Goal: Transaction & Acquisition: Purchase product/service

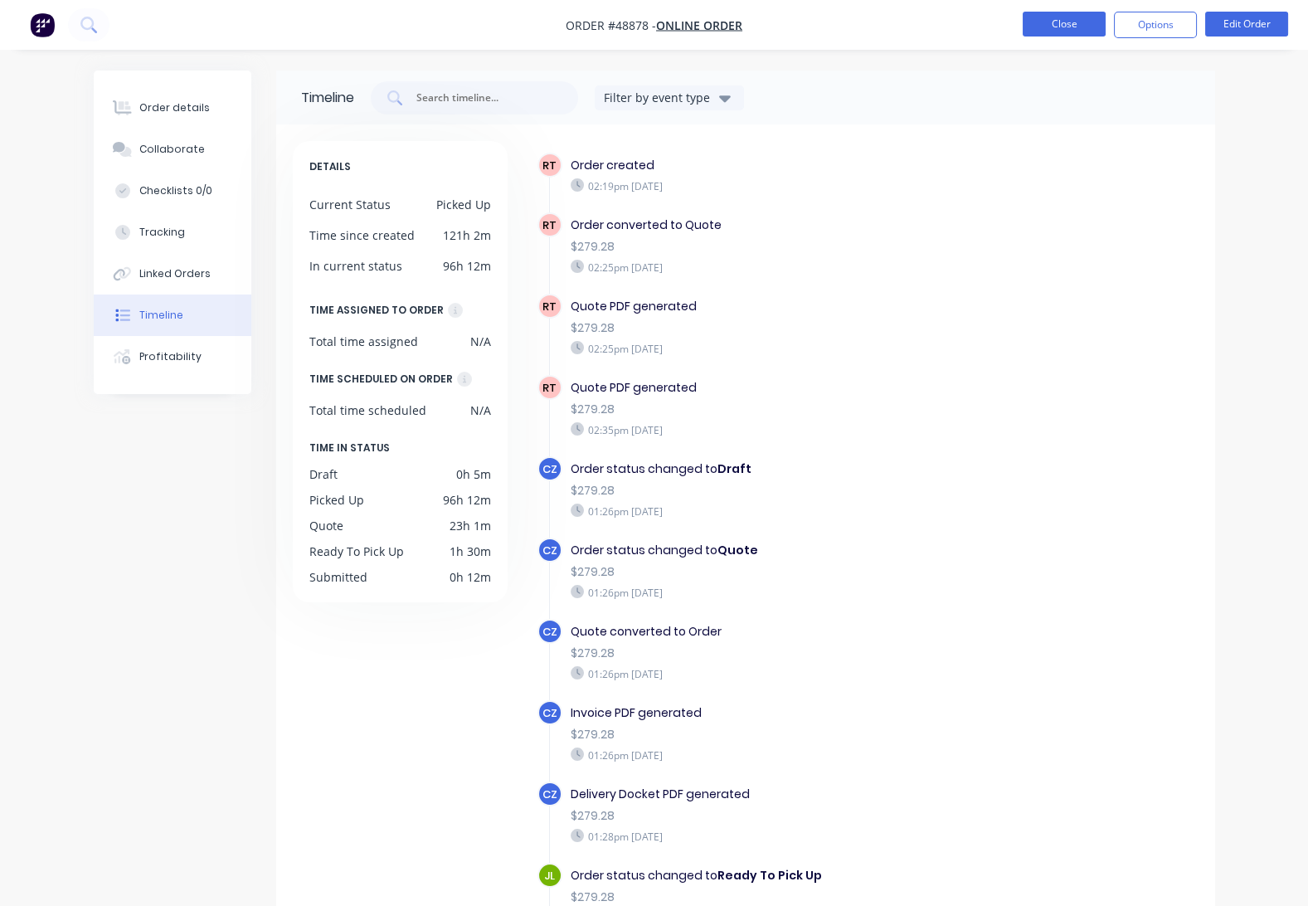
click at [1060, 22] on button "Close" at bounding box center [1064, 24] width 83 height 25
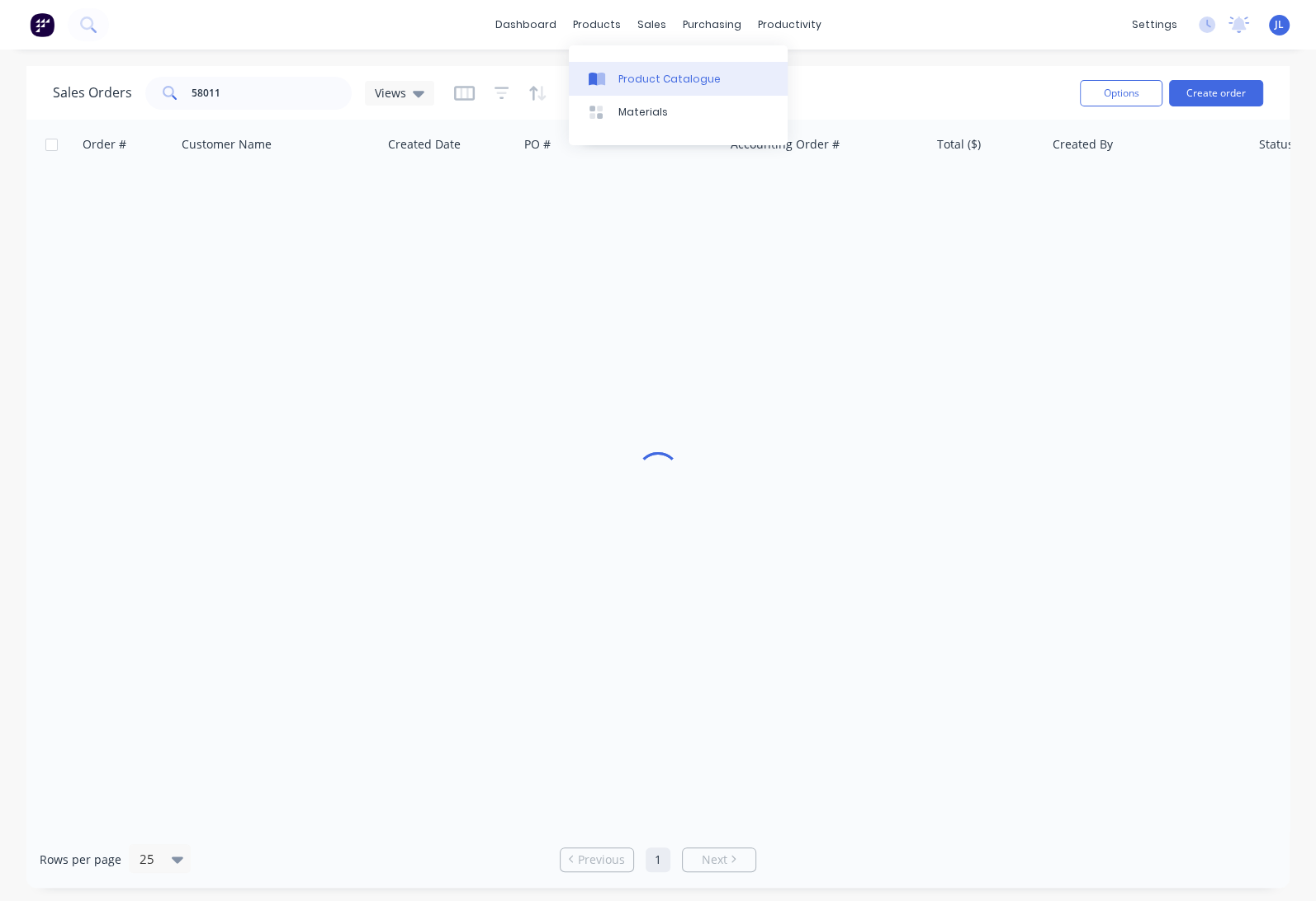
click at [623, 77] on div "Product Catalogue" at bounding box center [668, 79] width 102 height 15
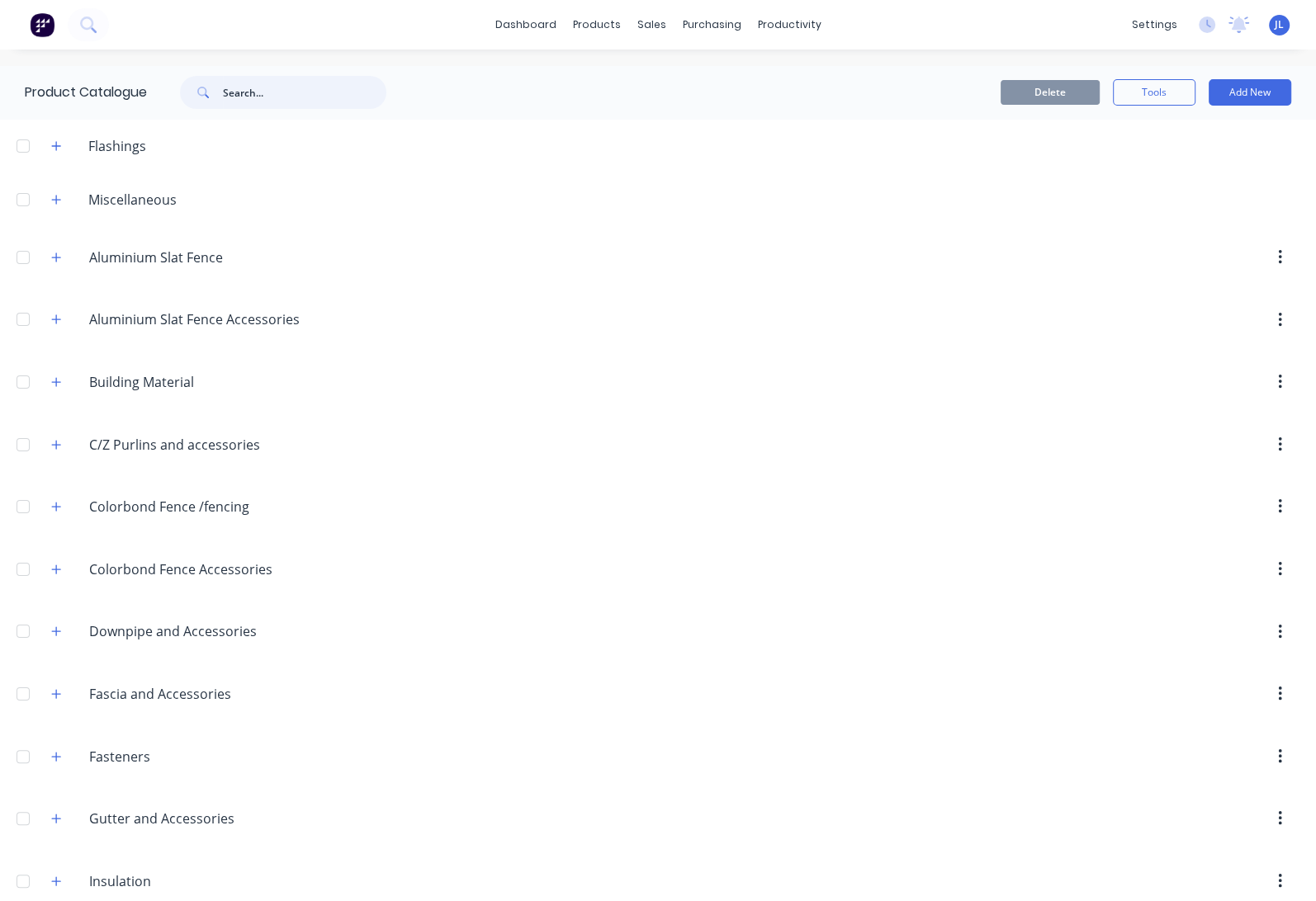
click at [283, 90] on input "text" at bounding box center [304, 91] width 163 height 33
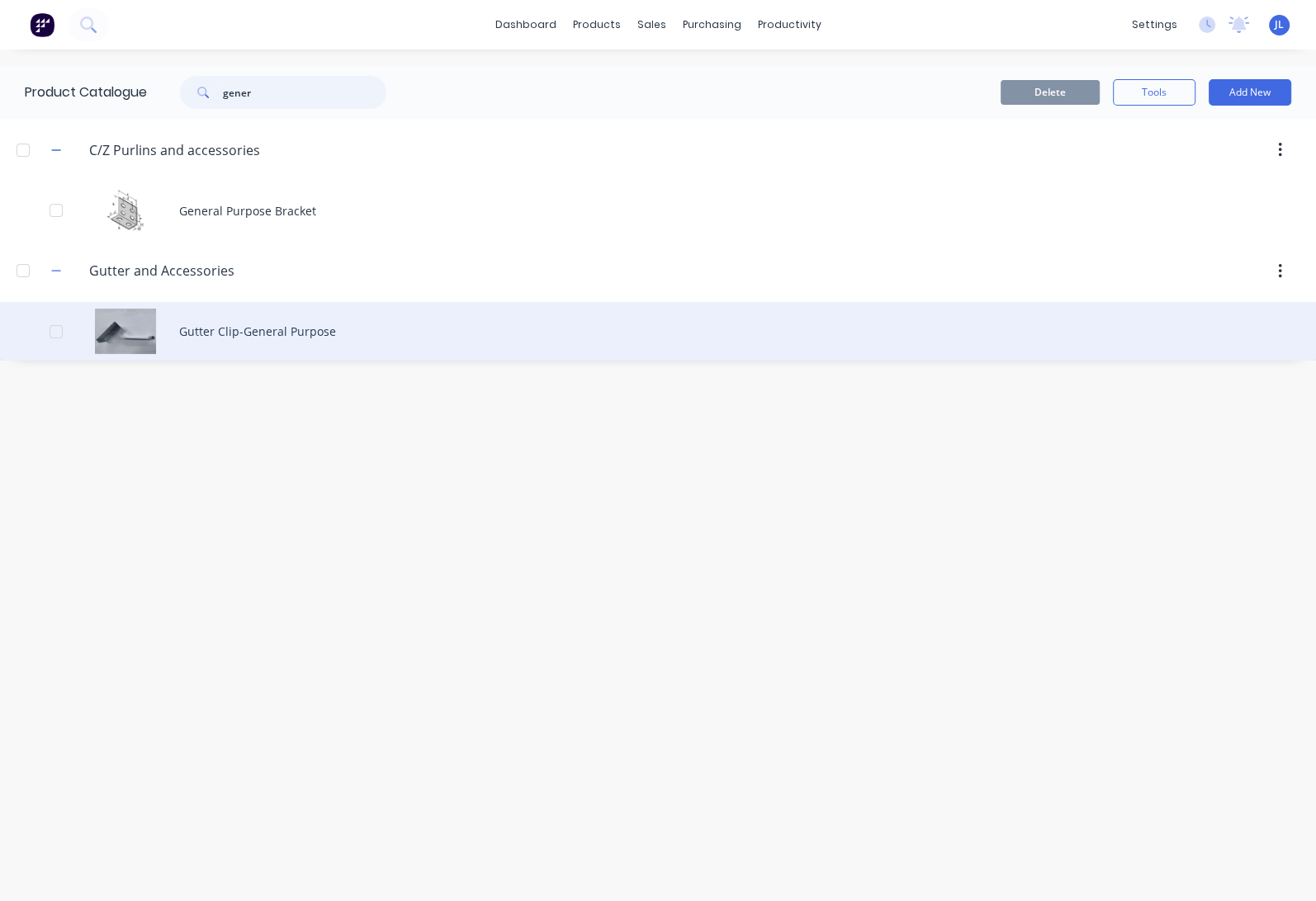
type input "gener"
click at [230, 319] on div "Gutter Clip-General Purpose" at bounding box center [658, 331] width 1316 height 59
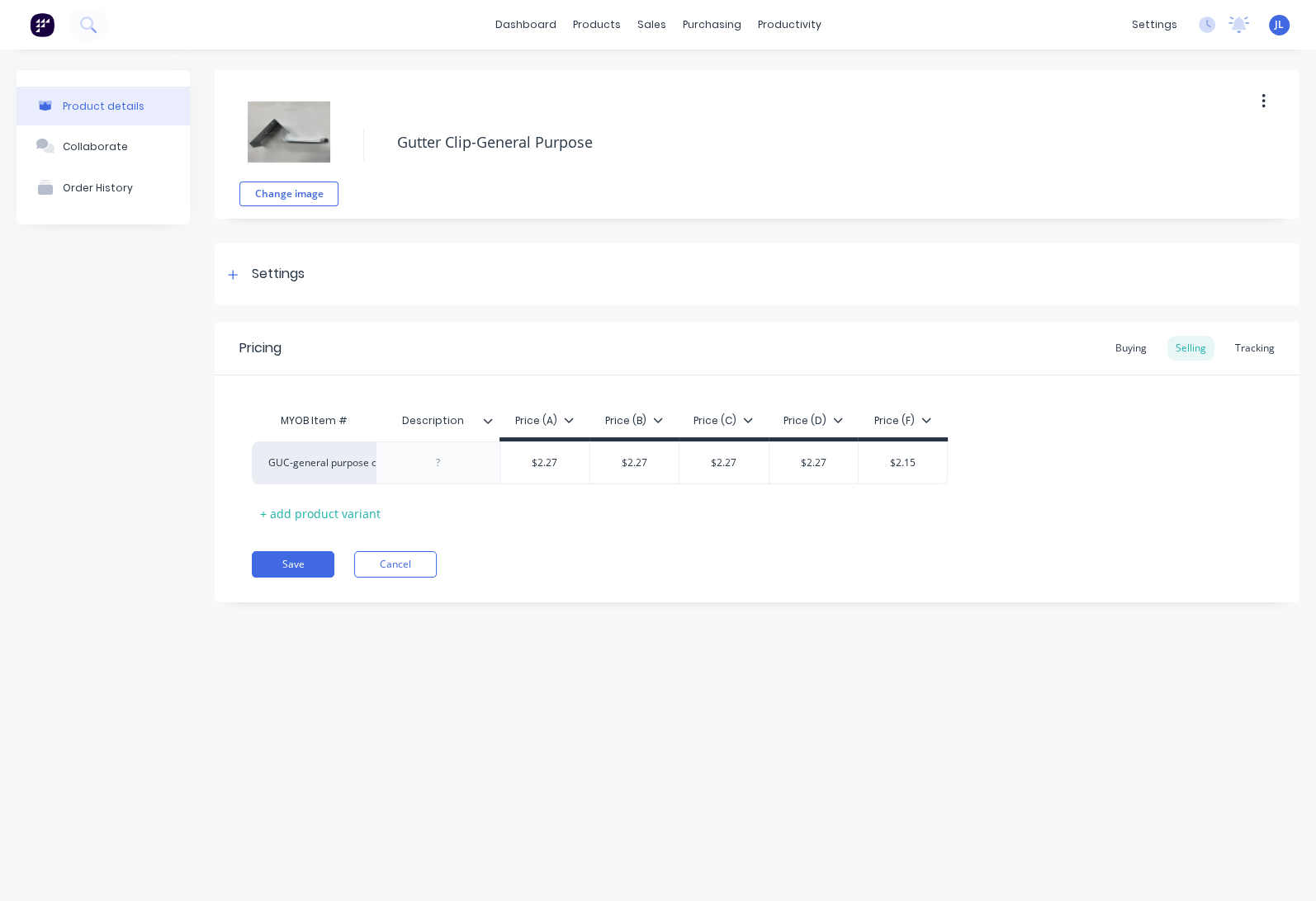
type textarea "x"
click at [399, 555] on button "Cancel" at bounding box center [395, 564] width 83 height 27
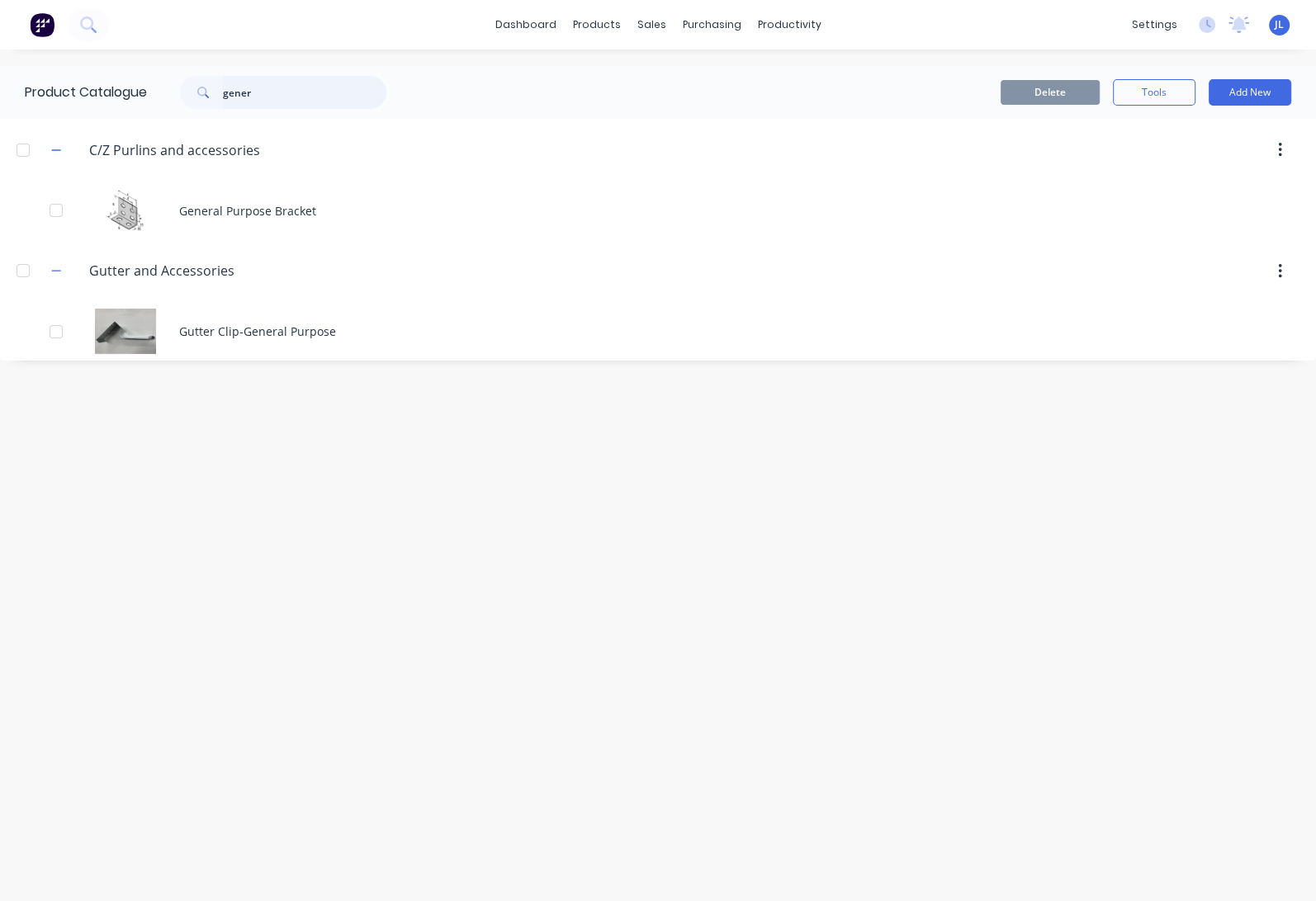
click at [297, 81] on input "gener" at bounding box center [304, 91] width 163 height 33
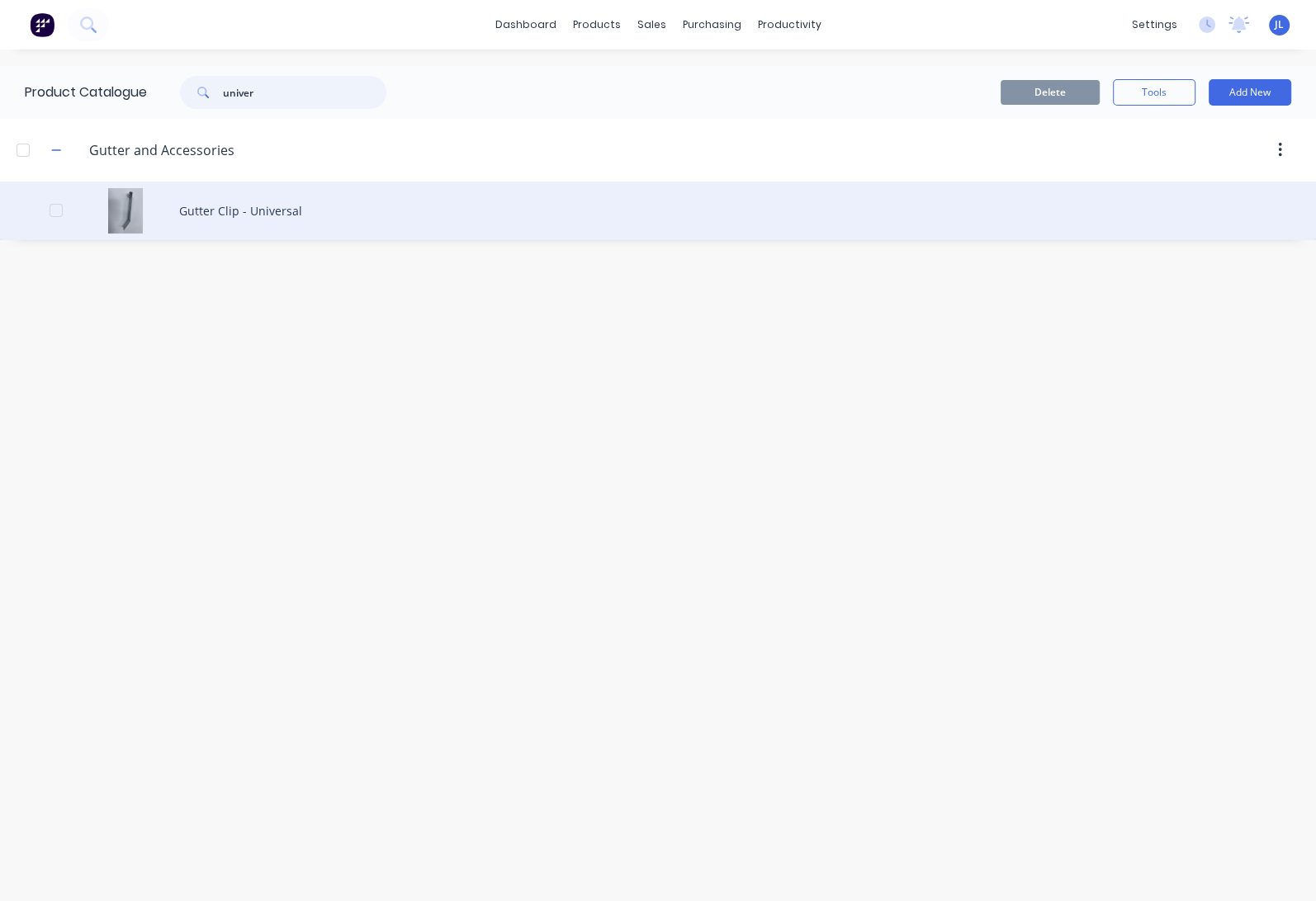
type input "univer"
click at [249, 212] on div "Gutter Clip - Universal" at bounding box center [658, 211] width 1316 height 59
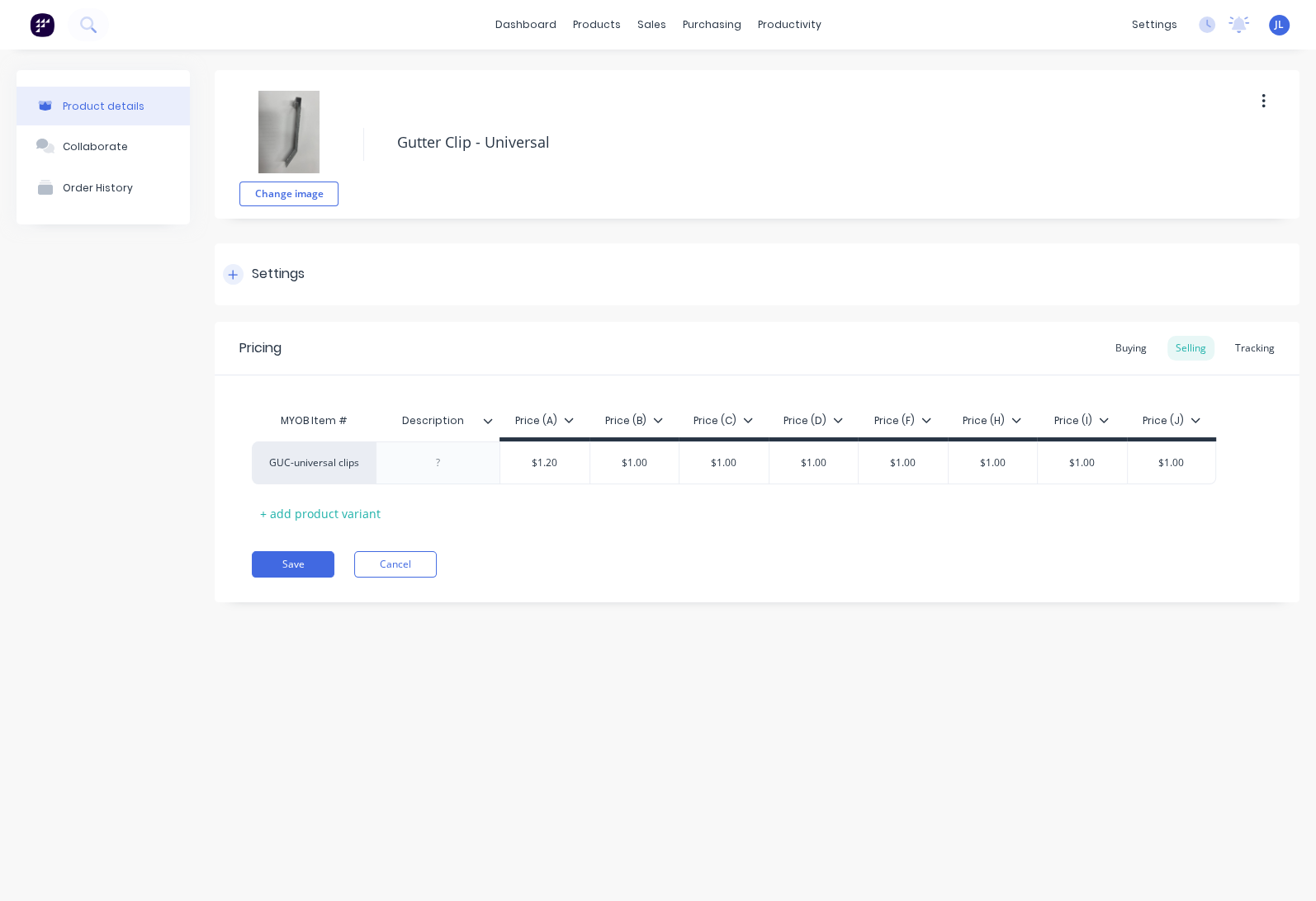
click at [240, 275] on div at bounding box center [233, 274] width 21 height 21
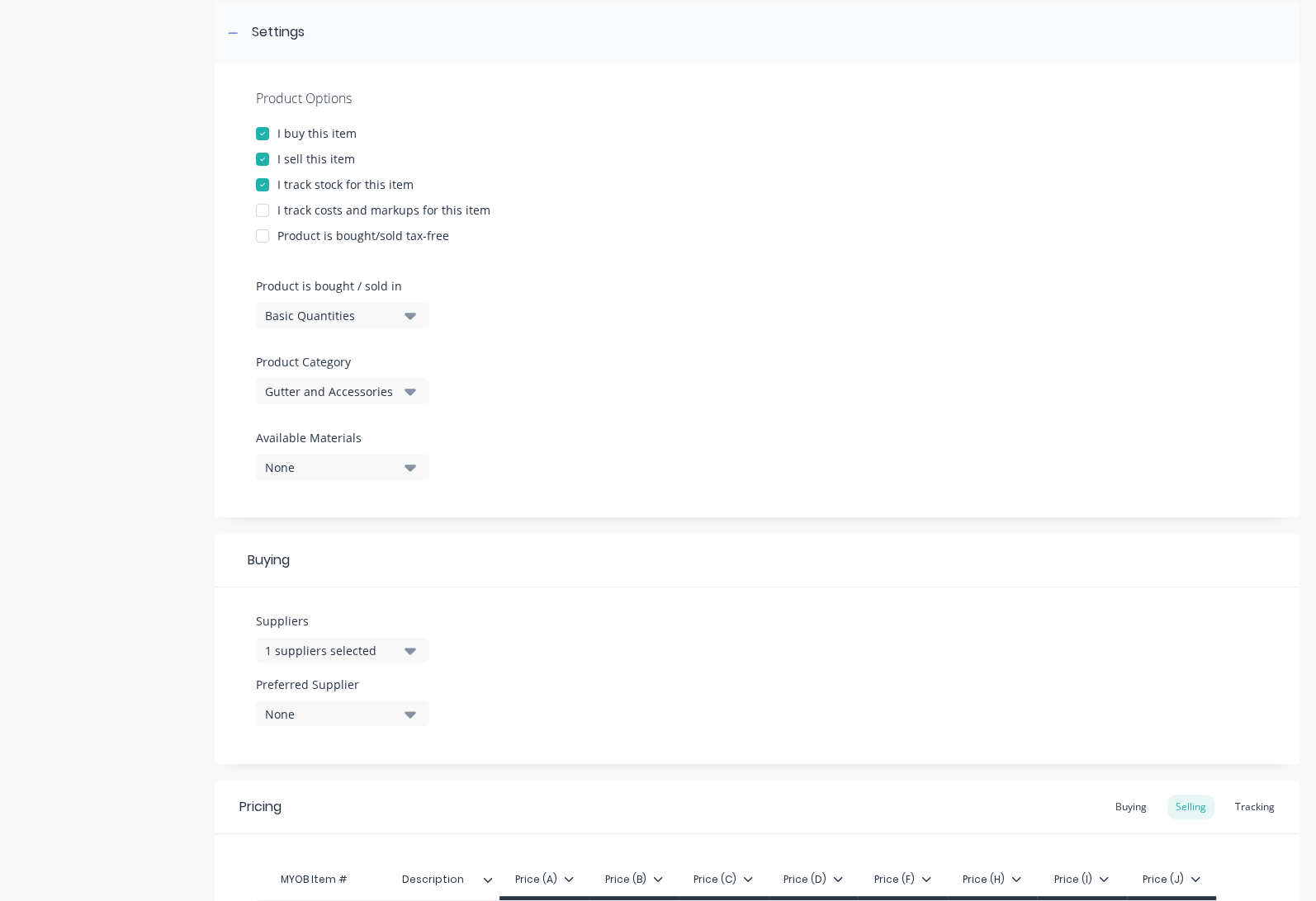
scroll to position [447, 0]
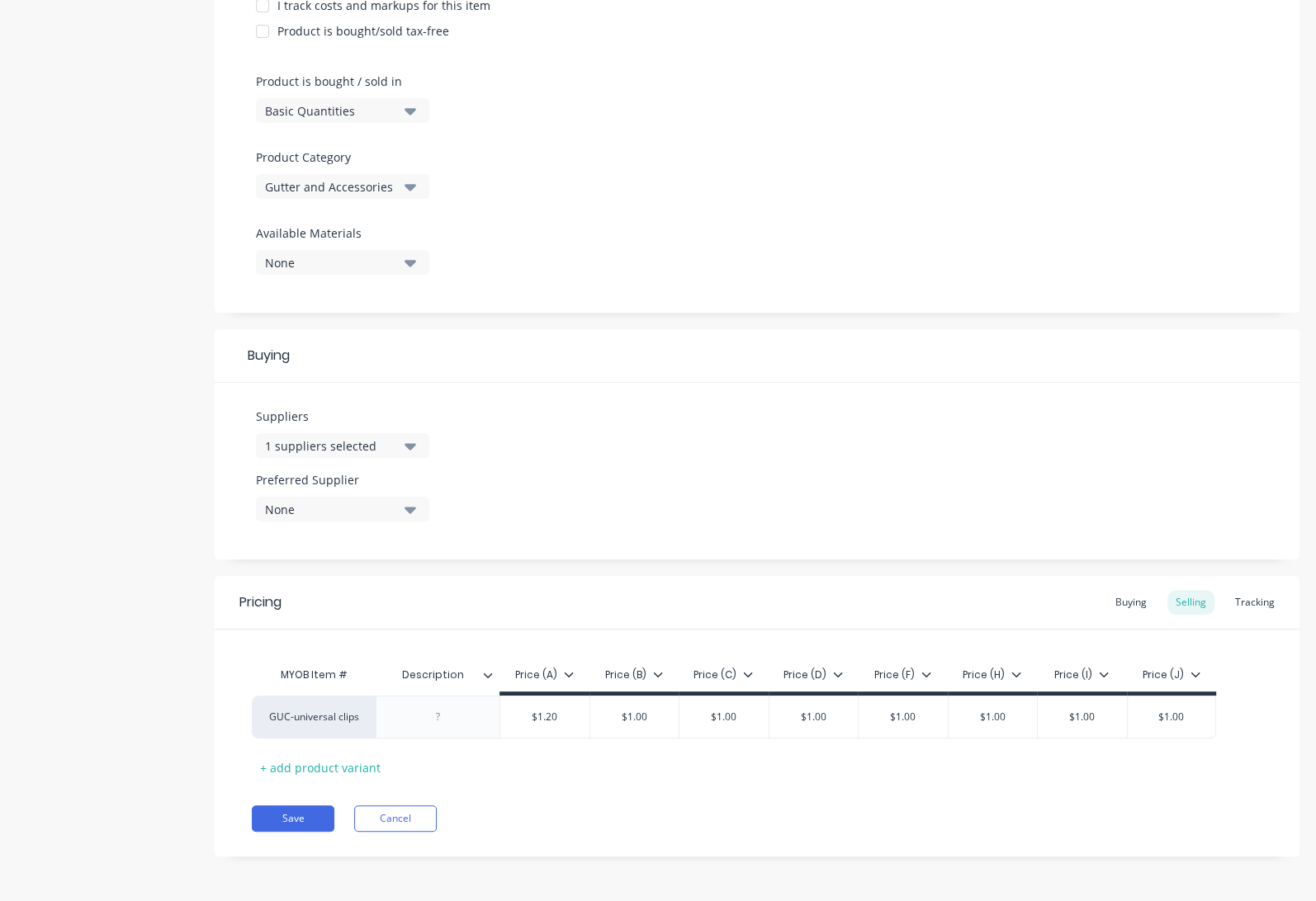
click at [385, 439] on div "1 suppliers selected" at bounding box center [330, 446] width 132 height 17
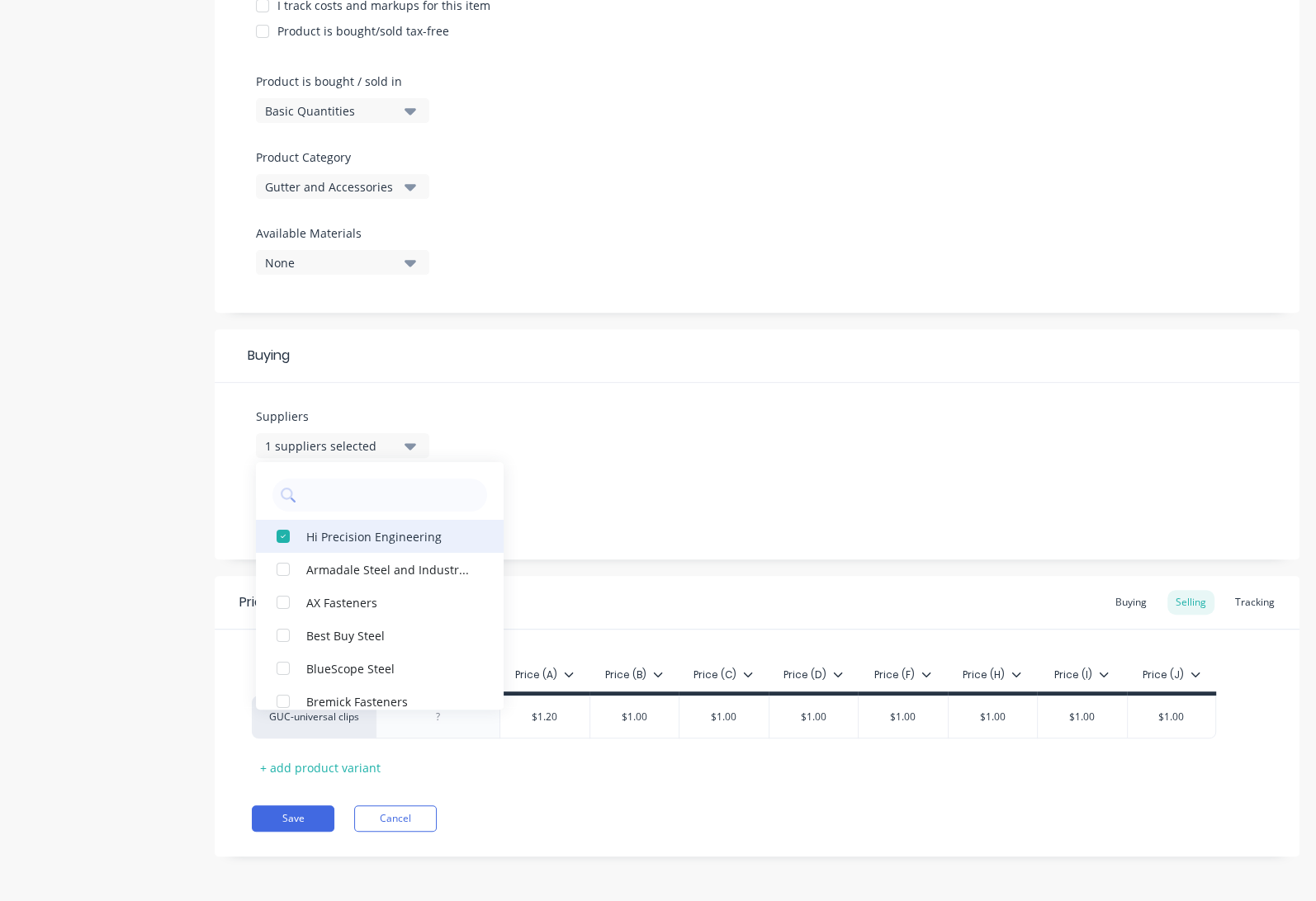
click at [282, 536] on div "button" at bounding box center [282, 536] width 33 height 33
type textarea "x"
click at [323, 495] on input "text" at bounding box center [391, 494] width 175 height 33
type input "roys"
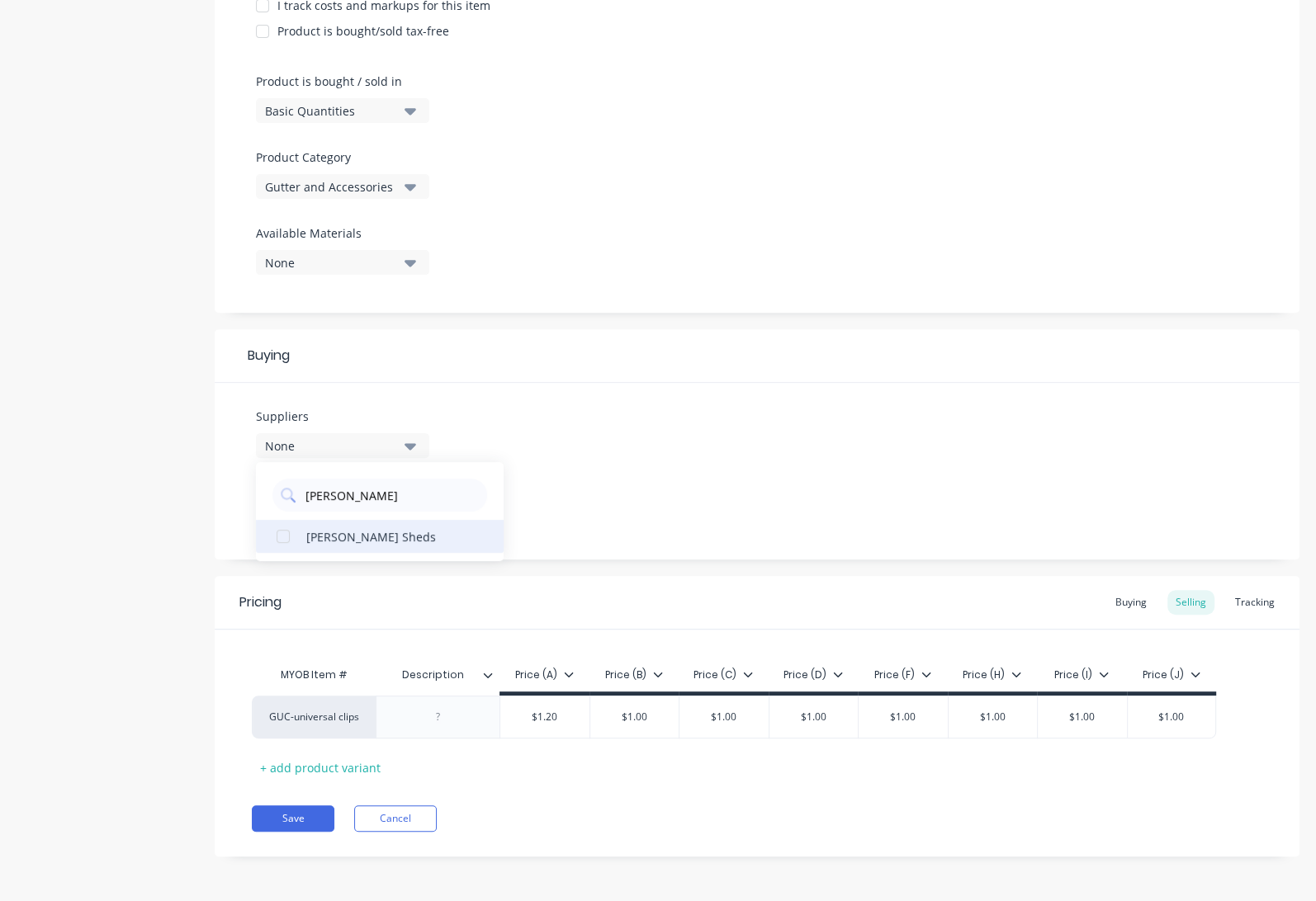
click at [283, 536] on div "button" at bounding box center [282, 536] width 33 height 33
type textarea "x"
type input "roys"
click at [295, 822] on button "Save" at bounding box center [292, 818] width 83 height 27
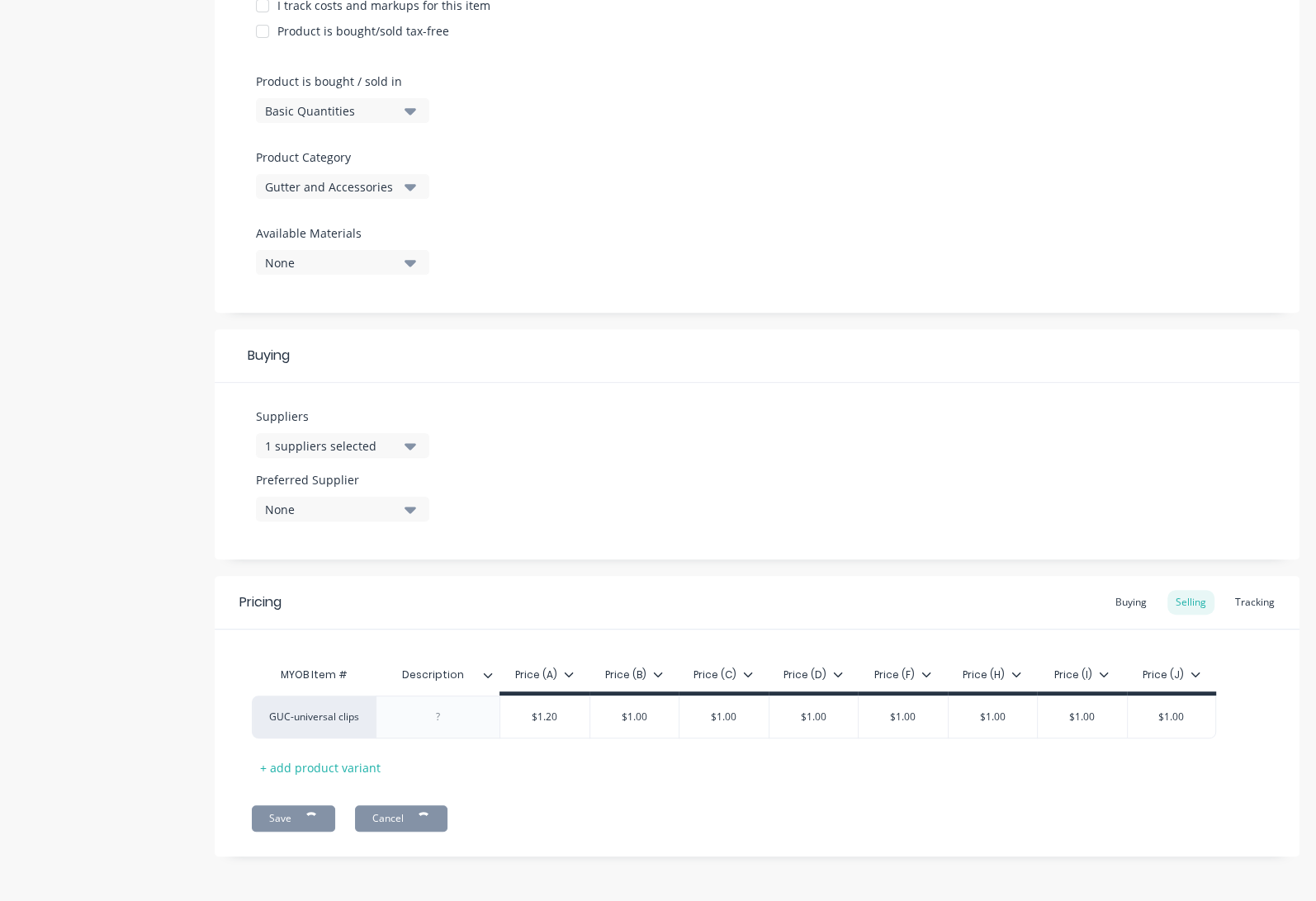
type textarea "x"
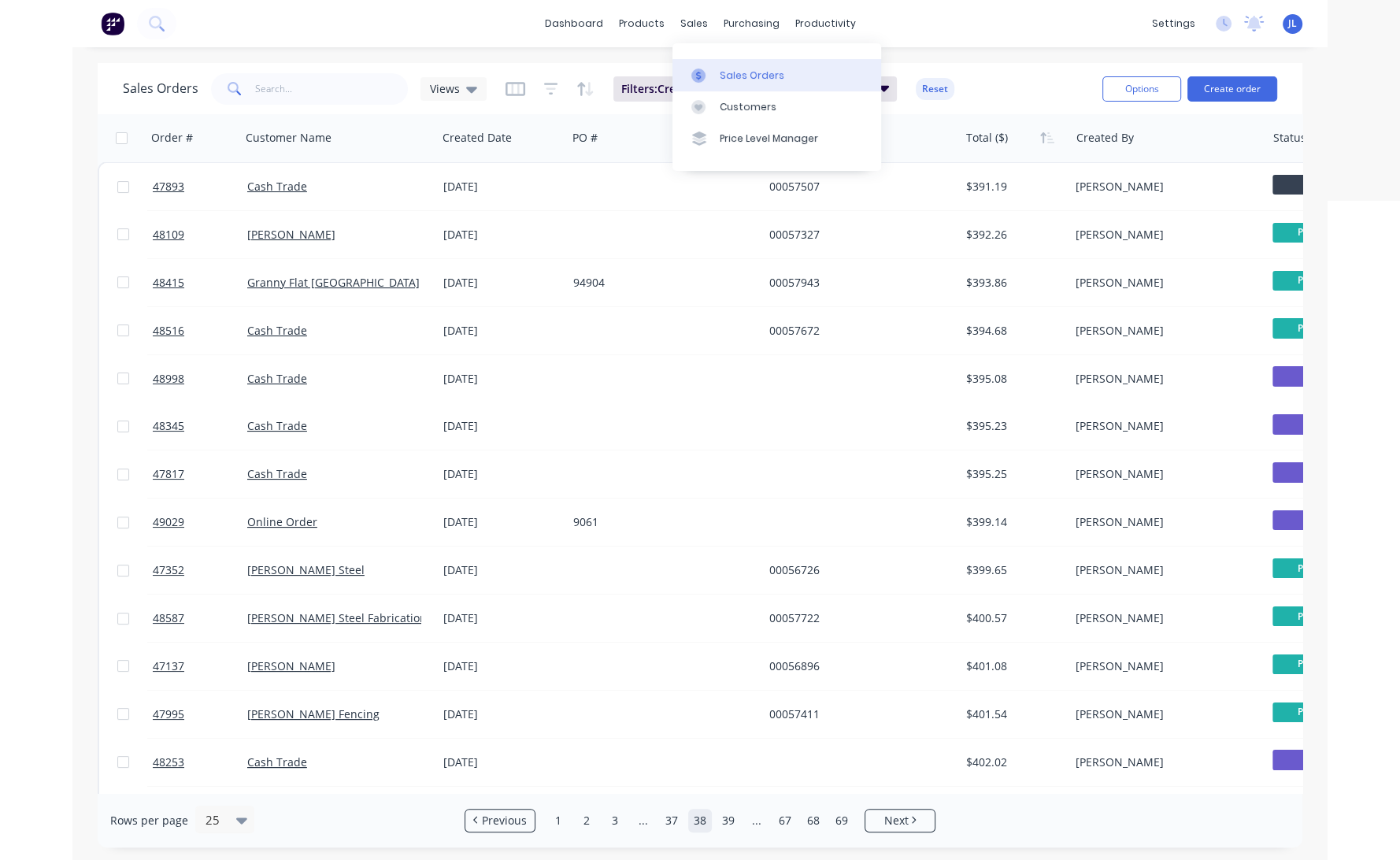
scroll to position [349, 0]
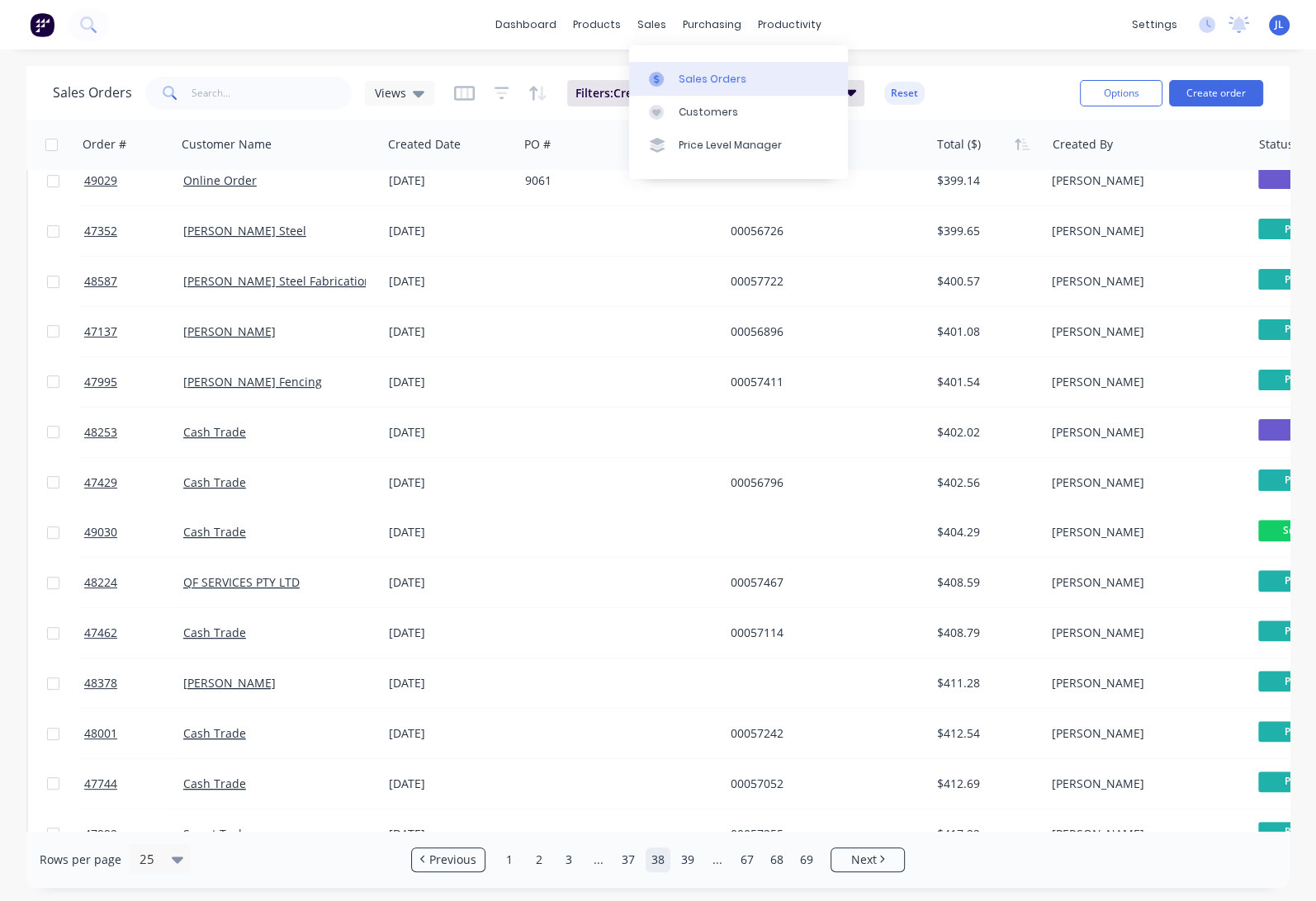
click at [678, 76] on link "Sales Orders" at bounding box center [738, 78] width 219 height 33
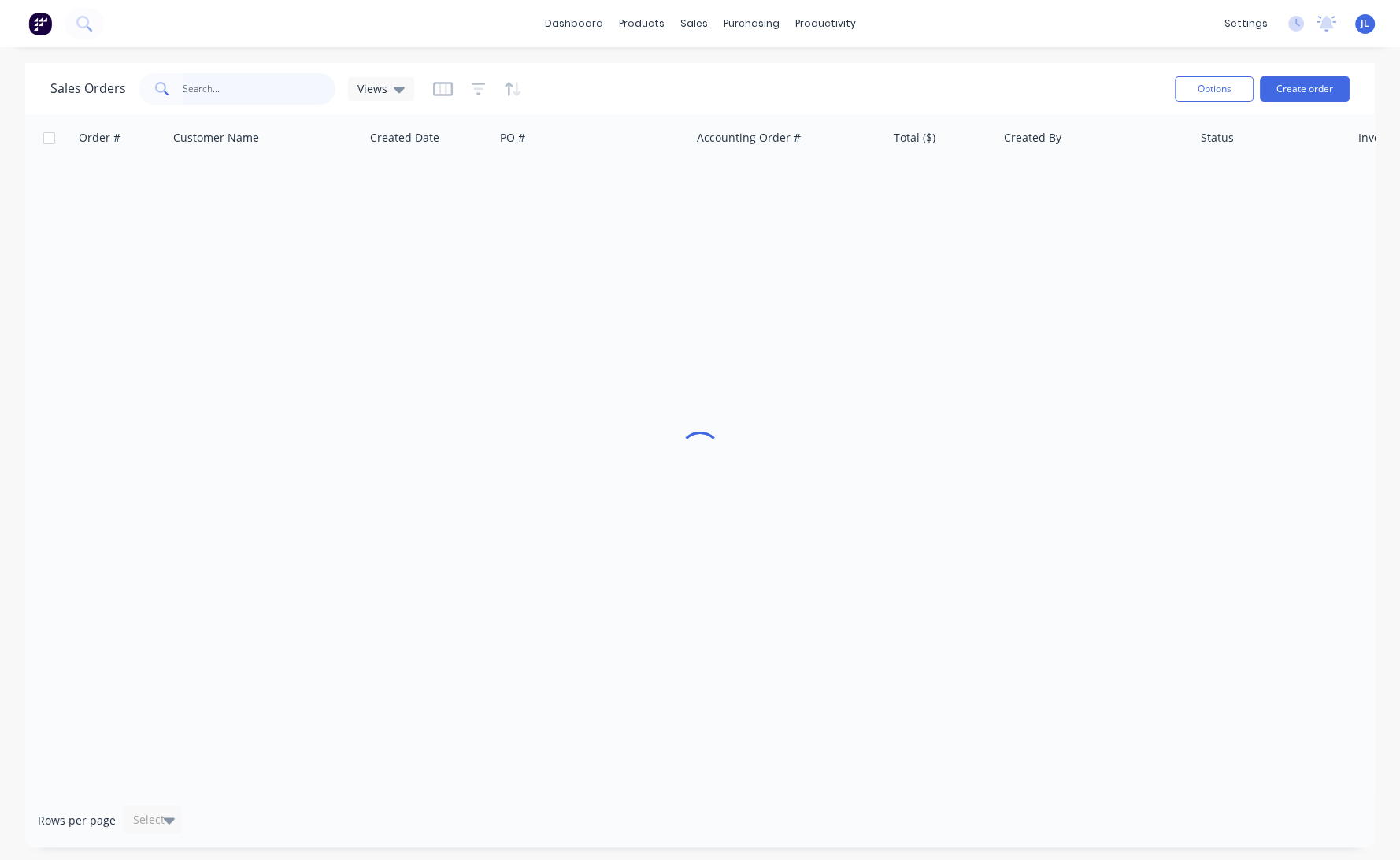
click at [262, 77] on input "text" at bounding box center [259, 88] width 154 height 31
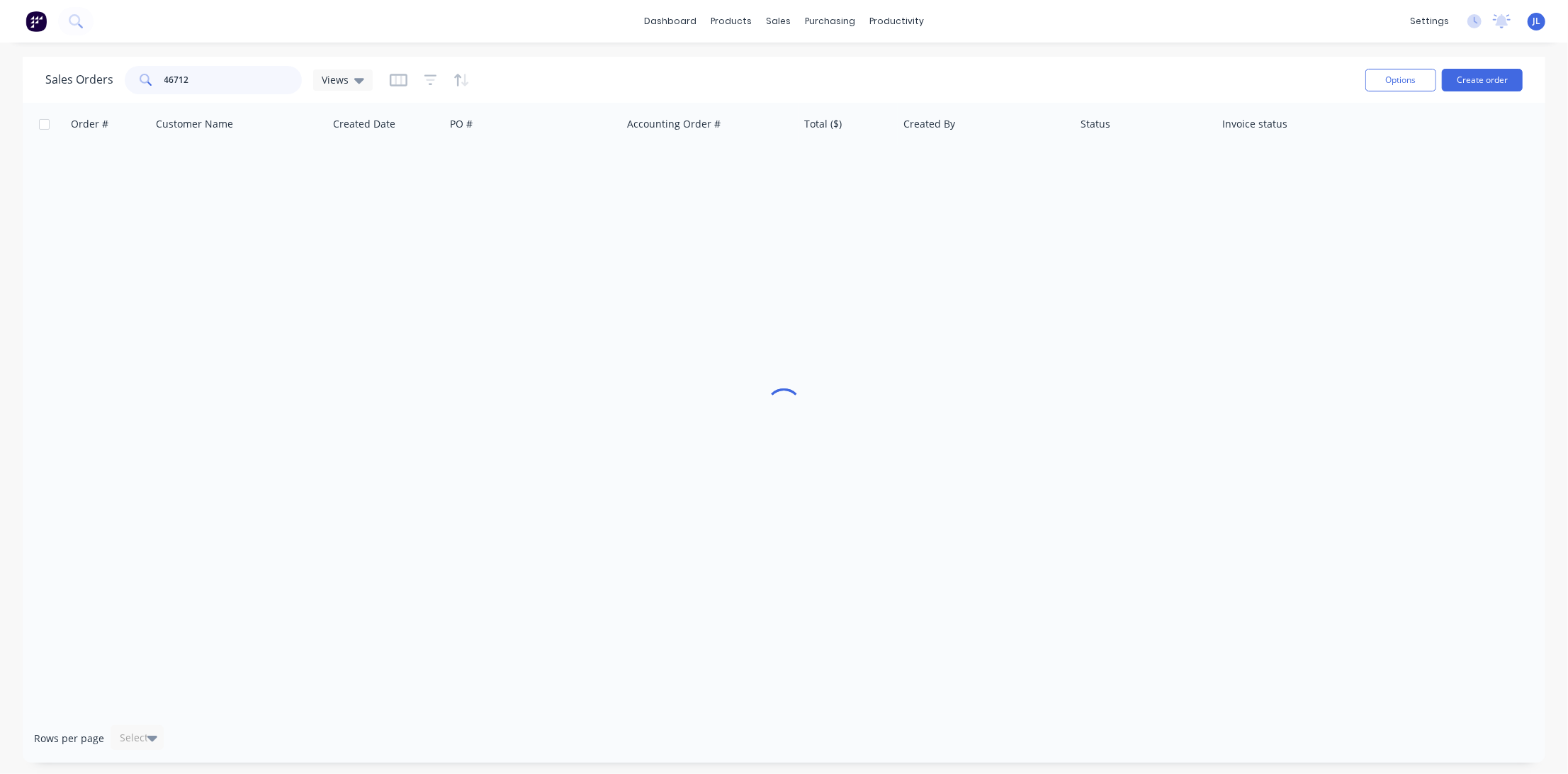
type input "46712"
click at [245, 15] on div "dashboard products sales purchasing productivity dashboard products Product Cat…" at bounding box center [784, 21] width 1568 height 43
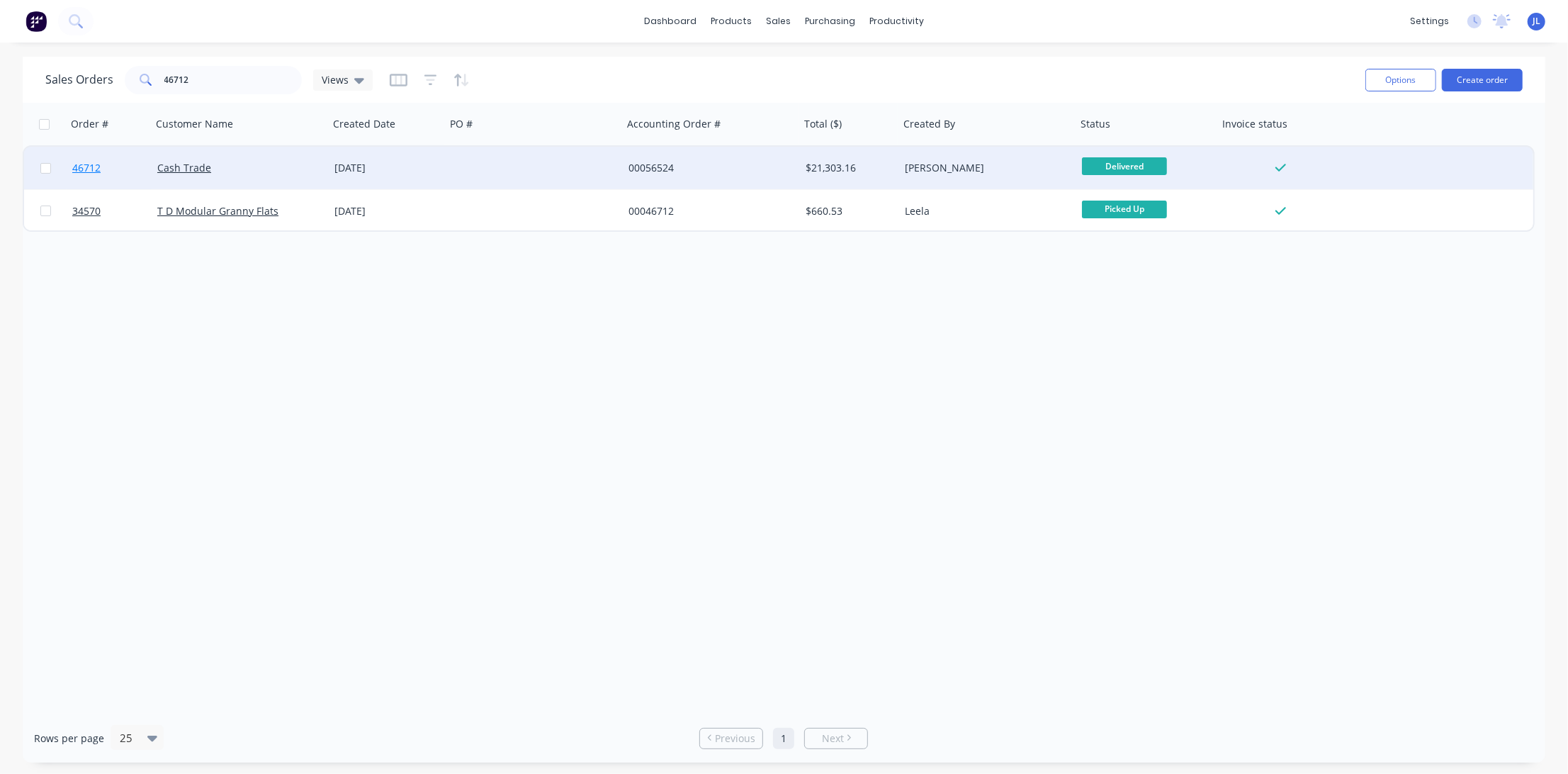
click at [98, 168] on span "46712" at bounding box center [86, 167] width 28 height 15
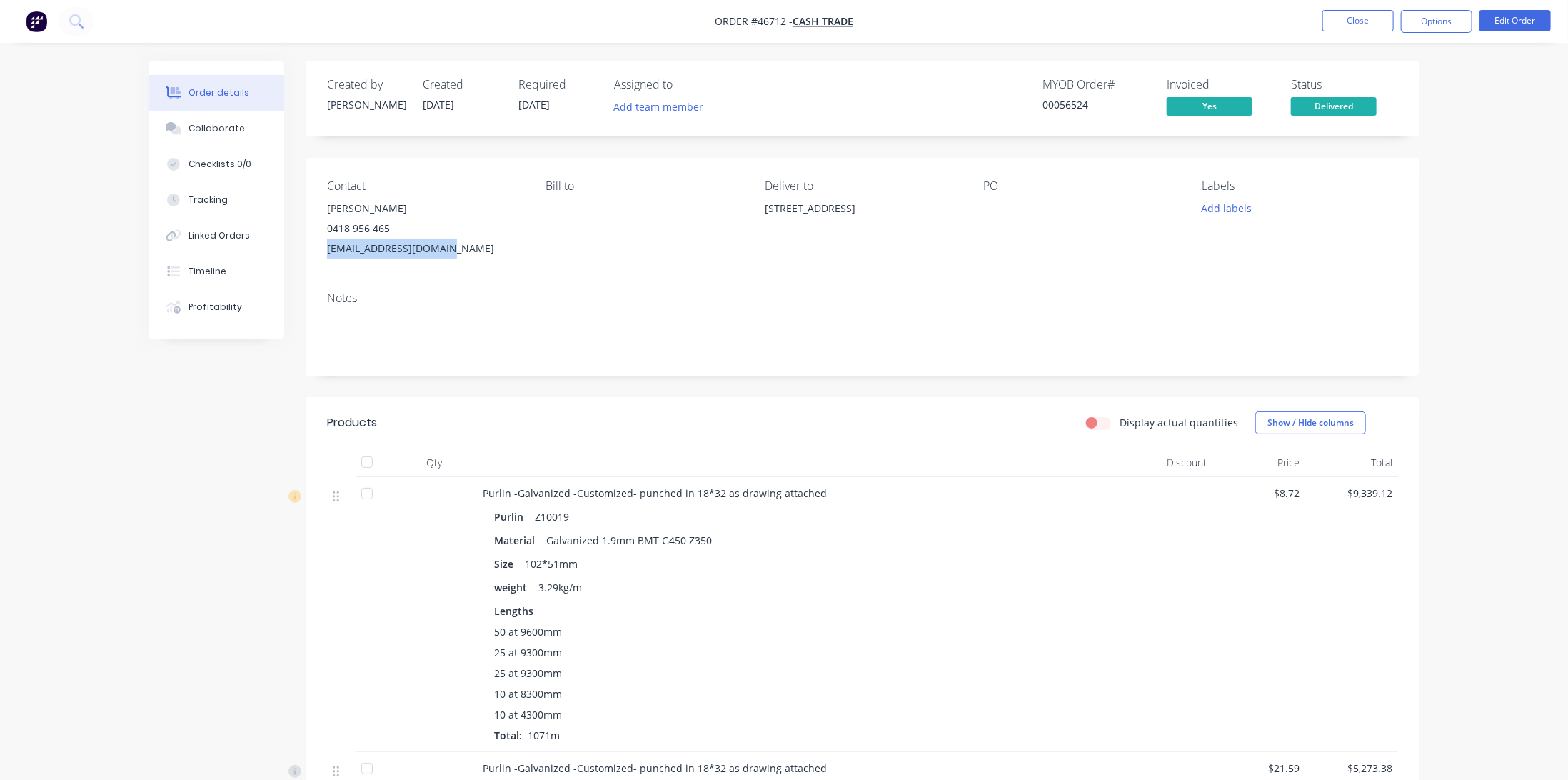
drag, startPoint x: 464, startPoint y: 248, endPoint x: 326, endPoint y: 254, distance: 138.1
click at [327, 254] on div "info@asset-reno.com.au" at bounding box center [424, 248] width 195 height 20
copy div "info@asset-reno.com.au"
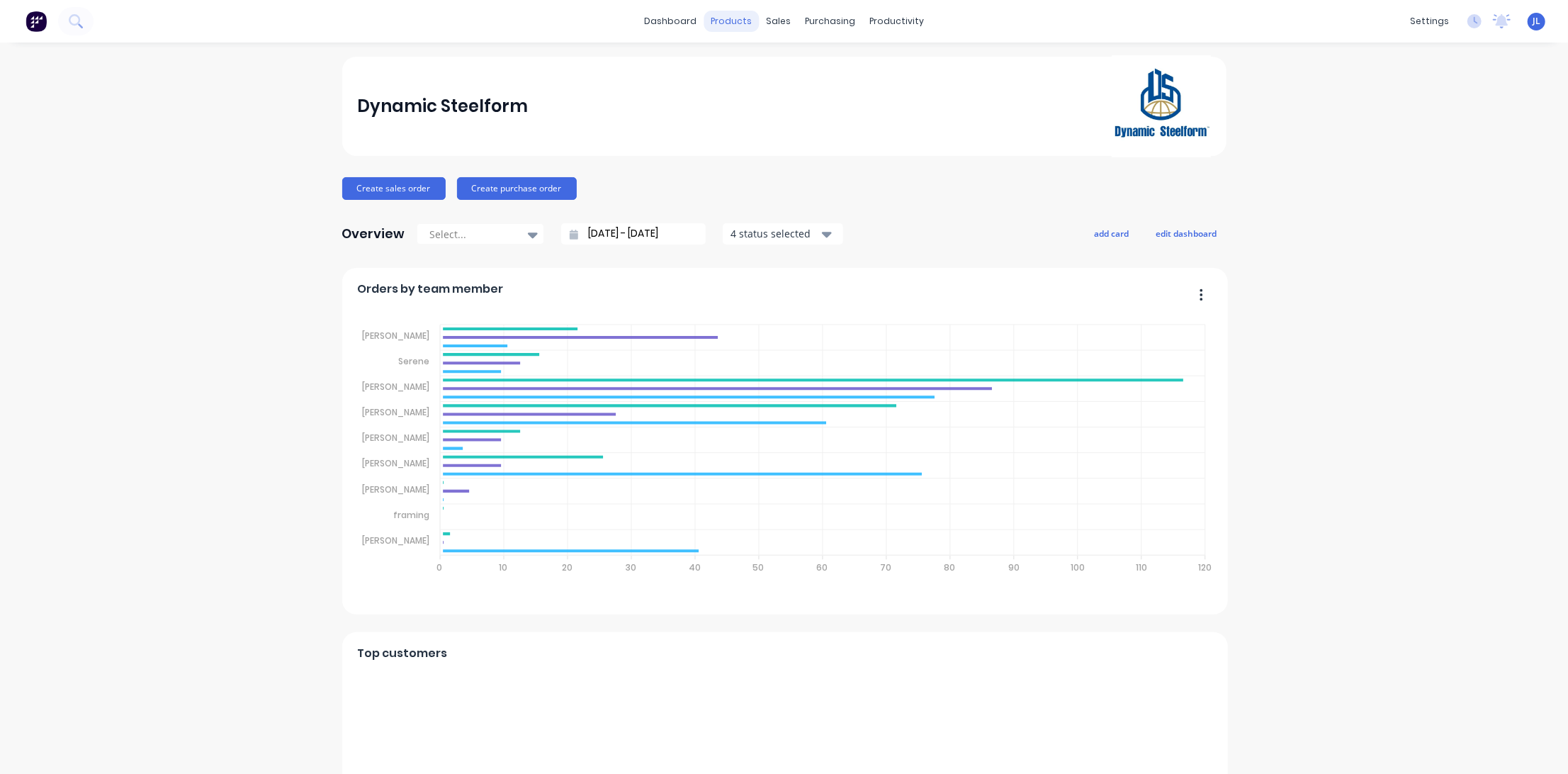
drag, startPoint x: 726, startPoint y: 21, endPoint x: 734, endPoint y: 23, distance: 8.2
click at [726, 21] on div "products" at bounding box center [731, 21] width 56 height 21
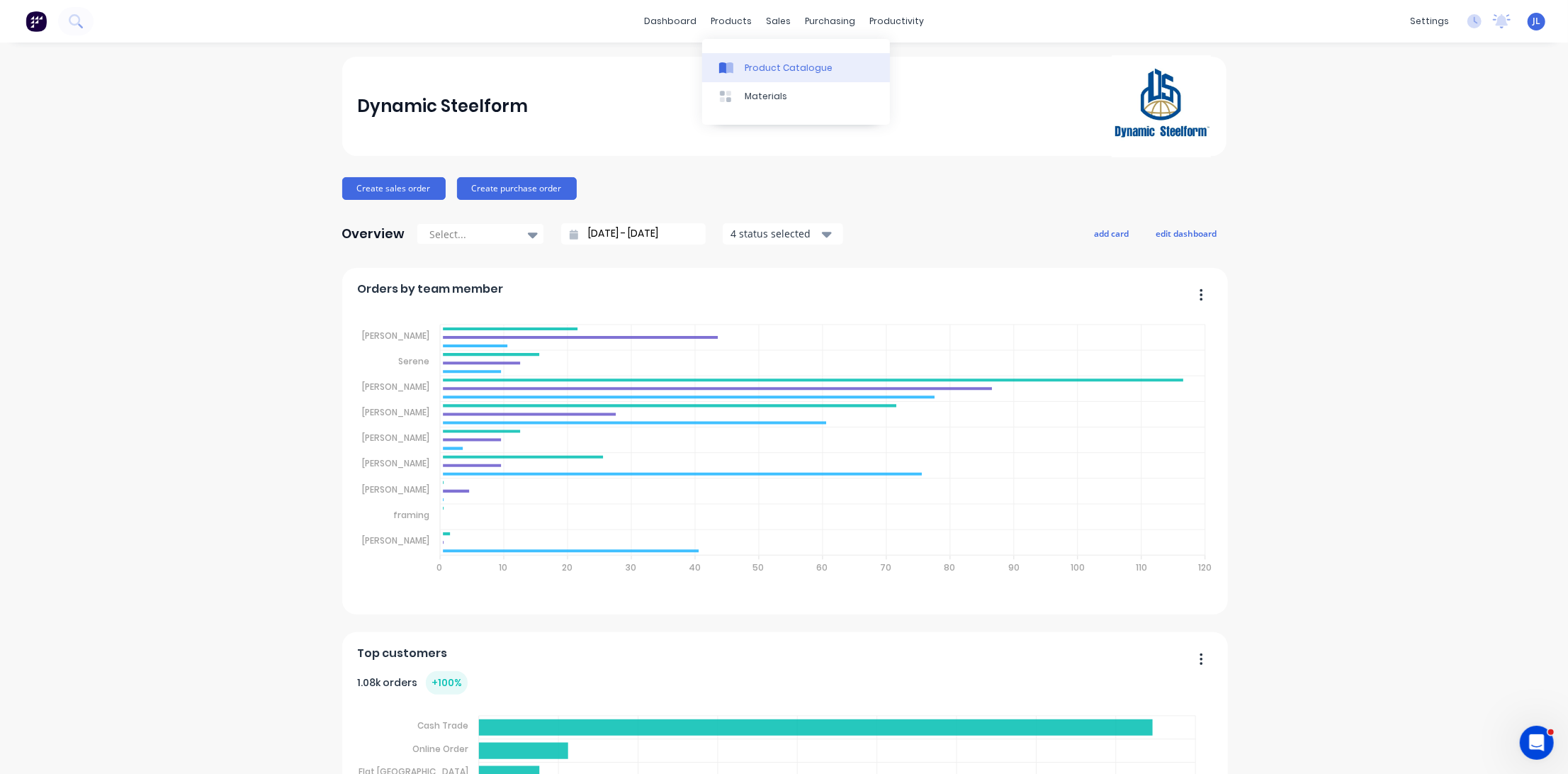
click at [768, 69] on div "Product Catalogue" at bounding box center [788, 67] width 88 height 13
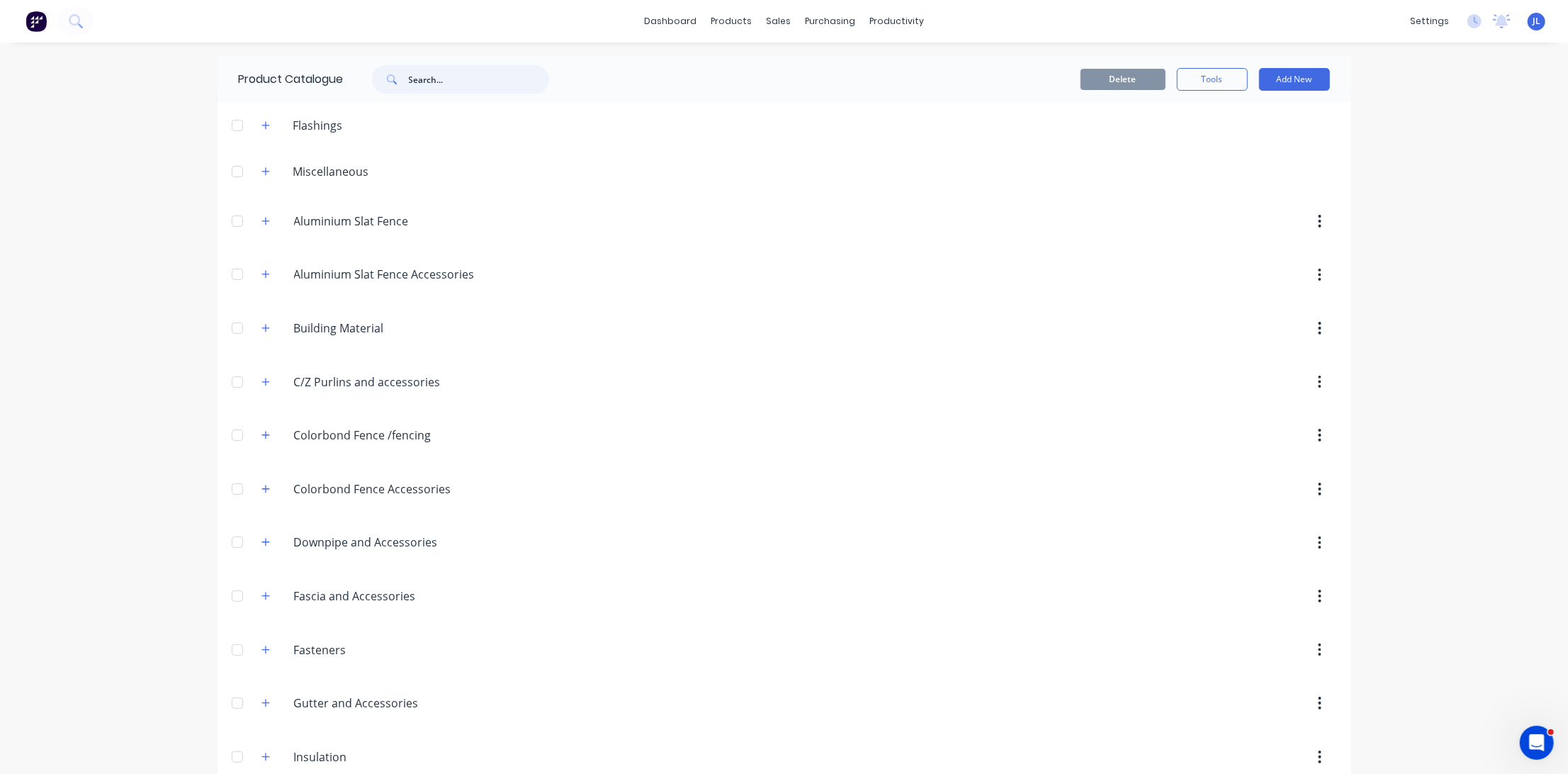
click at [447, 86] on input "text" at bounding box center [479, 79] width 140 height 28
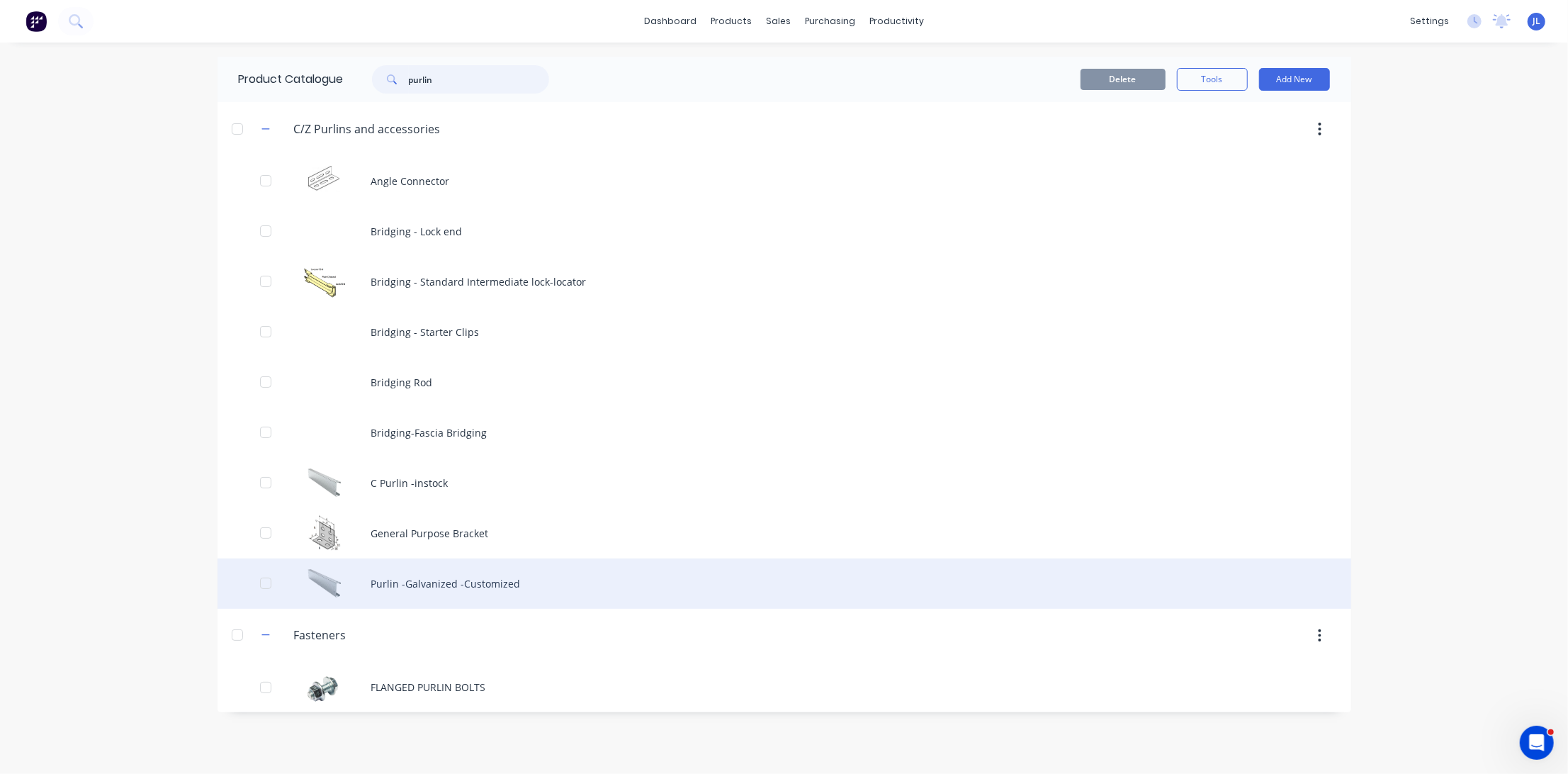
type input "purlin"
click at [477, 595] on div "Purlin -Galvanized -Customized" at bounding box center [785, 583] width 1134 height 50
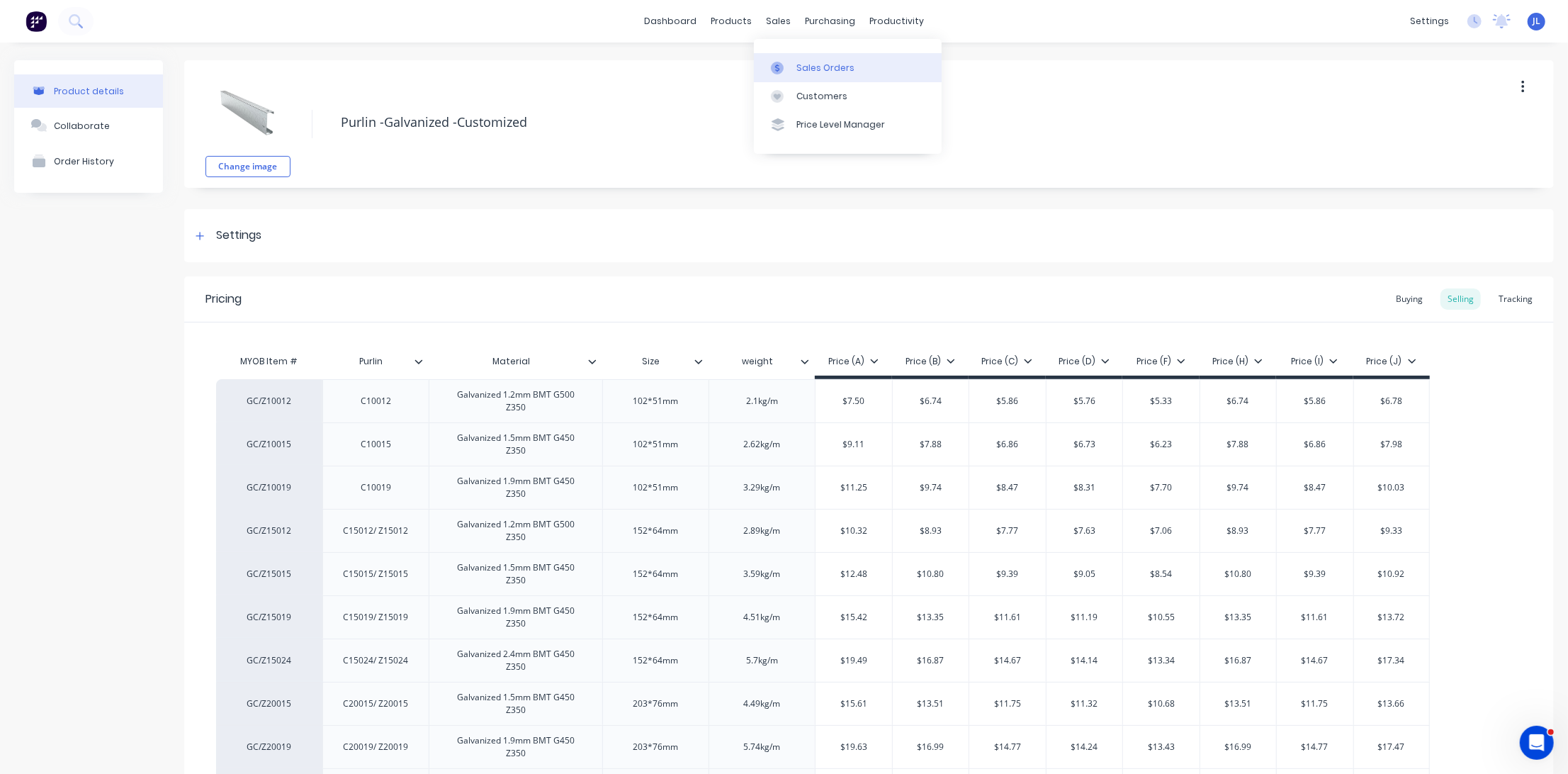
click at [793, 67] on link "Sales Orders" at bounding box center [848, 67] width 188 height 28
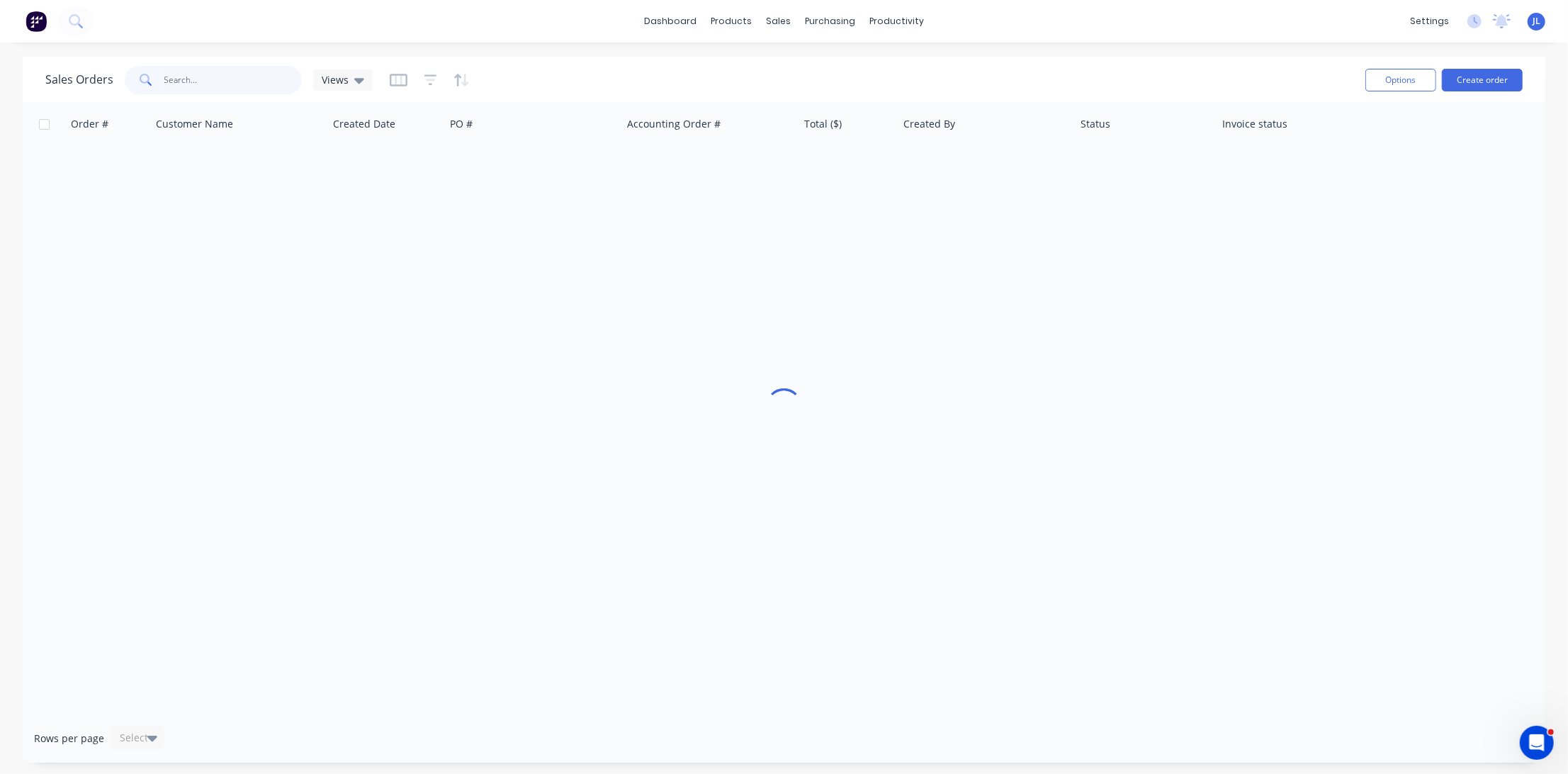
click at [196, 69] on input "text" at bounding box center [233, 79] width 138 height 28
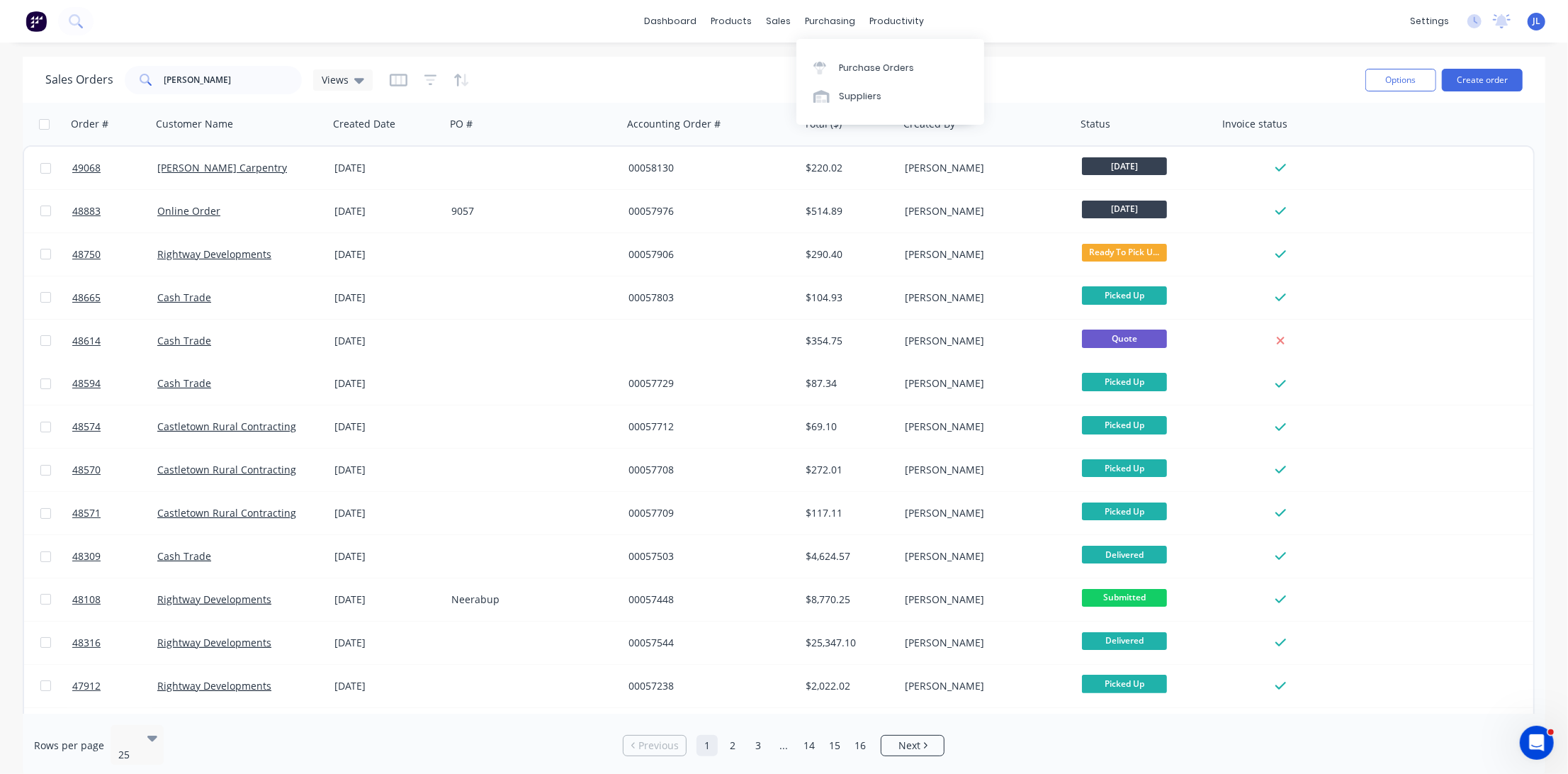
click at [1074, 73] on div "Sales Orders paul Views" at bounding box center [699, 79] width 1309 height 35
click at [1003, 20] on div "dashboard products sales purchasing productivity dashboard products Product Cat…" at bounding box center [784, 21] width 1568 height 43
click at [197, 67] on input "paul" at bounding box center [233, 79] width 138 height 28
paste input "499 016 471"
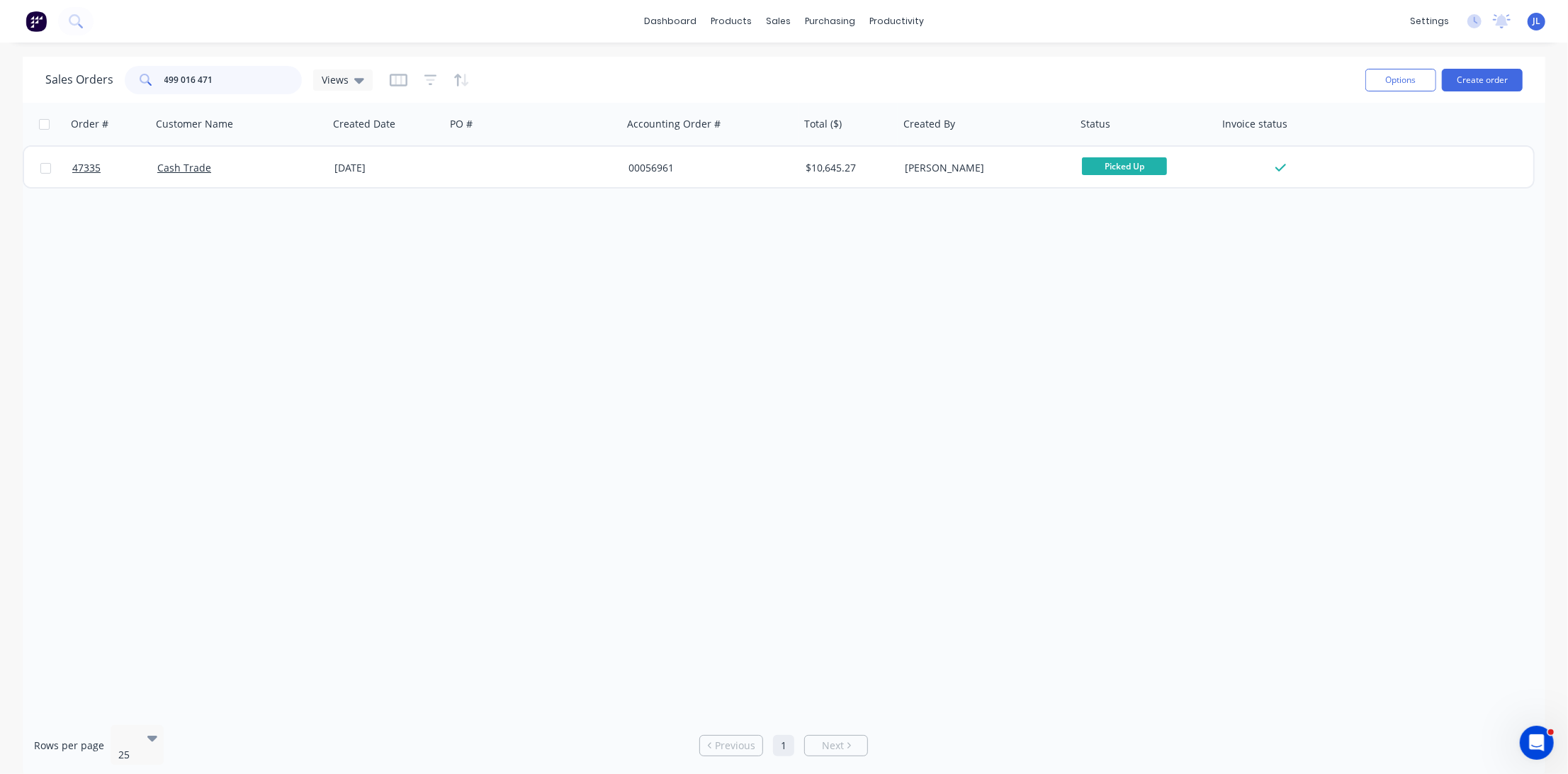
type input "499 016 471"
click at [777, 309] on div "Order # Customer Name Created Date PO # Accounting Order # Total ($) Created By…" at bounding box center [784, 408] width 1523 height 611
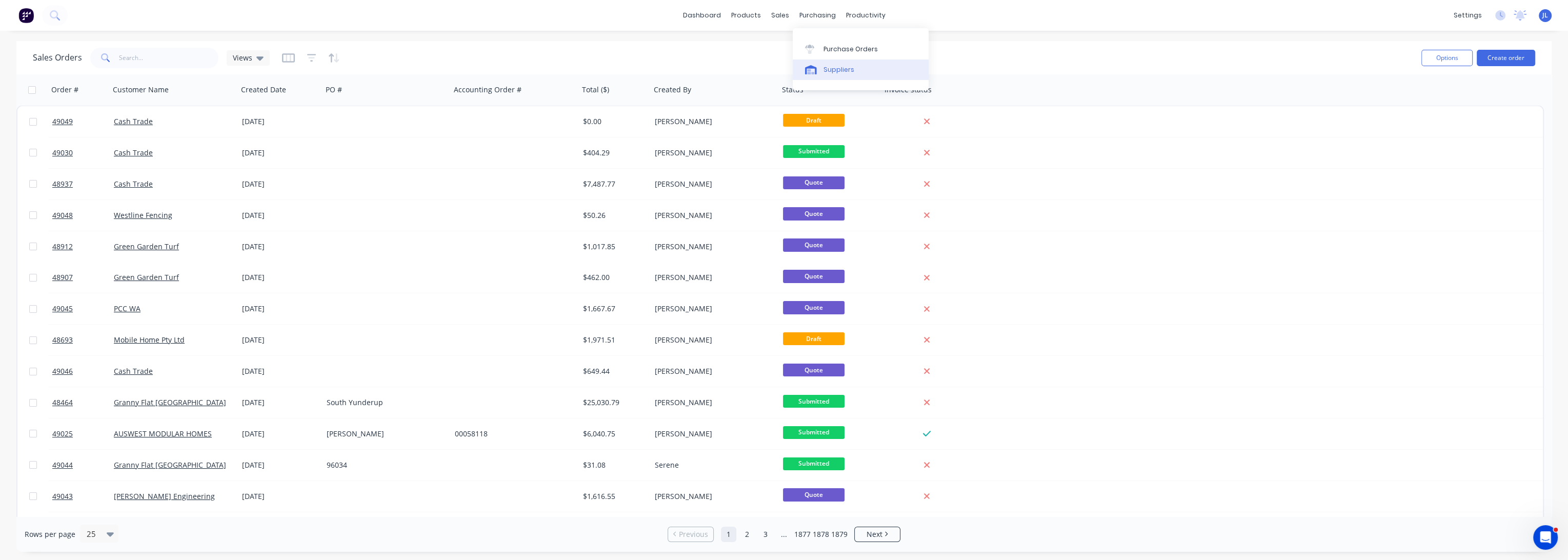
click at [840, 70] on div "Suppliers" at bounding box center [839, 69] width 31 height 9
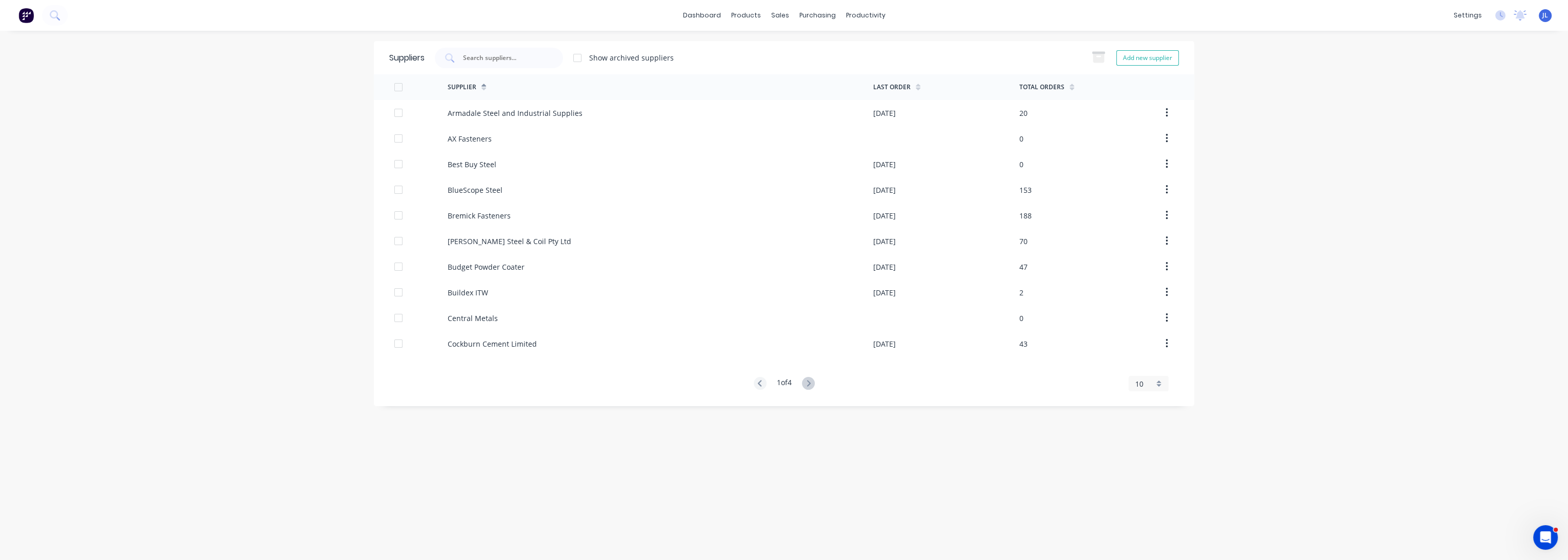
click at [559, 46] on div "Suppliers Show archived suppliers Add new supplier" at bounding box center [784, 57] width 821 height 33
click at [511, 54] on input "text" at bounding box center [505, 57] width 85 height 11
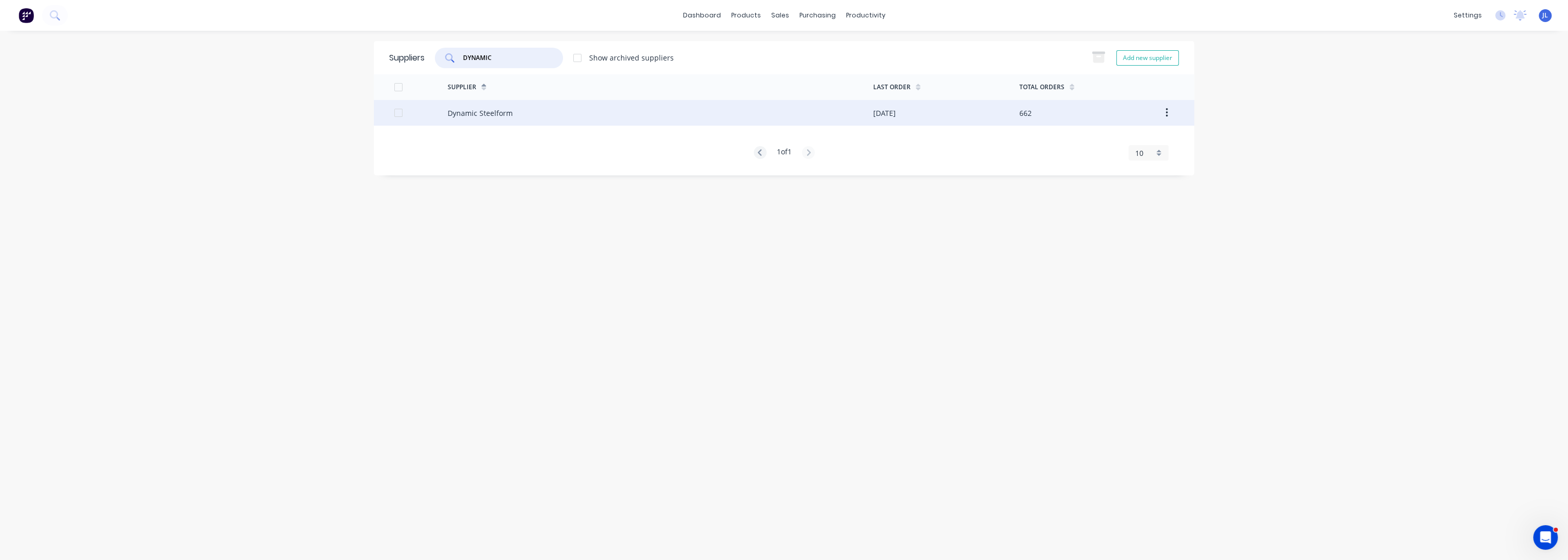
type input "DYNAMIC"
click at [501, 116] on div "Dynamic Steelform" at bounding box center [480, 112] width 65 height 11
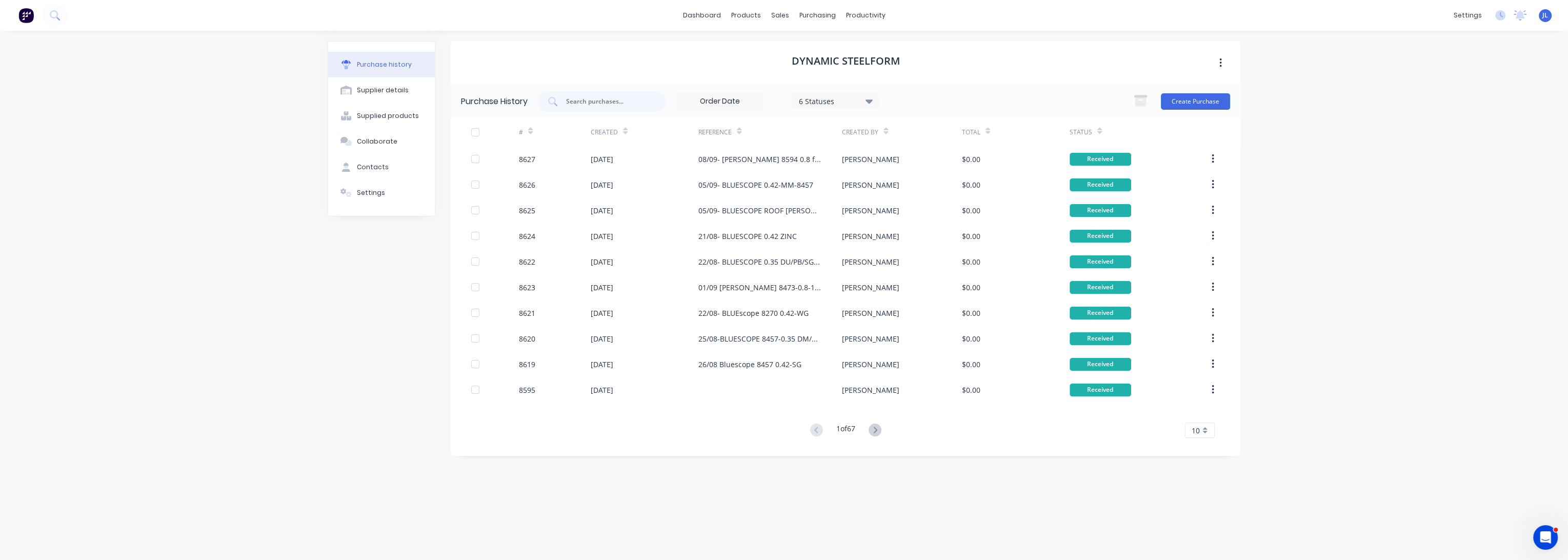
click at [990, 72] on div "Dynamic Steelform" at bounding box center [845, 62] width 790 height 44
click at [1196, 95] on button "Create Purchase" at bounding box center [1196, 101] width 69 height 17
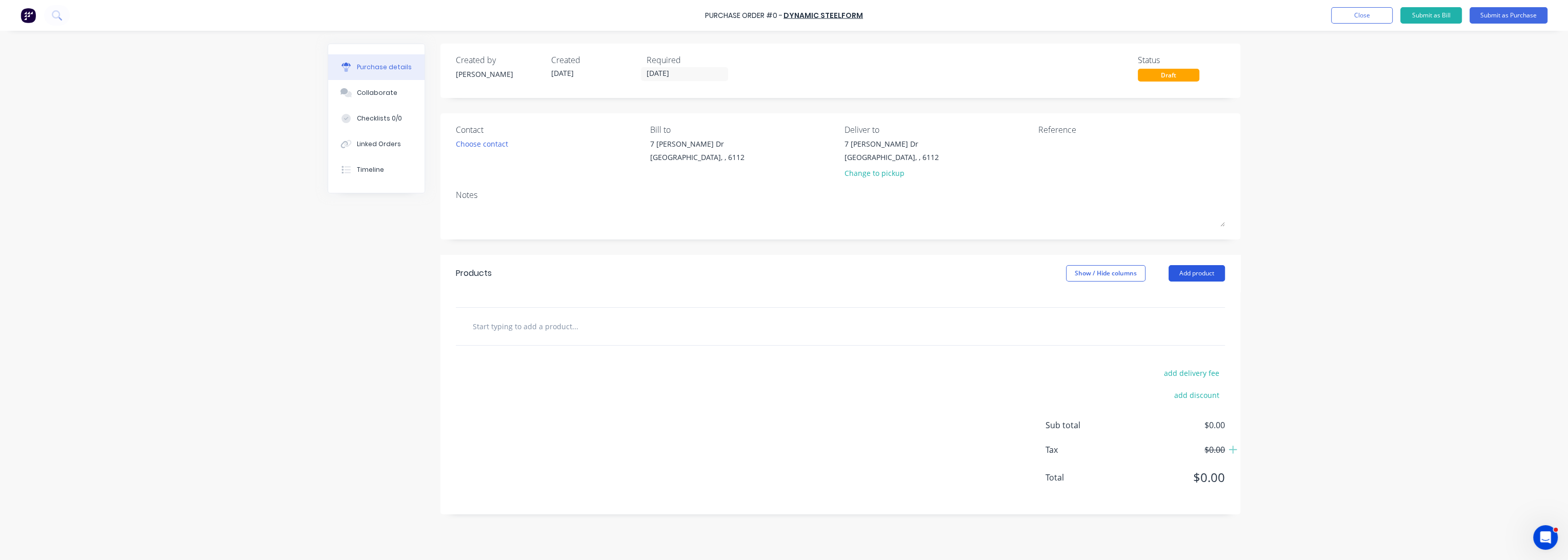
click at [1197, 274] on button "Add product" at bounding box center [1197, 273] width 56 height 17
click at [1195, 300] on div "Product catalogue" at bounding box center [1177, 300] width 79 height 15
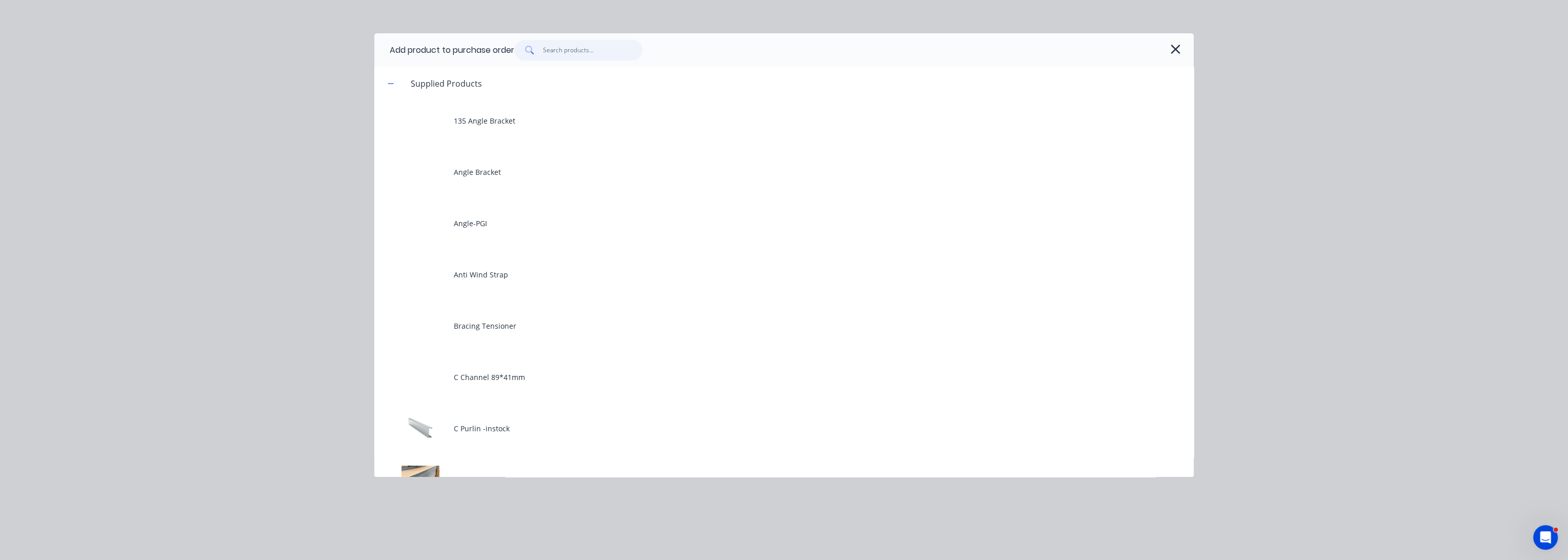
click at [642, 49] on input "text" at bounding box center [593, 50] width 100 height 20
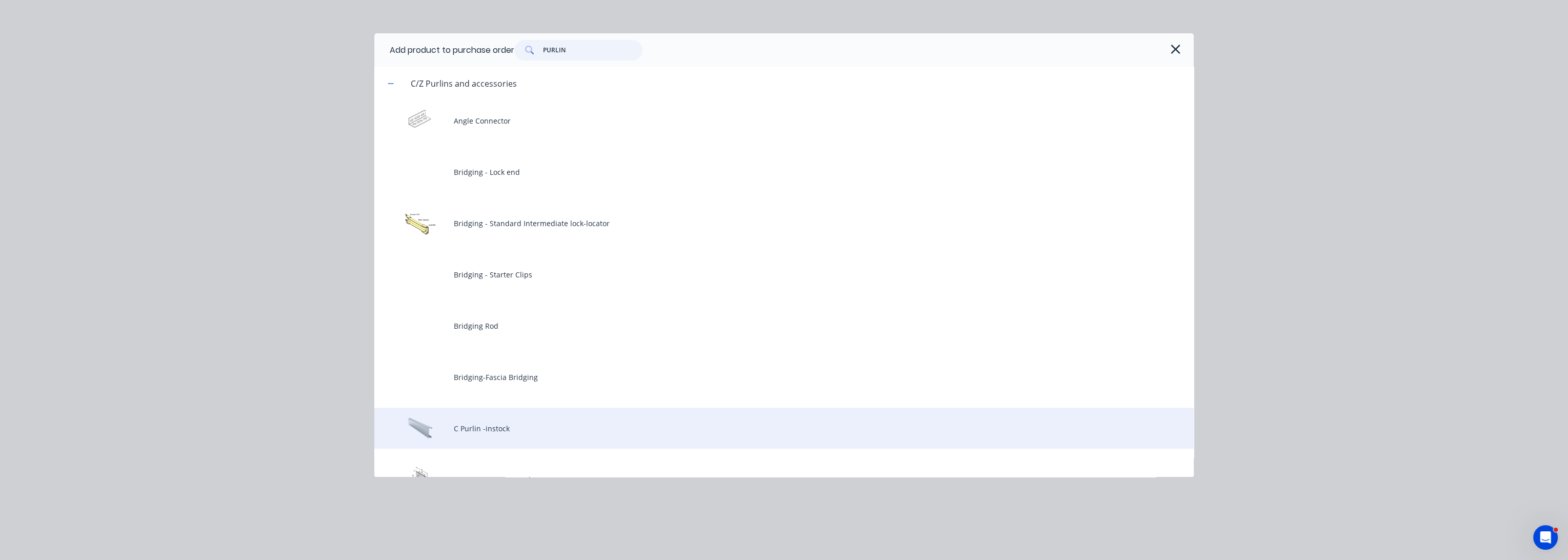
type input "PURLIN"
click at [527, 431] on div "C Purlin -instock" at bounding box center [784, 428] width 820 height 41
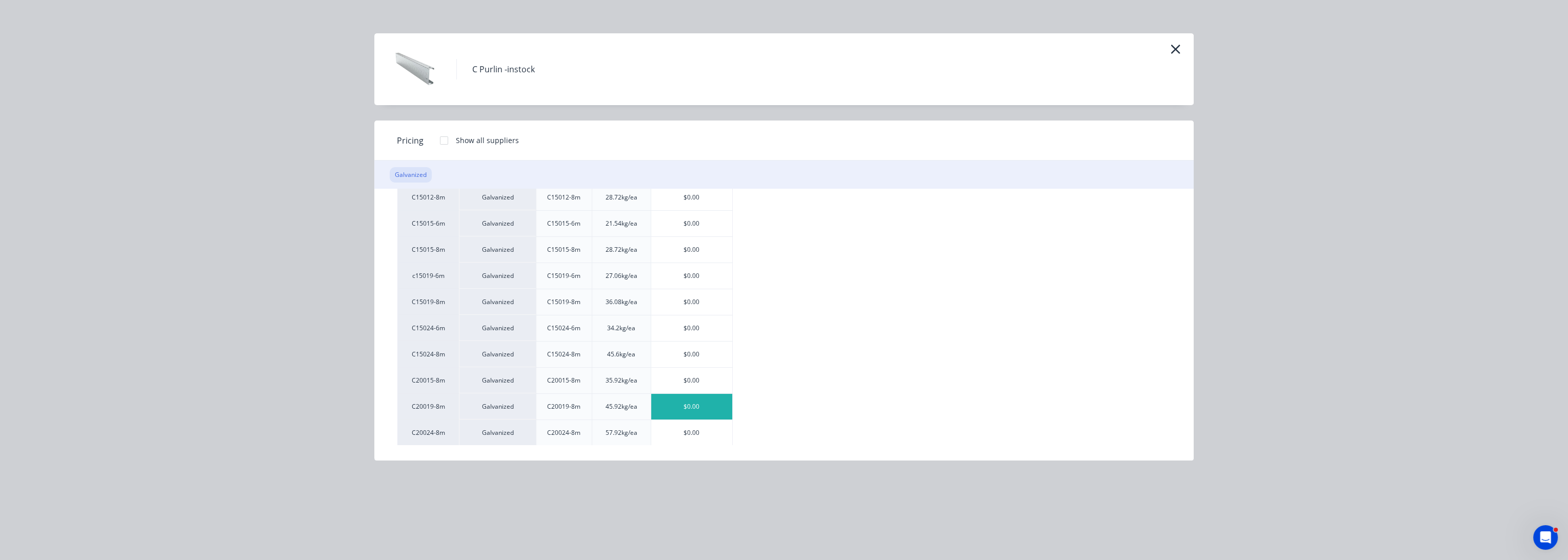
scroll to position [227, 0]
click at [692, 352] on div "$0.00" at bounding box center [692, 352] width 82 height 25
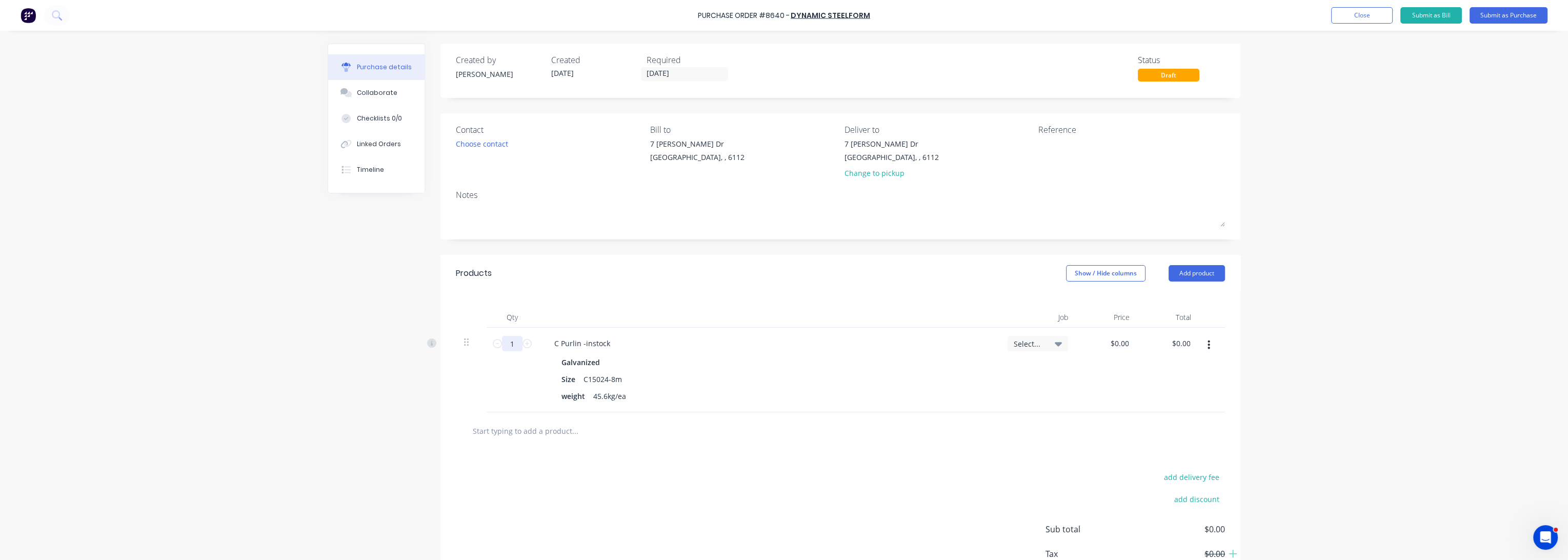
click at [508, 344] on input "1" at bounding box center [512, 343] width 20 height 15
type input "10"
click at [742, 291] on div "Products Show / Hide columns Add product" at bounding box center [841, 273] width 800 height 37
click at [1172, 275] on button "Add product" at bounding box center [1197, 273] width 56 height 17
click at [1176, 299] on div "Product catalogue" at bounding box center [1177, 300] width 79 height 15
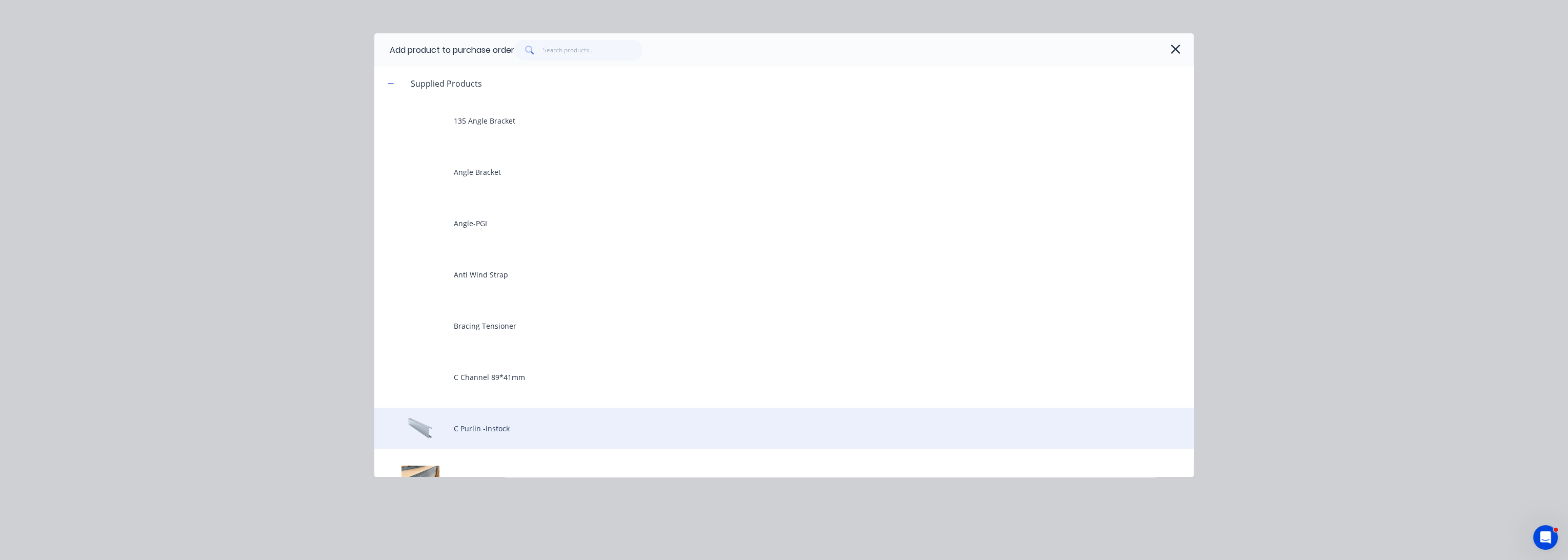
click at [521, 427] on div "C Purlin -instock" at bounding box center [784, 428] width 820 height 41
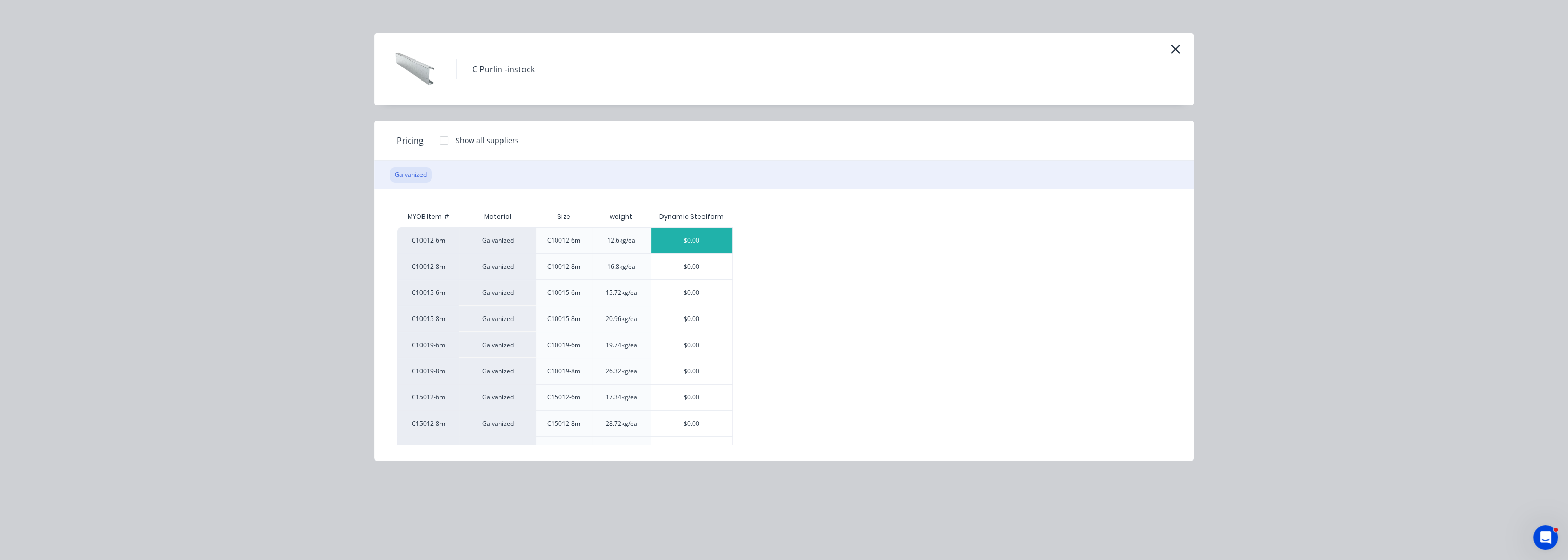
click at [703, 238] on div "$0.00" at bounding box center [692, 240] width 82 height 25
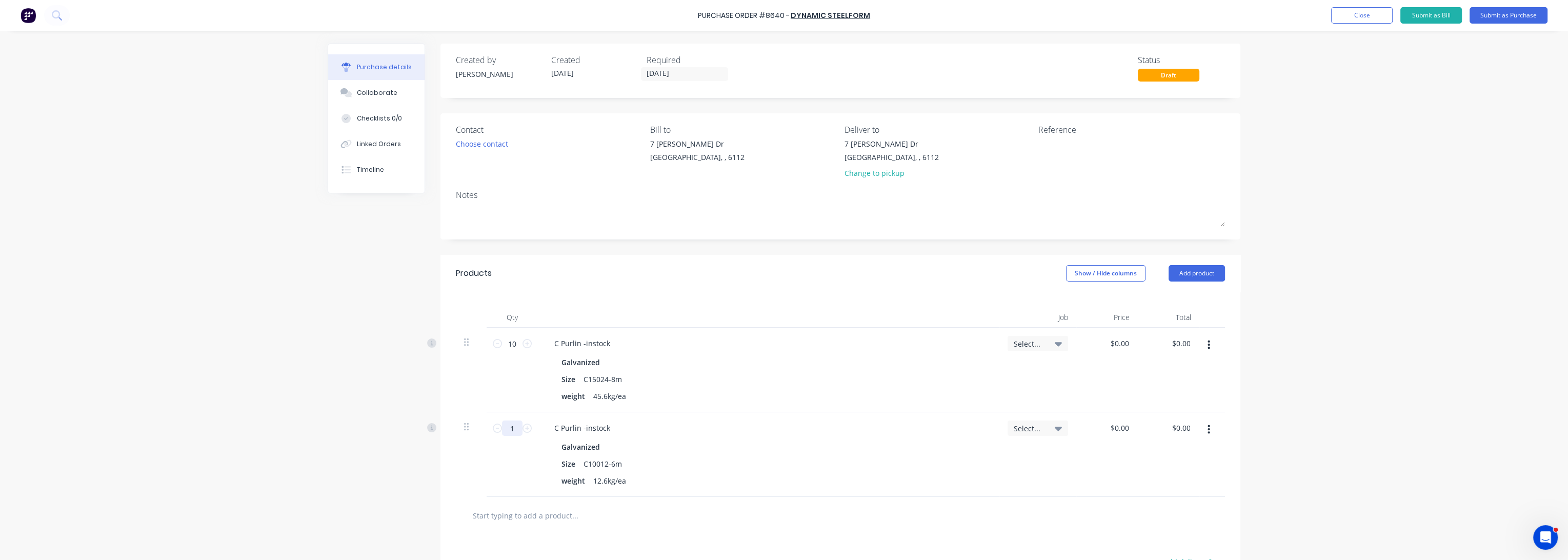
click at [512, 423] on input "1" at bounding box center [512, 428] width 20 height 15
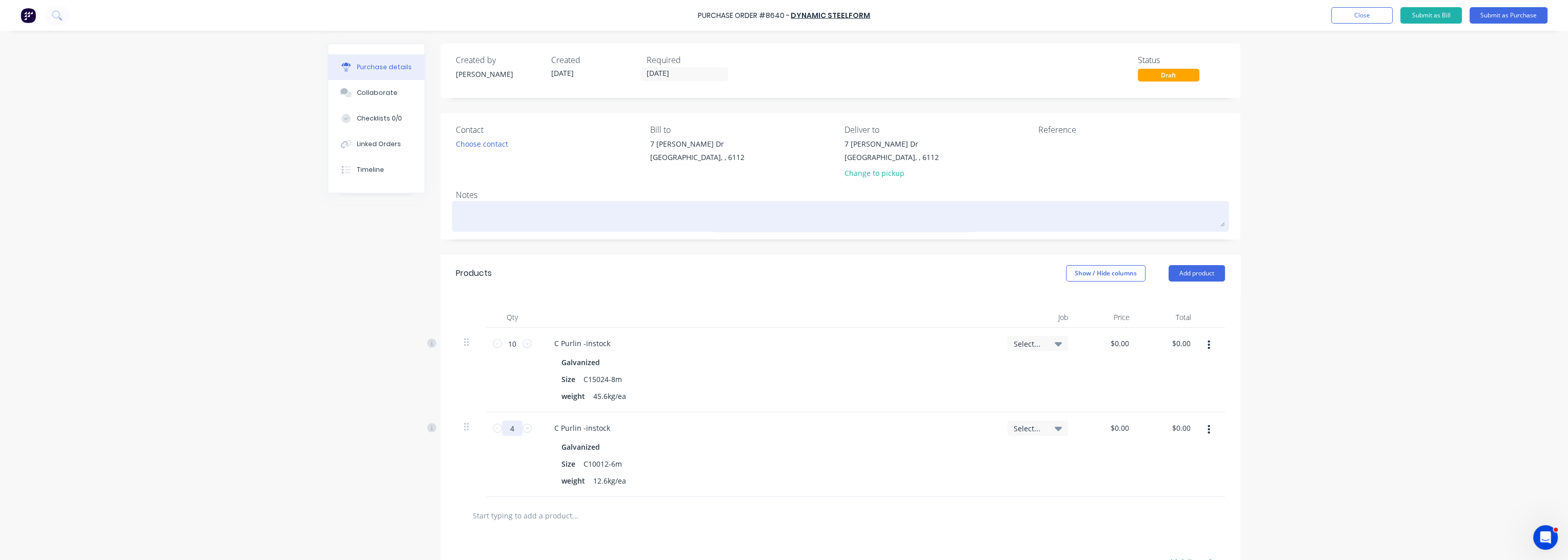
type input "4"
click at [989, 229] on div at bounding box center [841, 216] width 769 height 25
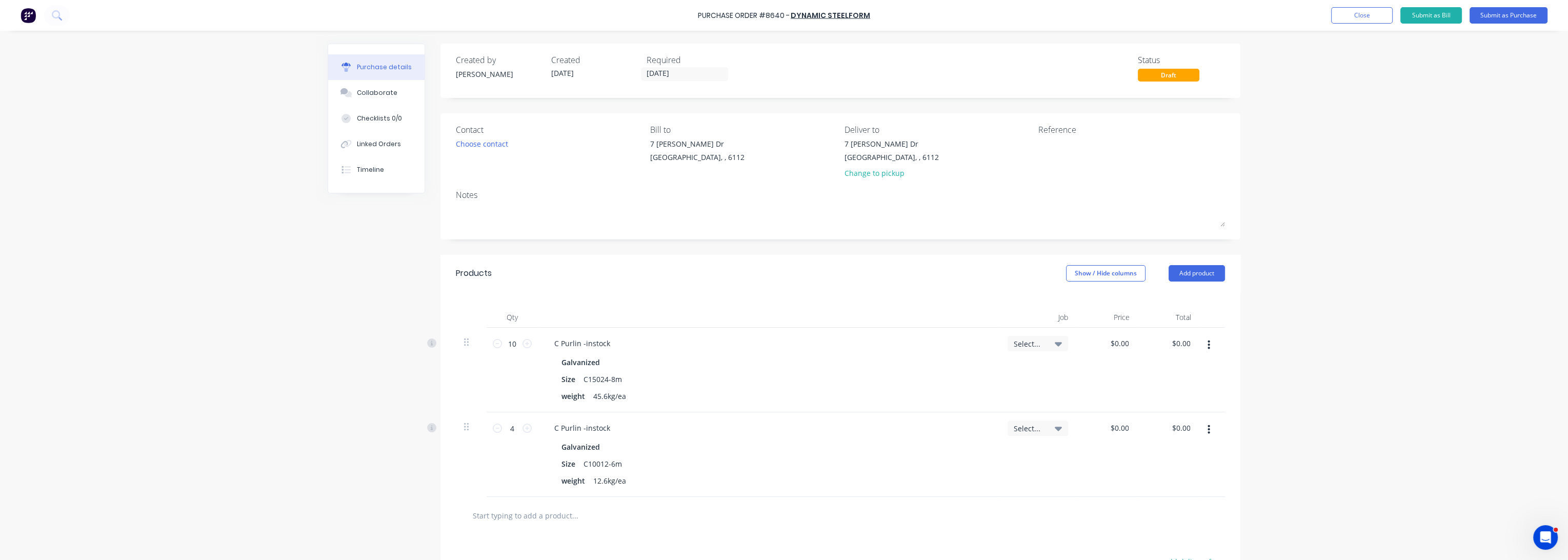
click at [935, 292] on div "Products Show / Hide columns Add product" at bounding box center [841, 273] width 800 height 37
click at [1196, 270] on button "Add product" at bounding box center [1197, 273] width 56 height 17
click at [1189, 300] on div "Product catalogue" at bounding box center [1177, 300] width 79 height 15
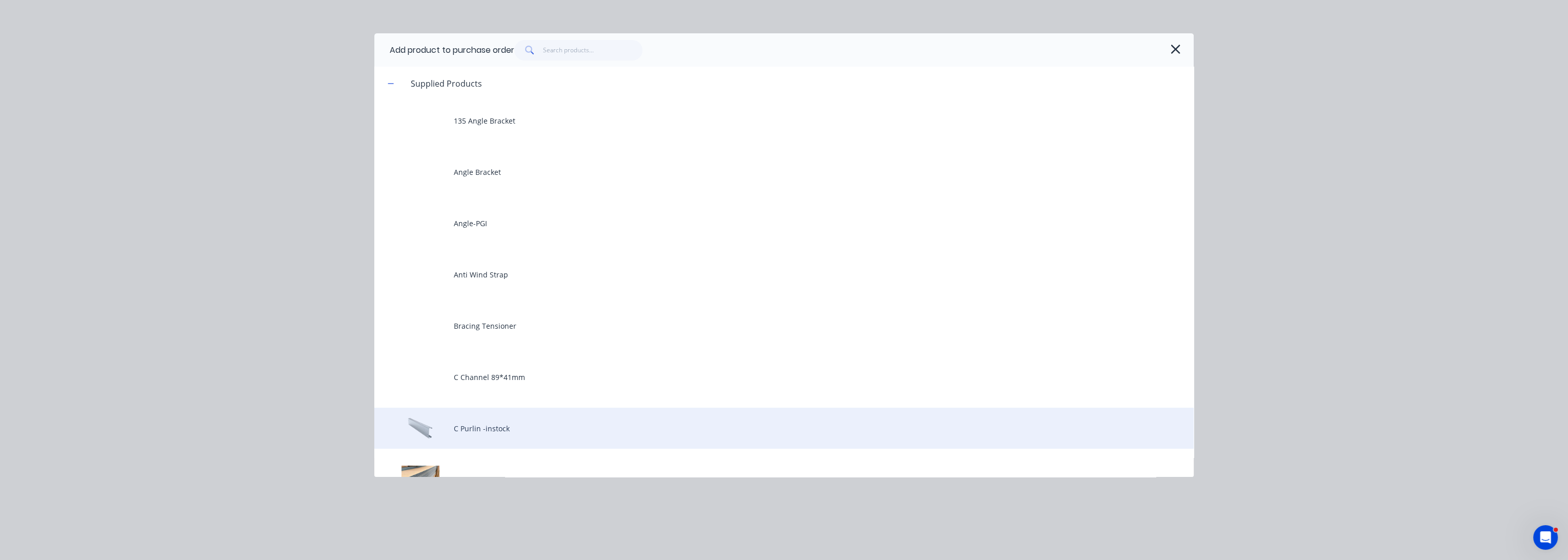
click at [532, 415] on div "C Purlin -instock" at bounding box center [784, 428] width 820 height 41
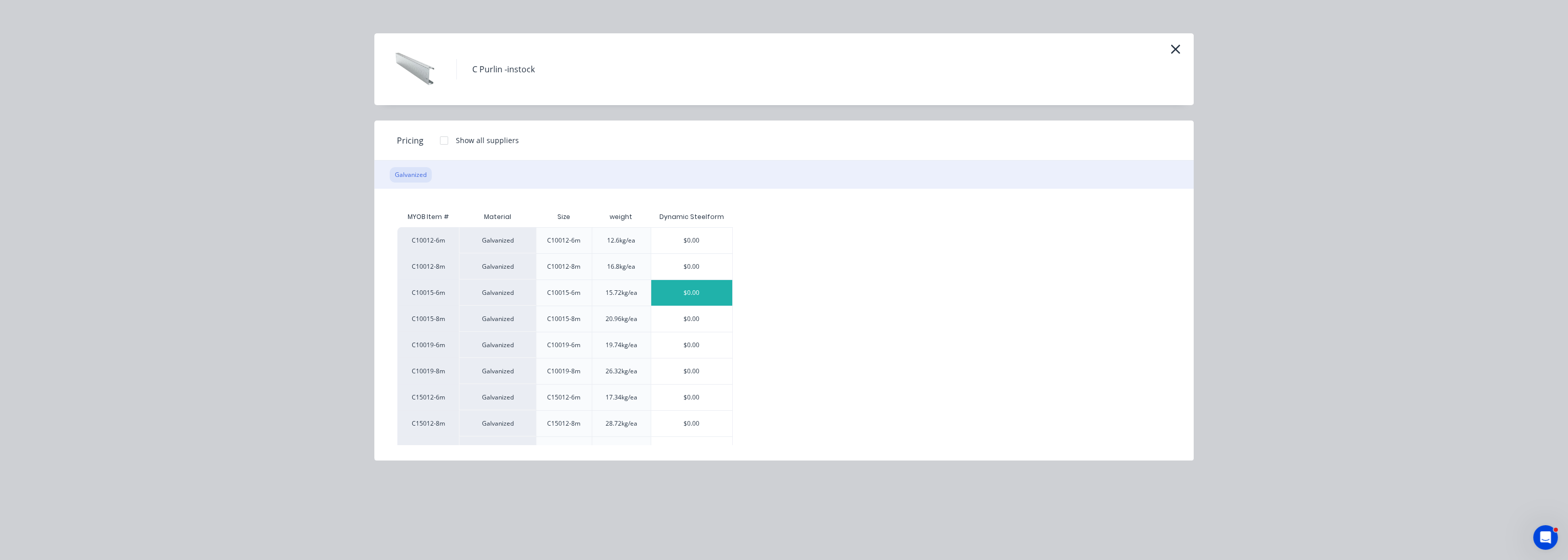
click at [701, 296] on div "$0.00" at bounding box center [692, 292] width 82 height 25
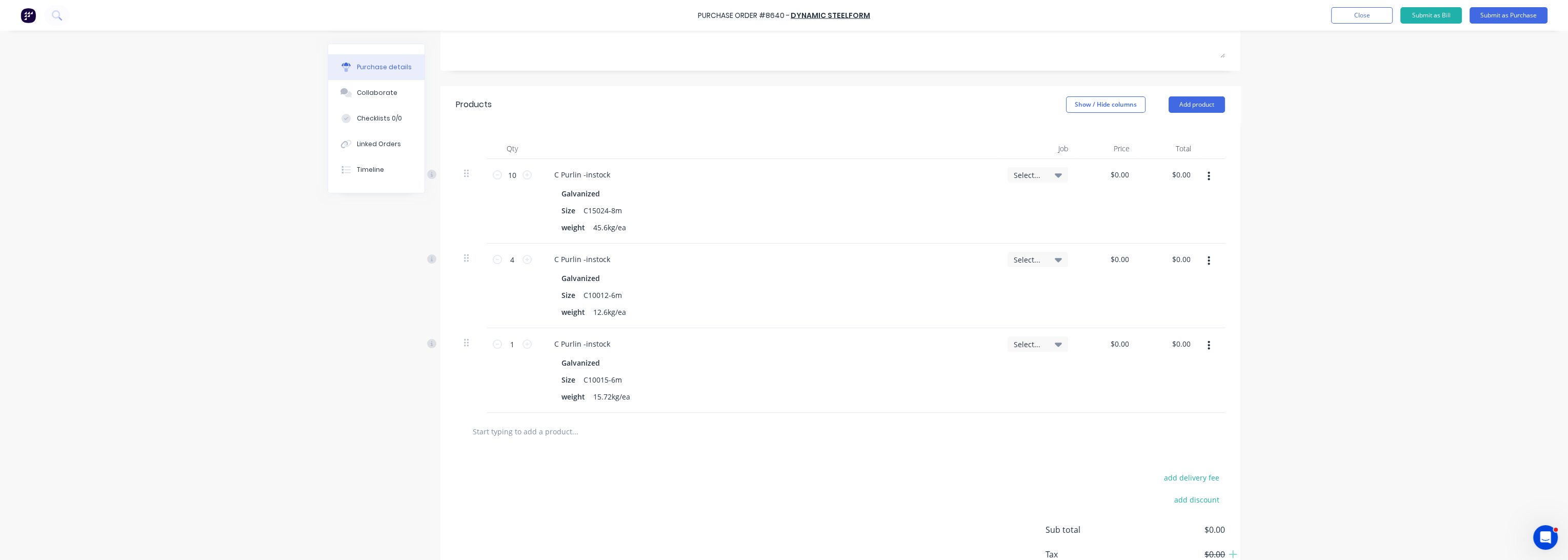
scroll to position [171, 0]
click at [517, 341] on input "1" at bounding box center [512, 342] width 20 height 15
type input "2"
click at [717, 438] on div at bounding box center [618, 429] width 308 height 20
click at [734, 438] on div at bounding box center [618, 429] width 308 height 20
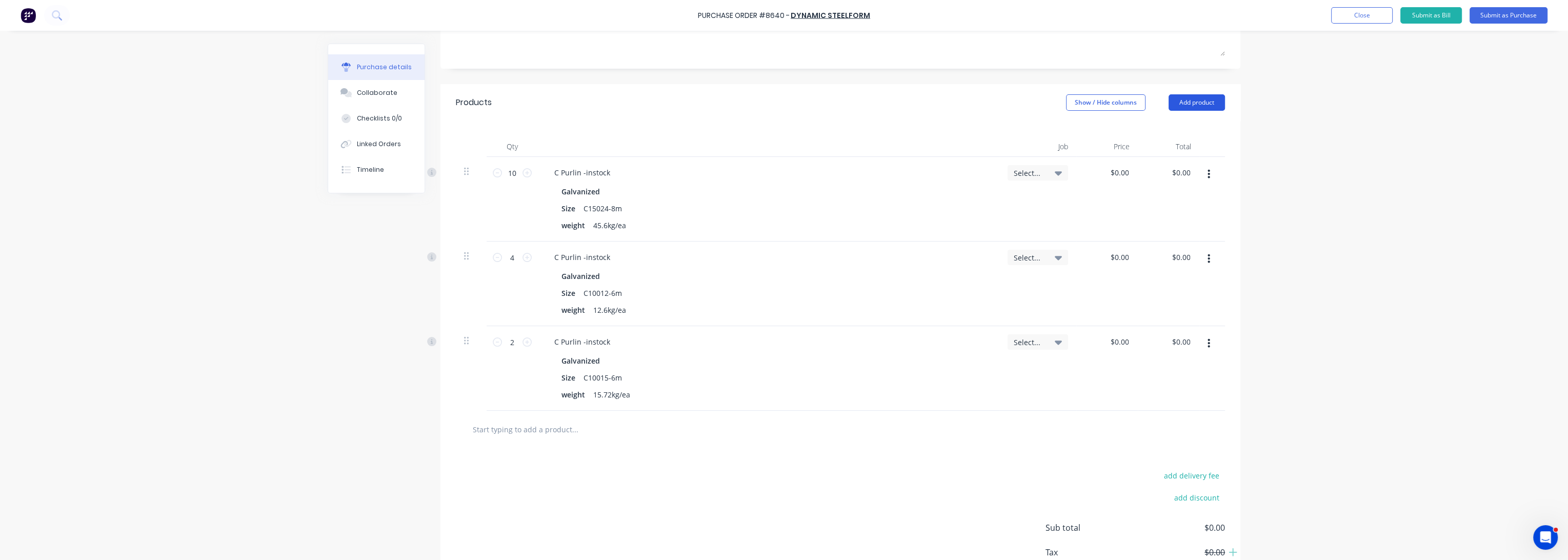
click at [1194, 95] on button "Add product" at bounding box center [1197, 103] width 56 height 17
click at [1177, 134] on div "Product catalogue" at bounding box center [1177, 129] width 79 height 15
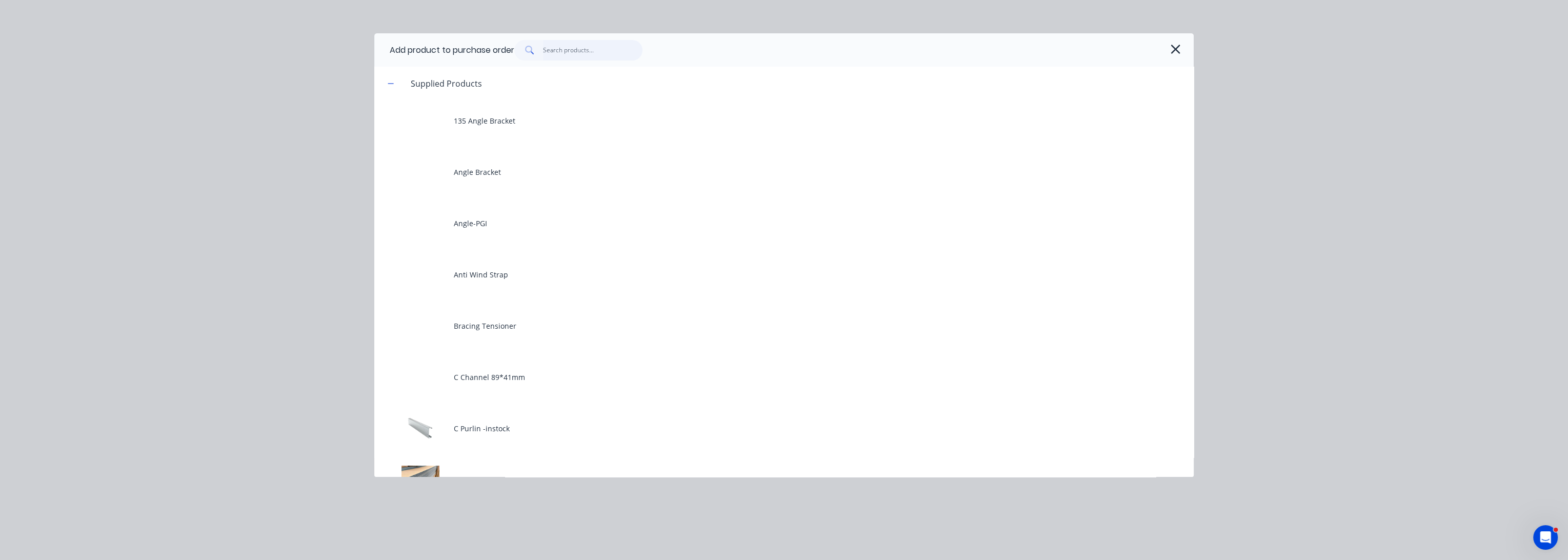
click at [562, 48] on input "text" at bounding box center [593, 50] width 100 height 20
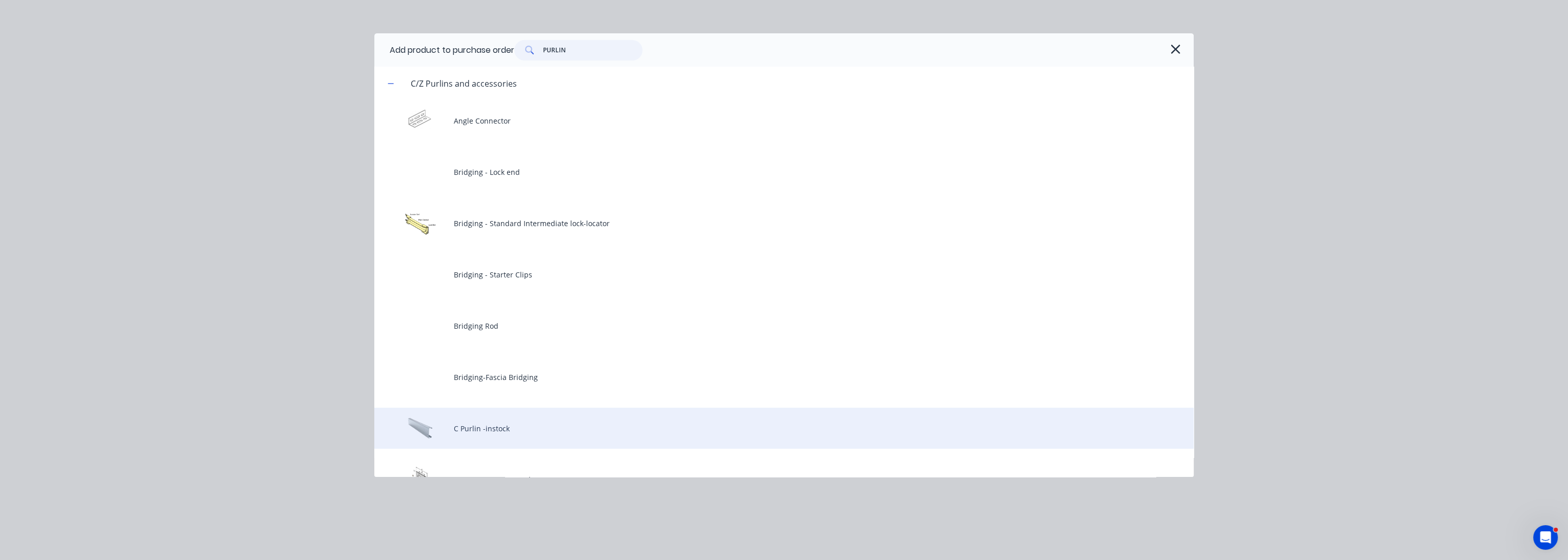
type input "PURLIN"
click at [521, 432] on div "C Purlin -instock" at bounding box center [784, 428] width 820 height 41
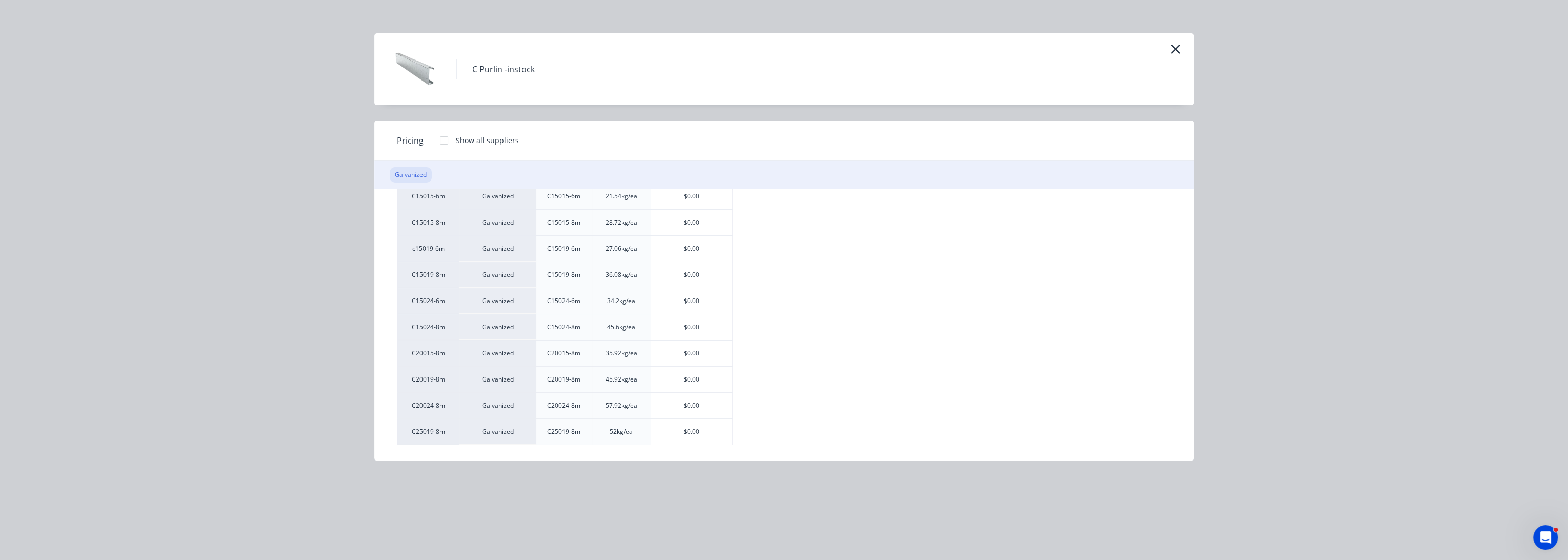
scroll to position [278, 0]
click at [706, 381] on div "$0.00" at bounding box center [692, 381] width 82 height 25
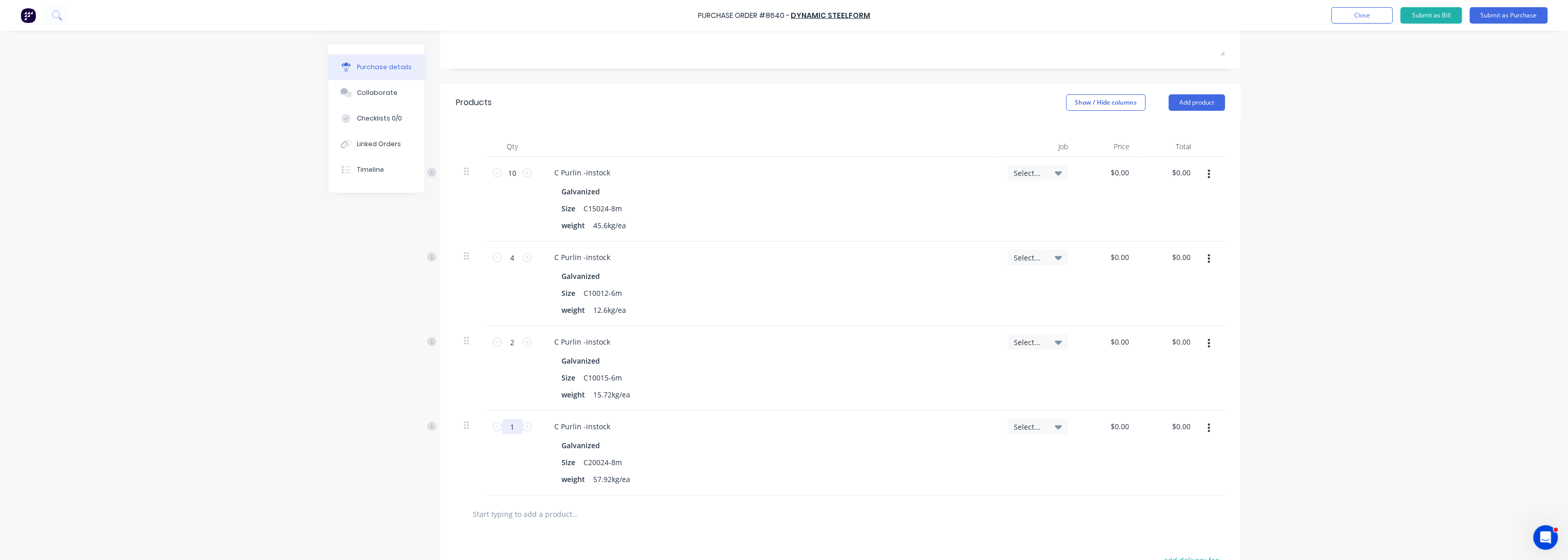
click at [509, 426] on input "1" at bounding box center [512, 426] width 20 height 15
type input "12"
click at [806, 478] on div "weight 57.92kg/ea" at bounding box center [766, 479] width 418 height 15
drag, startPoint x: 1446, startPoint y: 114, endPoint x: 1452, endPoint y: 101, distance: 14.3
click at [1447, 114] on div "Purchase Order #8640 - Dynamic Steelform Add product Close Submit as Bill Submi…" at bounding box center [784, 280] width 1568 height 560
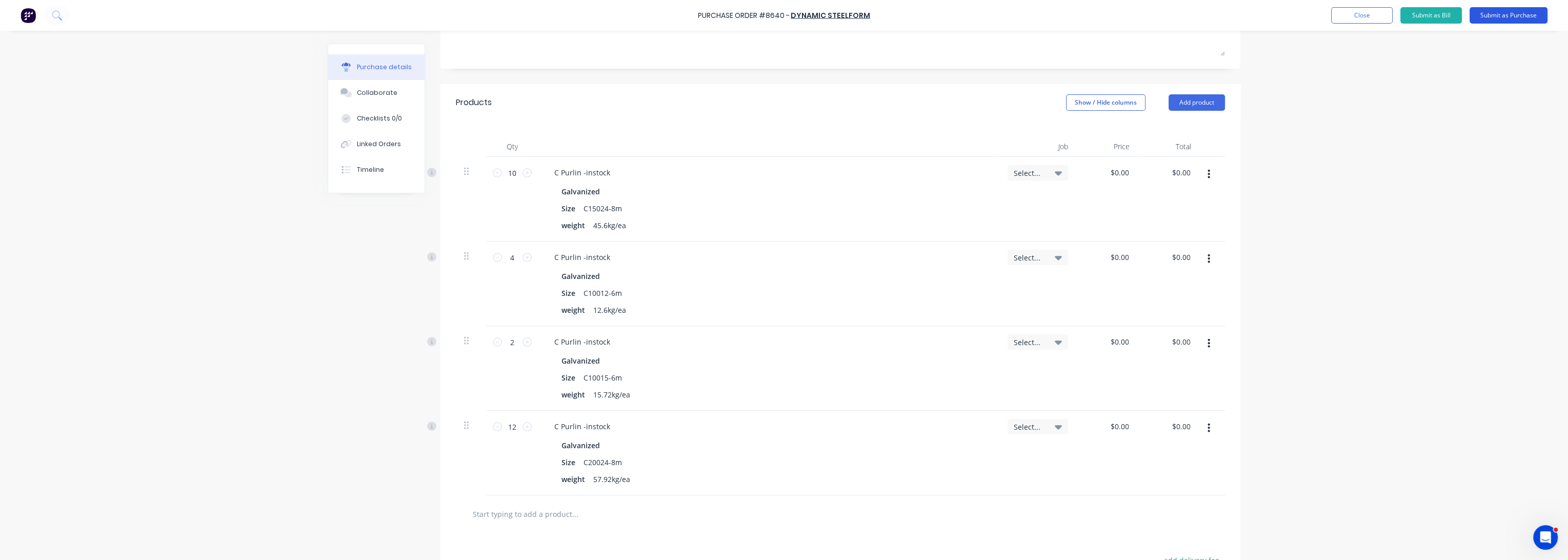
click at [1532, 17] on button "Submit as Purchase" at bounding box center [1509, 15] width 78 height 17
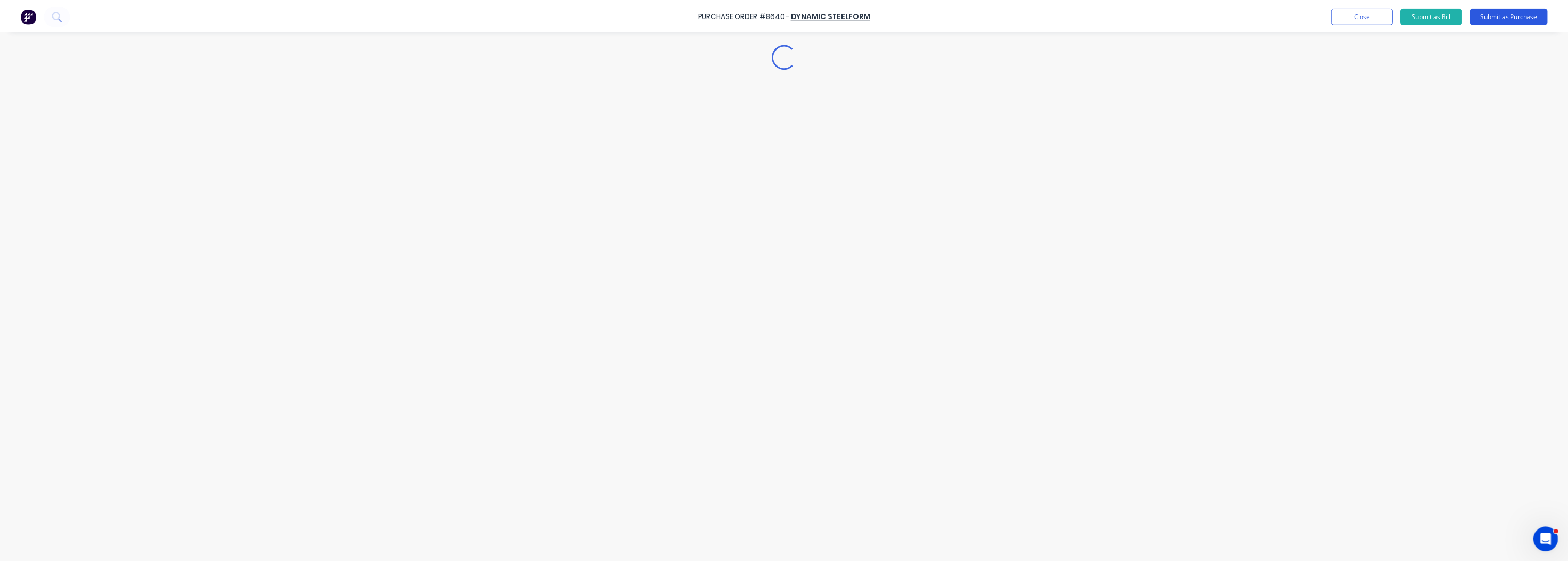
scroll to position [0, 0]
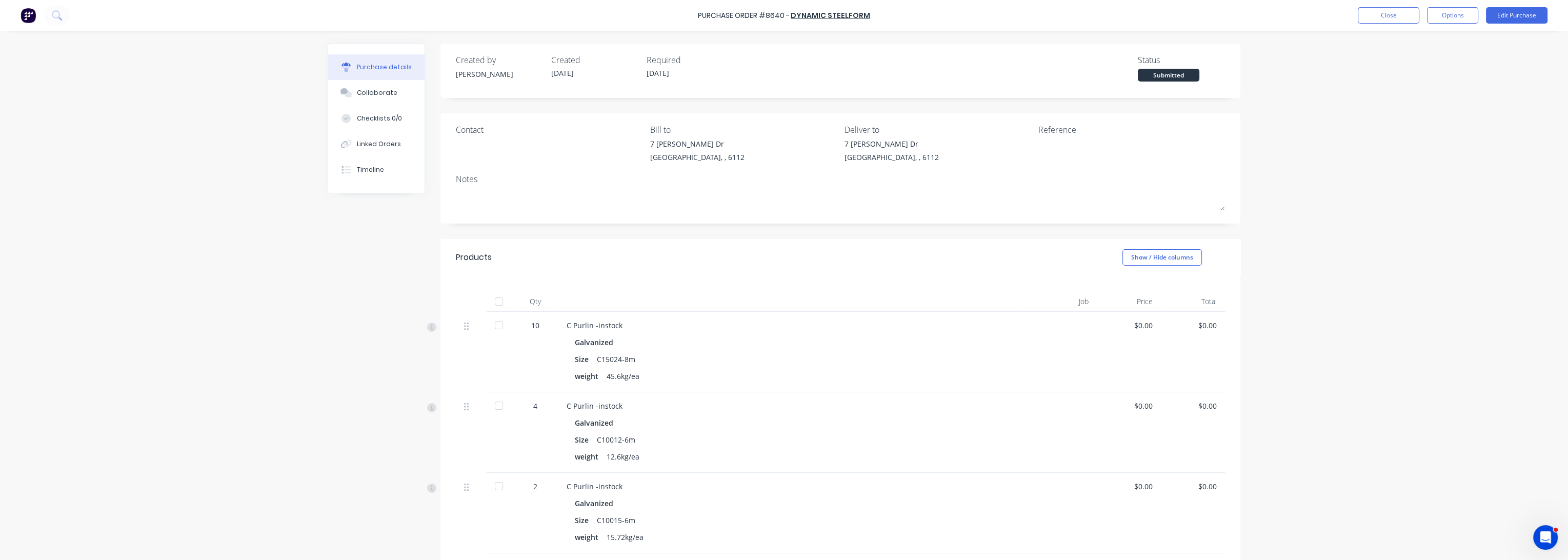
click at [489, 300] on div at bounding box center [499, 301] width 20 height 20
click at [1396, 11] on button "Close" at bounding box center [1389, 15] width 62 height 17
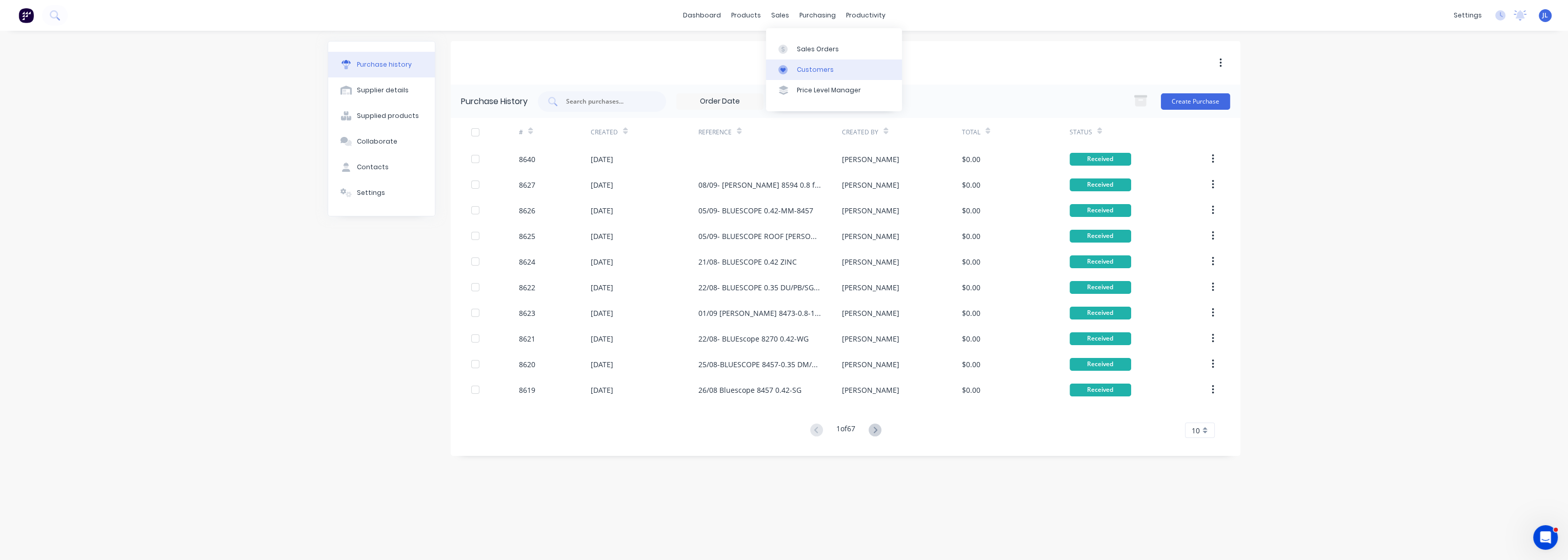
click at [802, 68] on div "Customers" at bounding box center [815, 69] width 37 height 9
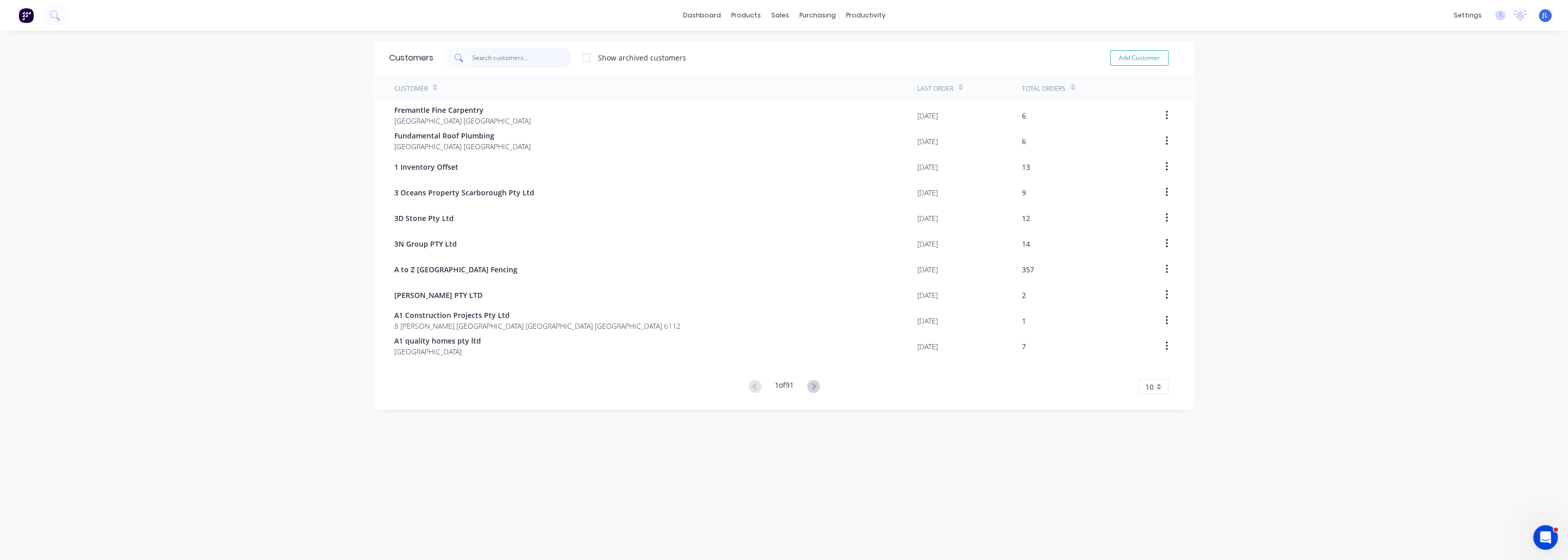
drag, startPoint x: 523, startPoint y: 49, endPoint x: 517, endPoint y: 61, distance: 13.4
click at [523, 49] on input "text" at bounding box center [522, 57] width 100 height 20
click at [517, 61] on input "text" at bounding box center [522, 57] width 100 height 20
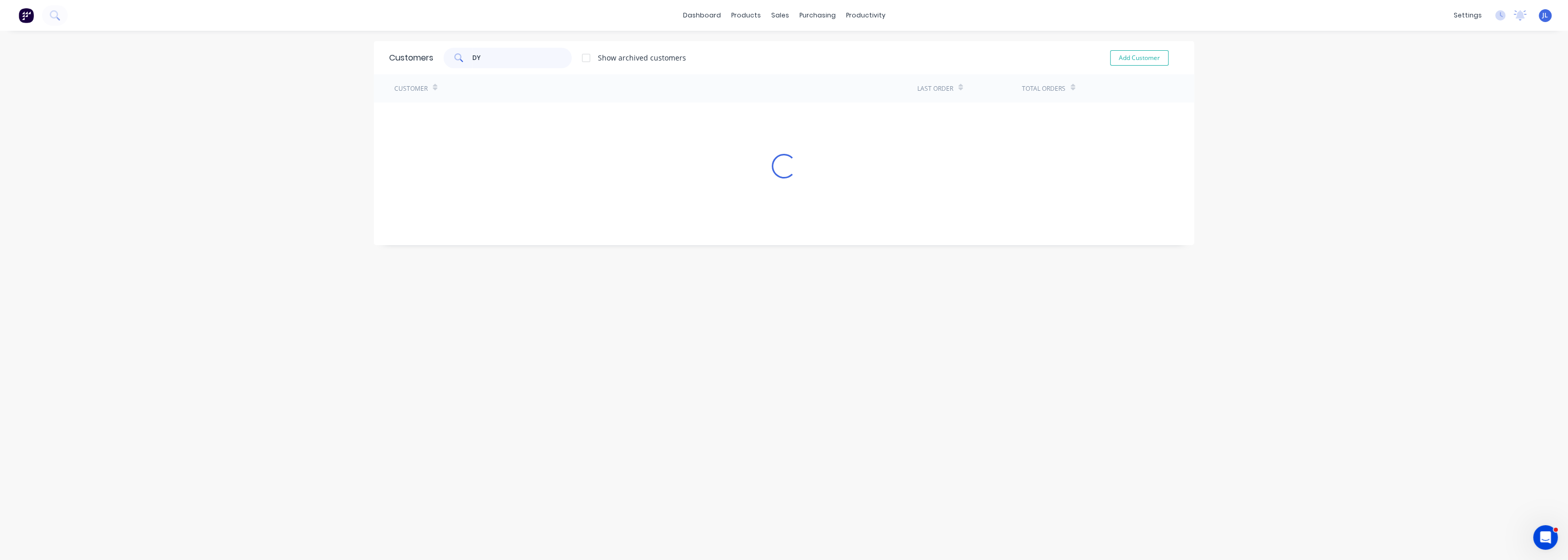
type input "D"
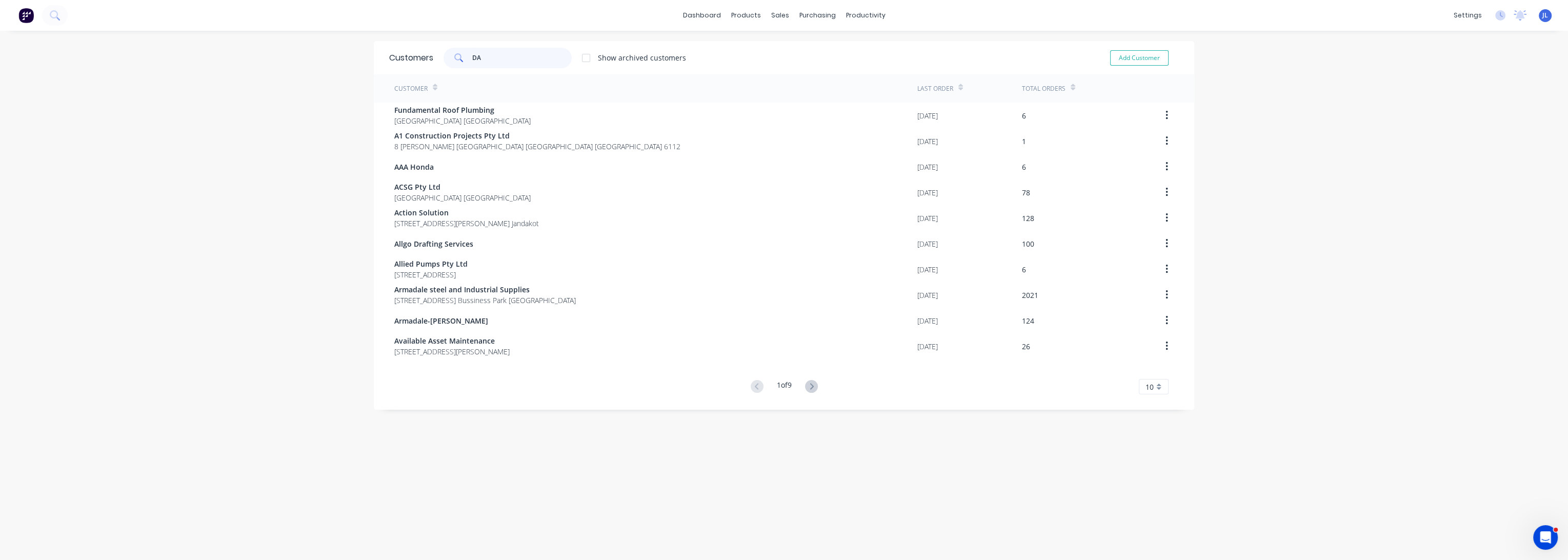
type input "D"
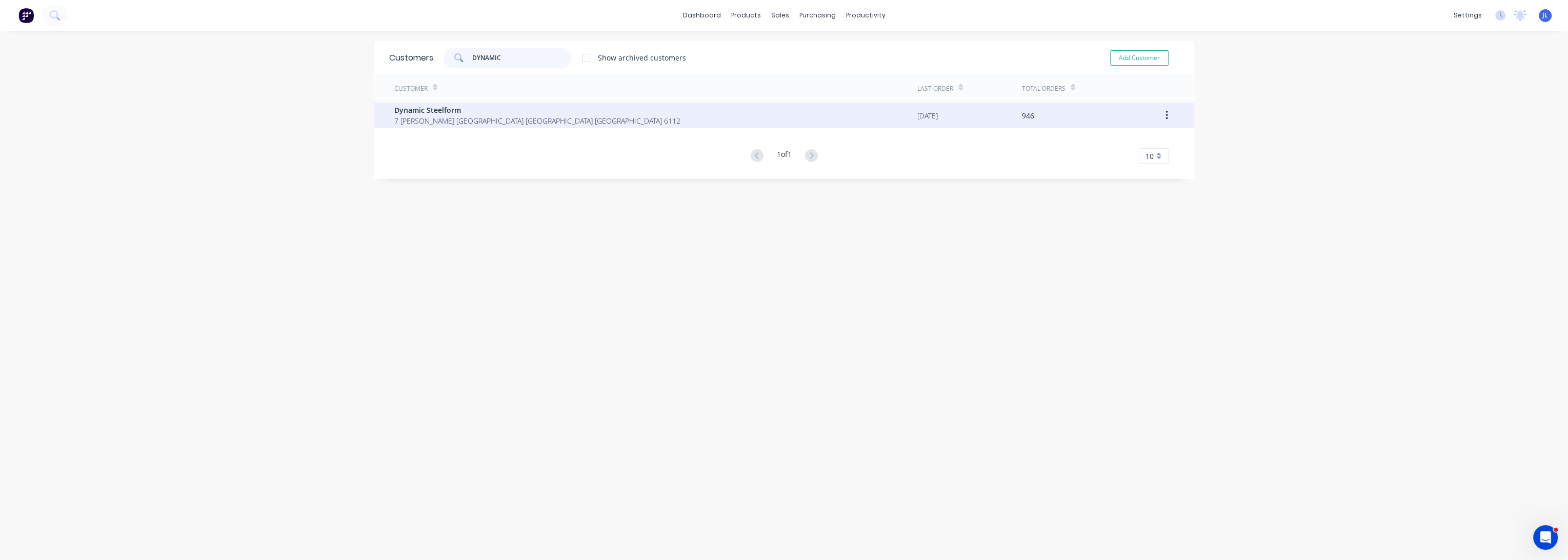
type input "DYNAMIC"
click at [500, 110] on span "Dynamic Steelform" at bounding box center [537, 109] width 286 height 11
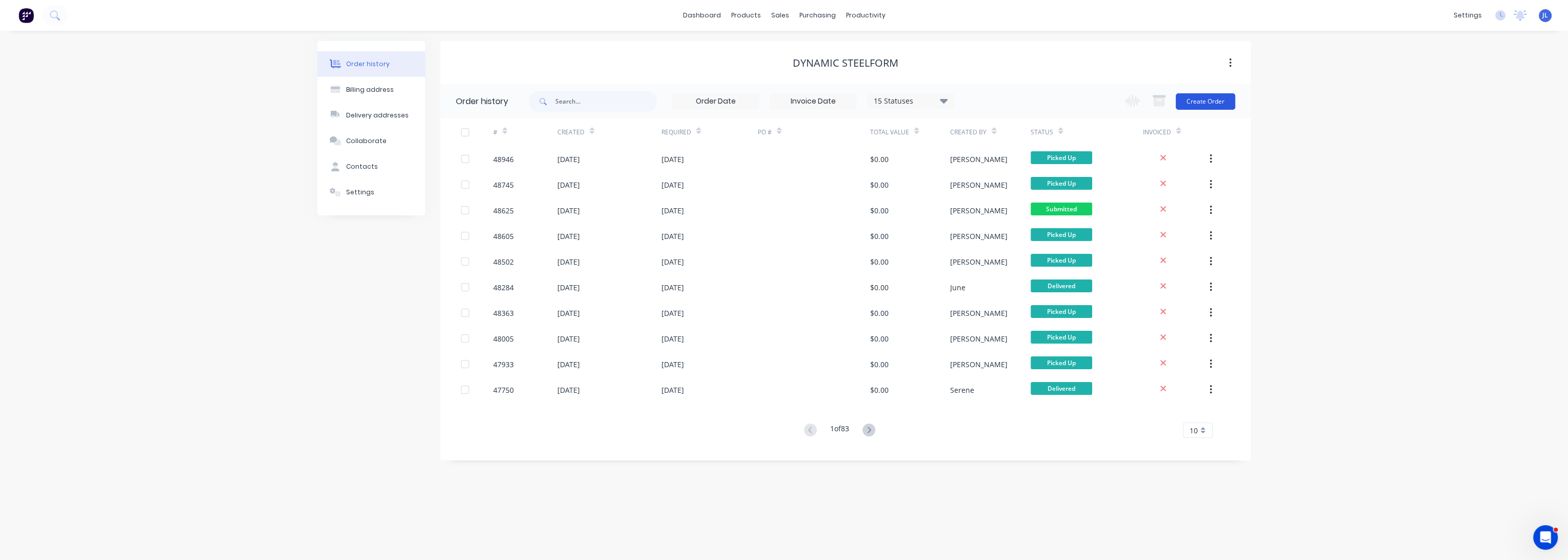
click at [1213, 100] on button "Create Order" at bounding box center [1206, 101] width 59 height 17
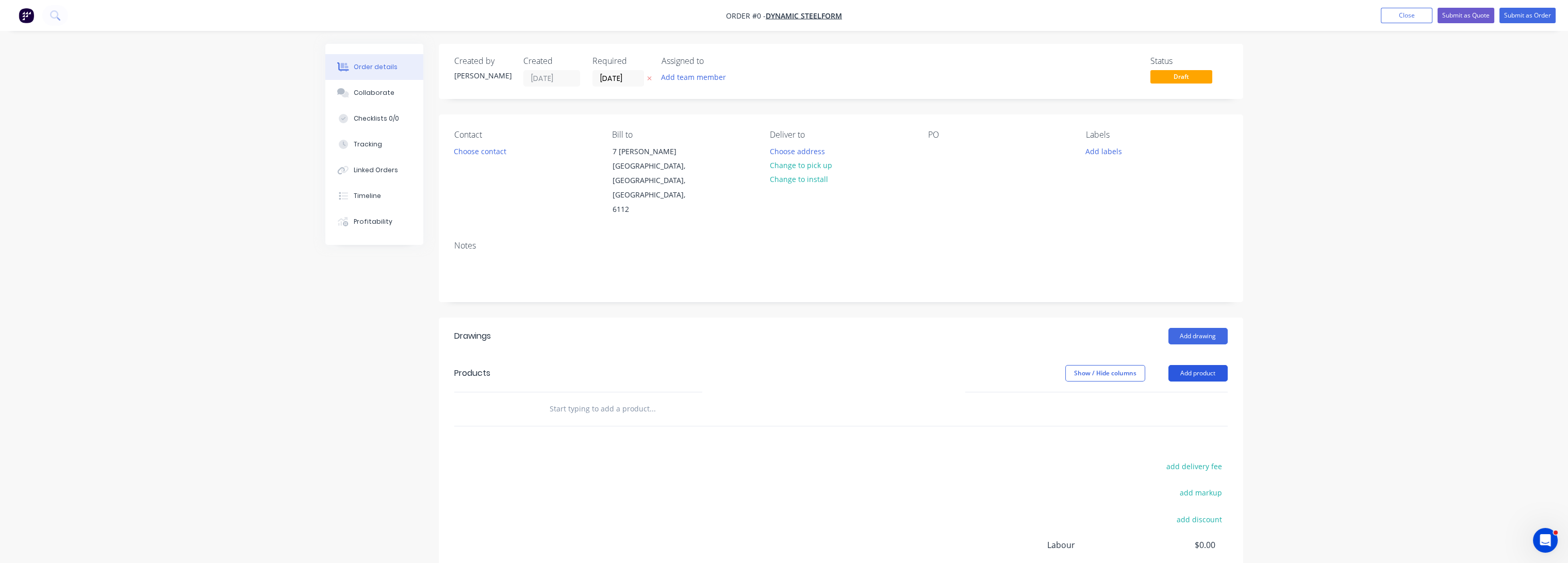
click at [1207, 365] on button "Add product" at bounding box center [1198, 373] width 59 height 17
click at [1203, 392] on div "Product catalogue" at bounding box center [1179, 400] width 80 height 15
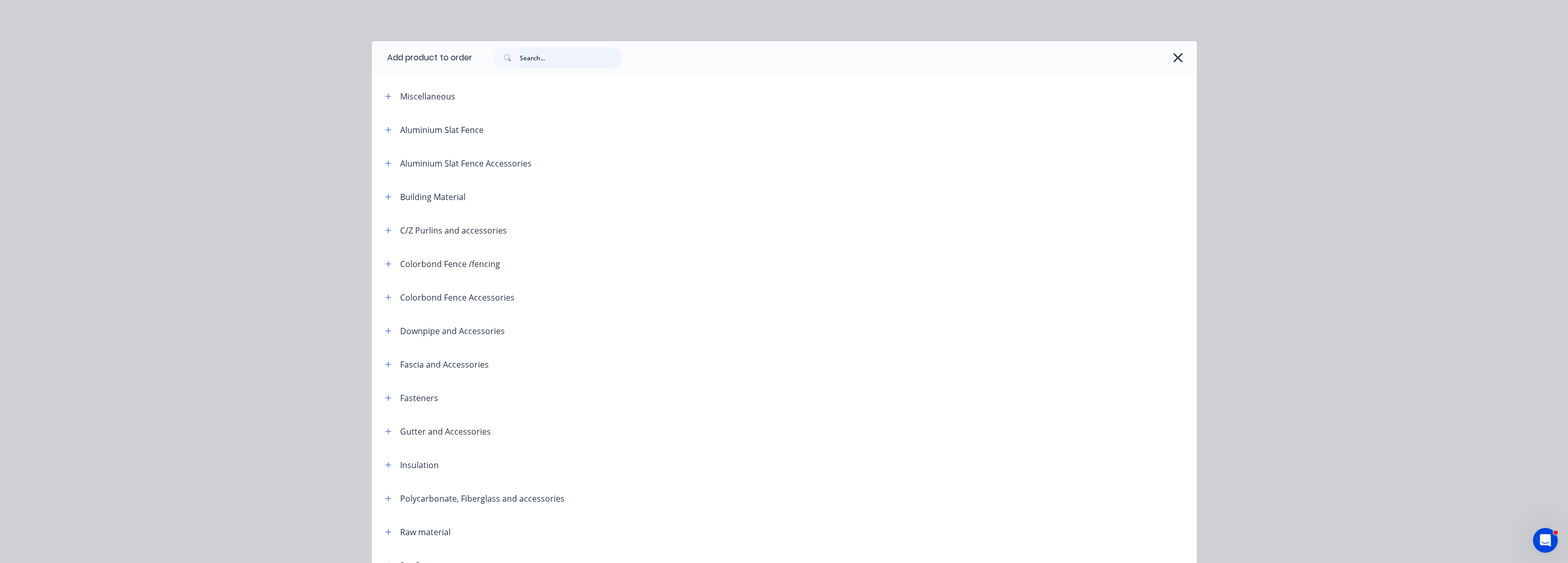
click at [590, 56] on input "text" at bounding box center [571, 57] width 102 height 21
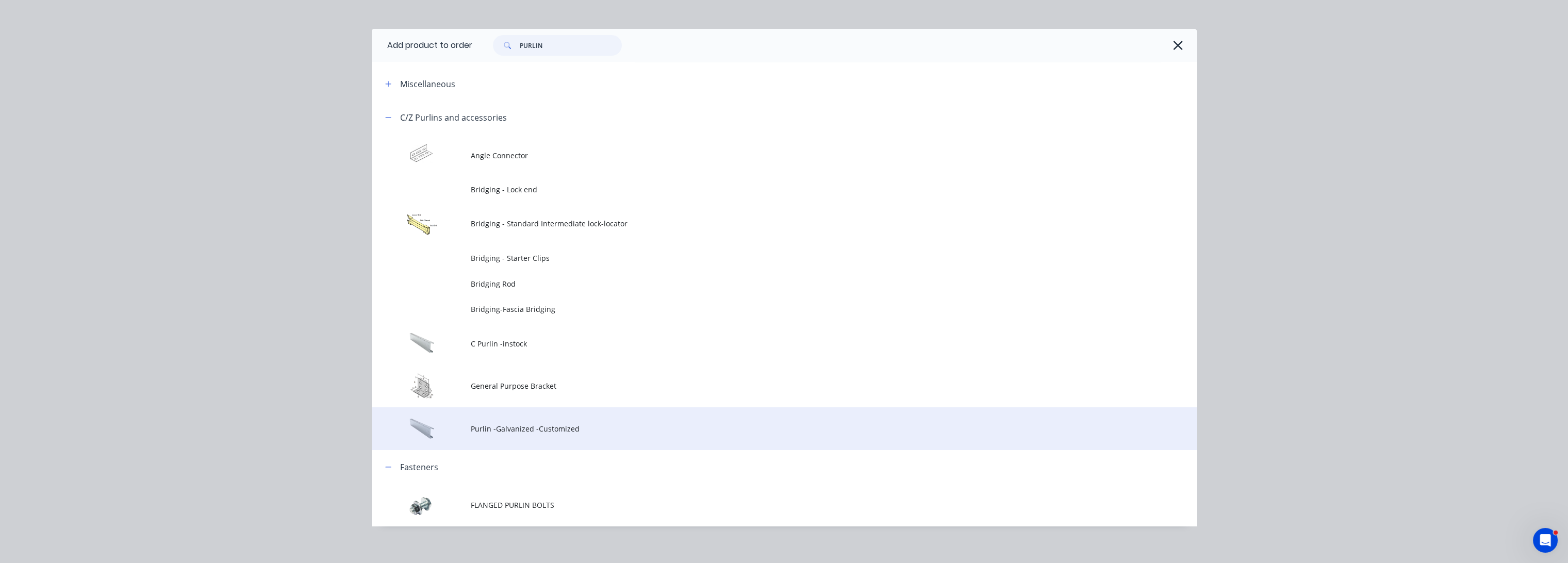
scroll to position [21, 0]
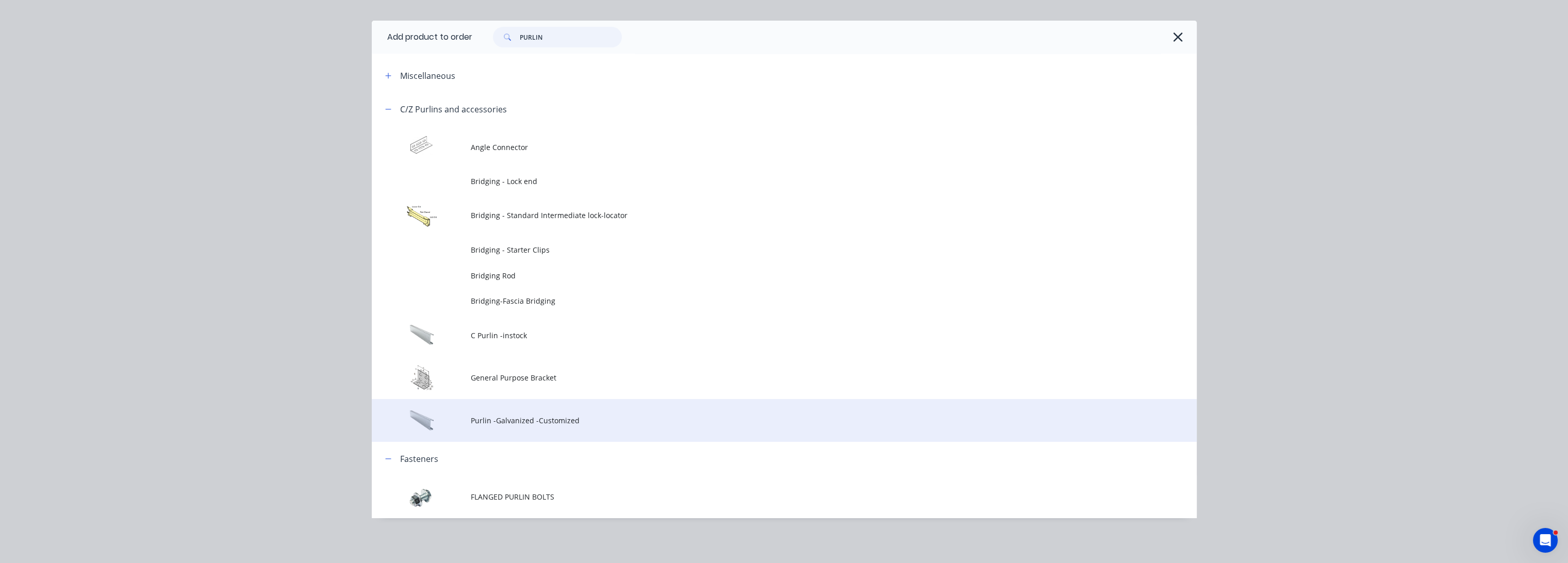
type input "PURLIN"
click at [536, 426] on td "Purlin -Galvanized -Customized" at bounding box center [834, 420] width 726 height 43
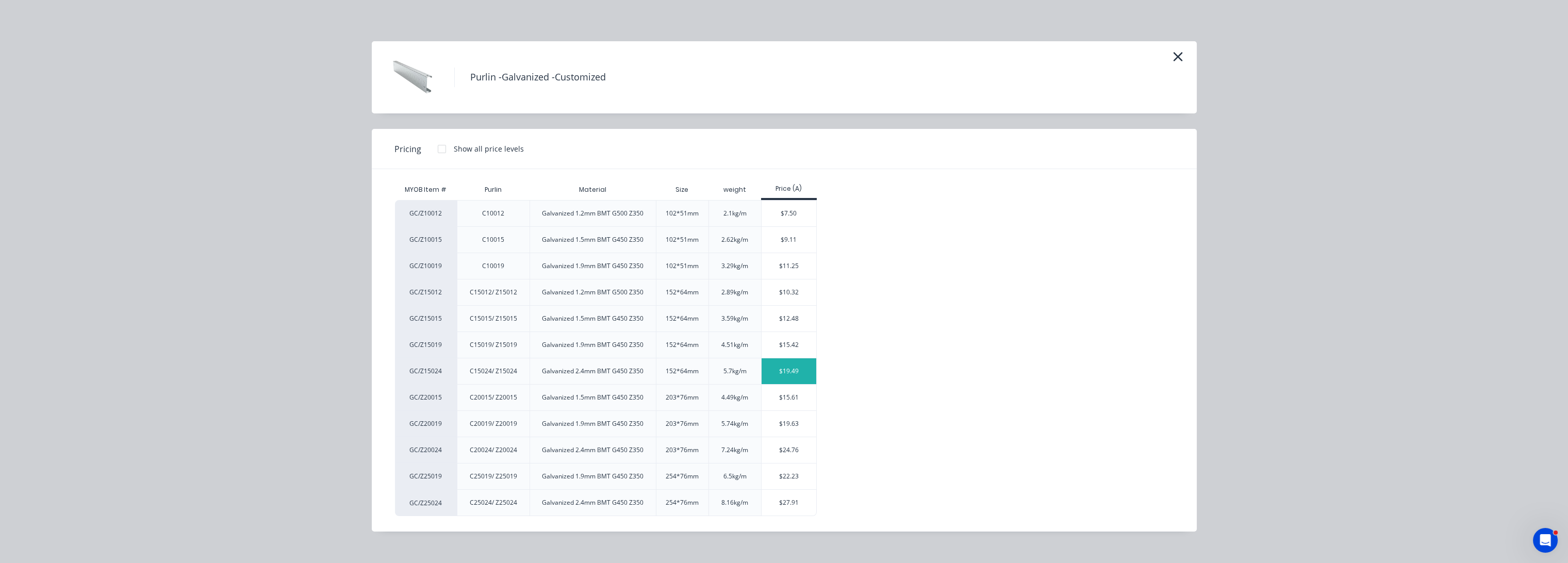
click at [807, 370] on div "$19.49" at bounding box center [789, 371] width 55 height 25
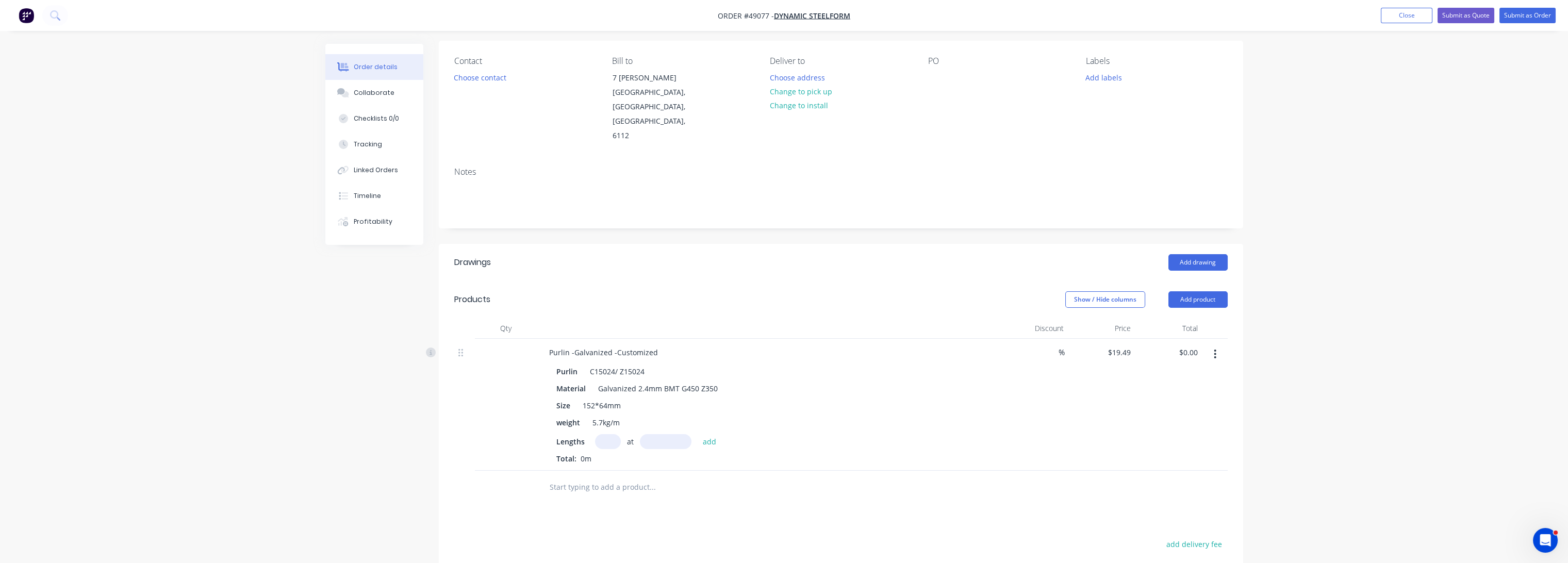
click at [612, 434] on input "text" at bounding box center [608, 442] width 25 height 15
type input "10"
type input "8000"
click at [698, 434] on button "add" at bounding box center [710, 441] width 24 height 14
type input "$1,559.20"
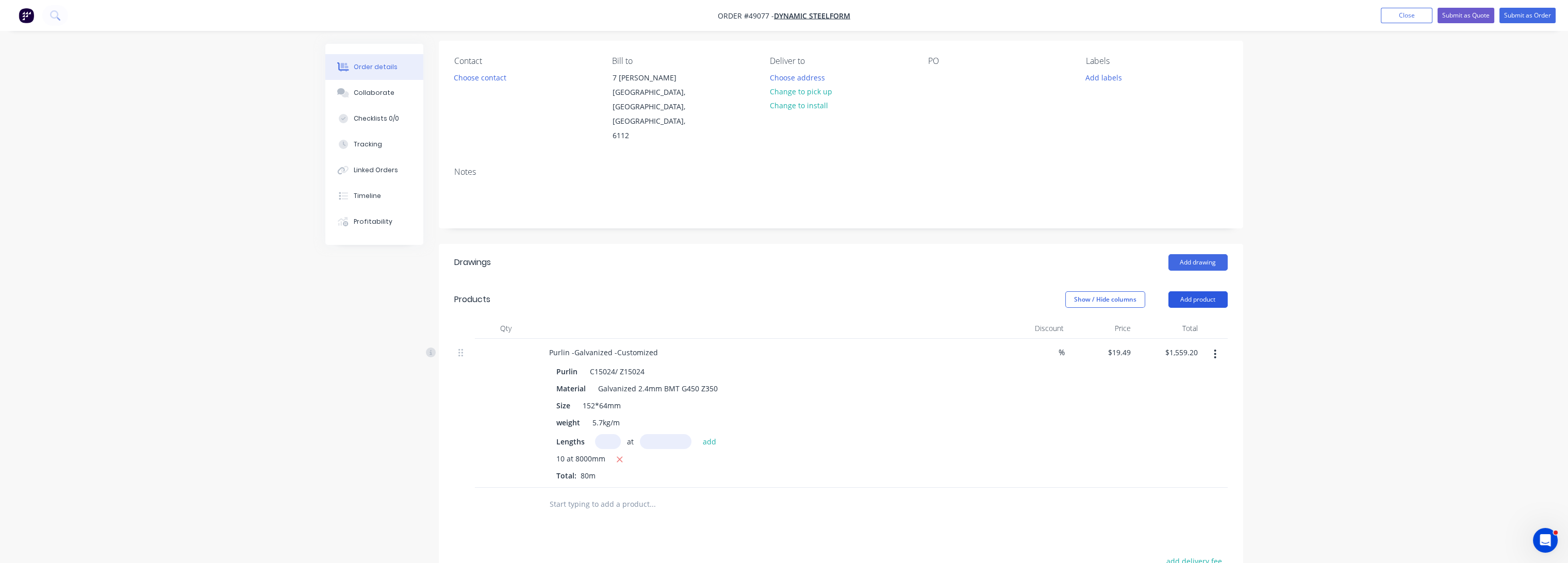
click at [1180, 291] on button "Add product" at bounding box center [1198, 300] width 59 height 17
click at [1176, 318] on div "Product catalogue" at bounding box center [1179, 326] width 80 height 15
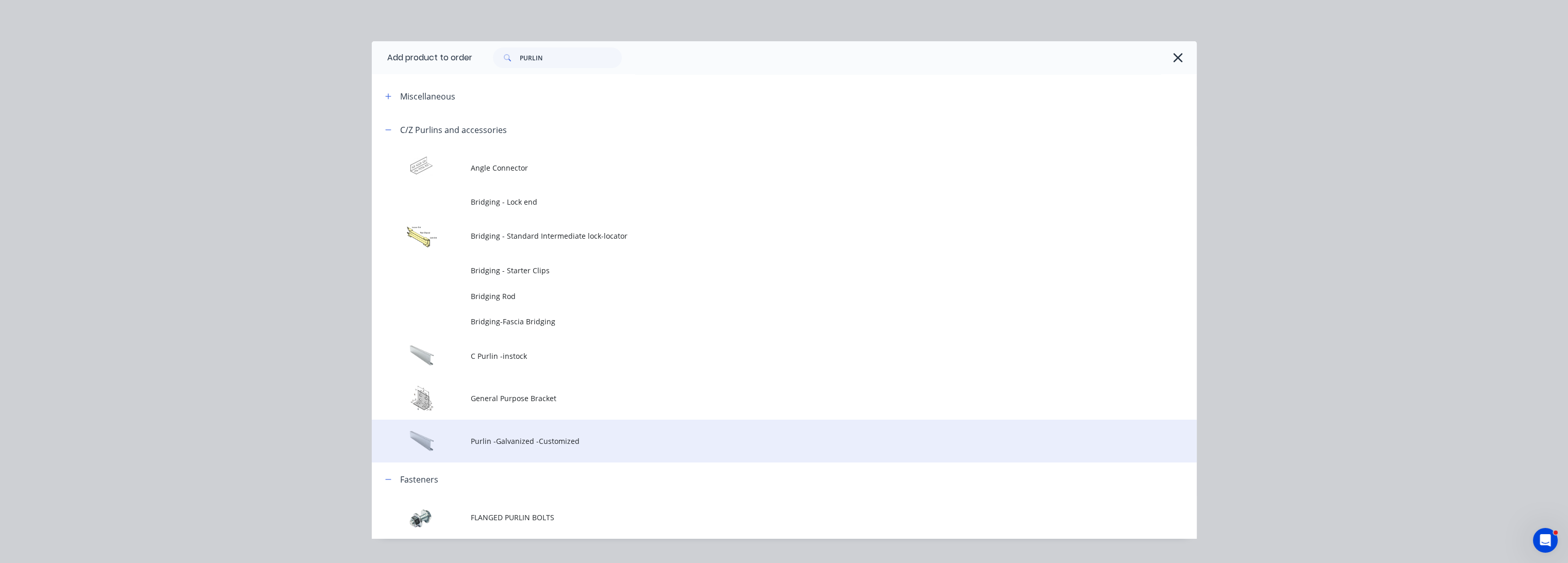
click at [515, 434] on td "Purlin -Galvanized -Customized" at bounding box center [834, 441] width 726 height 43
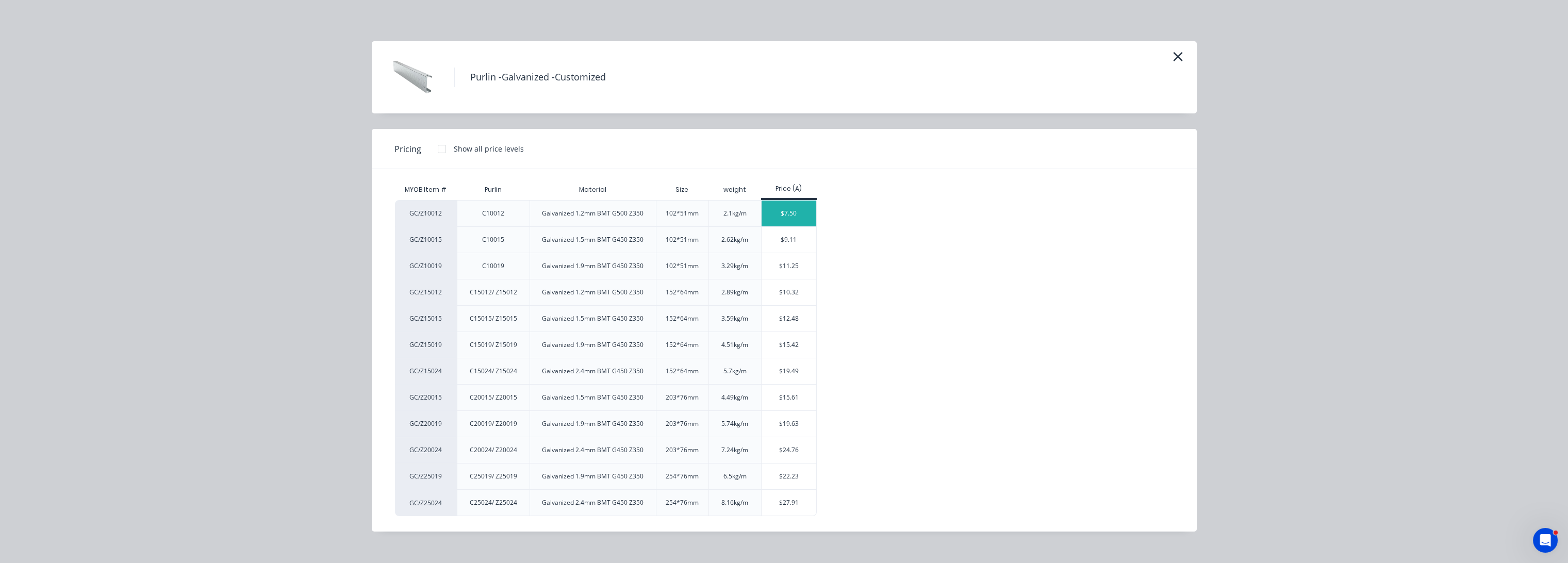
click at [795, 209] on div "$7.50" at bounding box center [789, 213] width 55 height 25
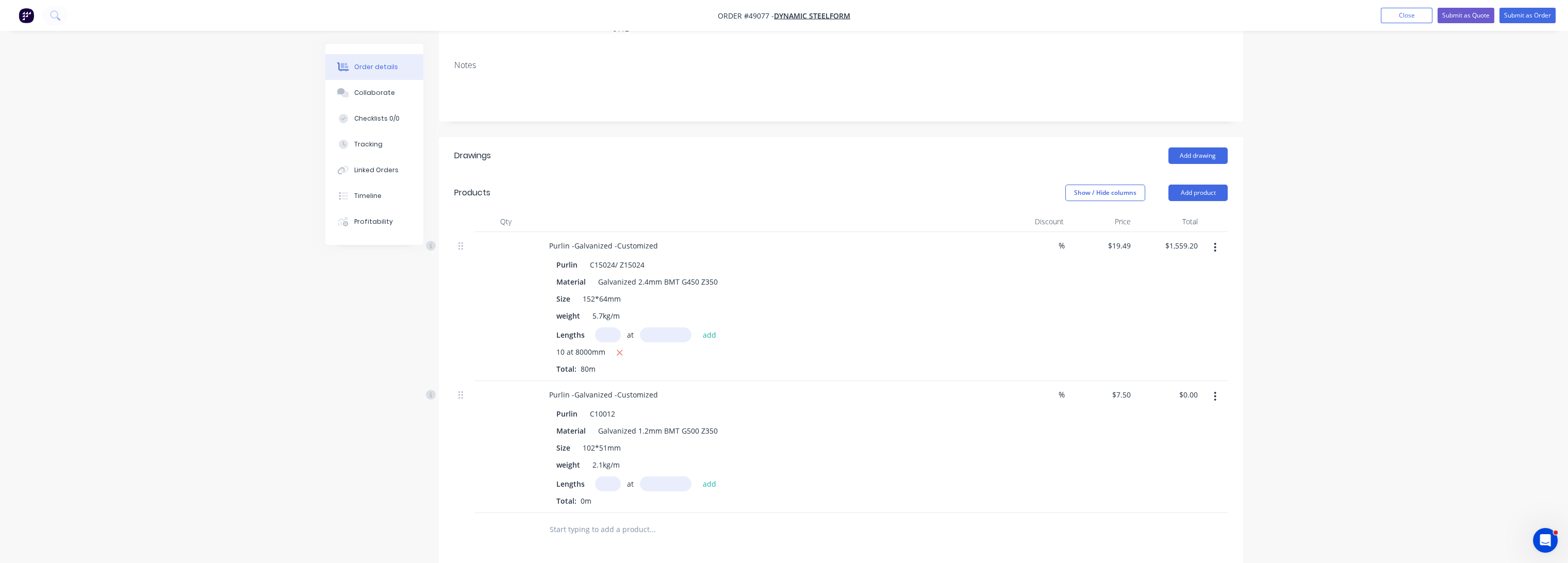
scroll to position [188, 0]
click at [602, 469] on input "text" at bounding box center [608, 476] width 25 height 15
type input "4"
type input "6000"
click at [698, 469] on button "add" at bounding box center [710, 475] width 24 height 14
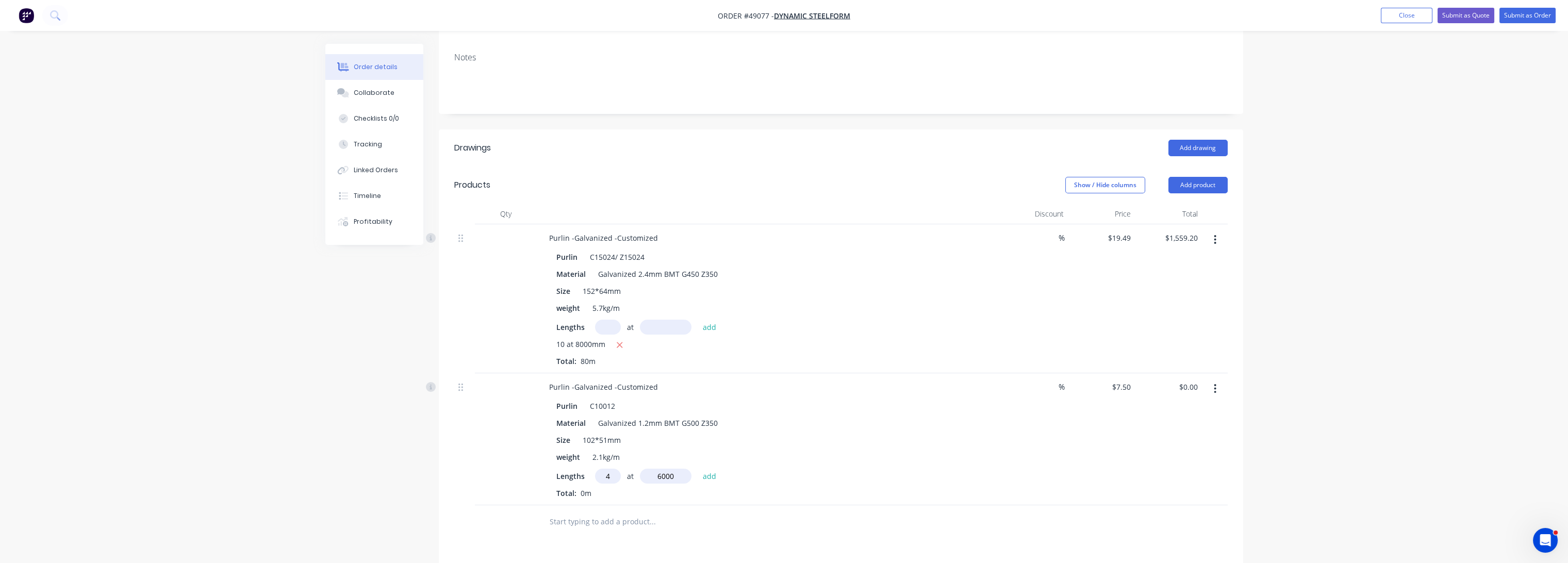
type input "$180.00"
click at [1194, 177] on button "Add product" at bounding box center [1198, 185] width 59 height 17
click at [1172, 204] on div "Product catalogue" at bounding box center [1179, 211] width 80 height 15
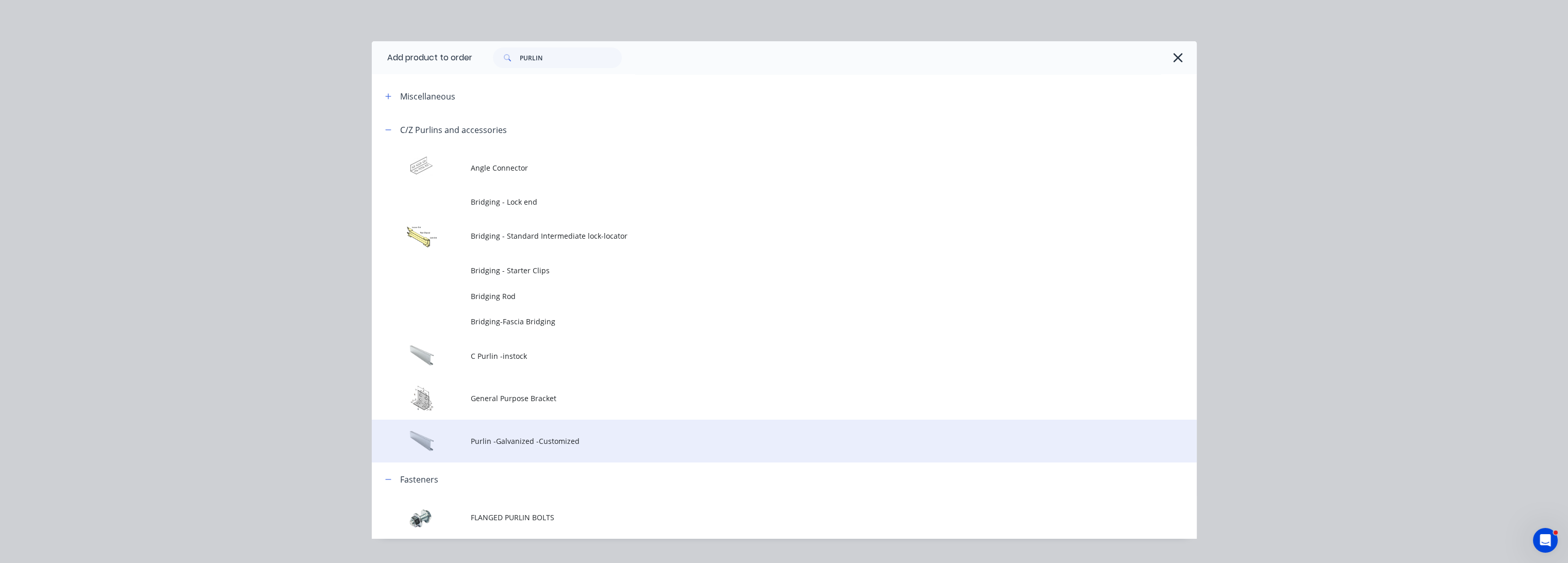
click at [499, 441] on span "Purlin -Galvanized -Customized" at bounding box center [761, 441] width 580 height 11
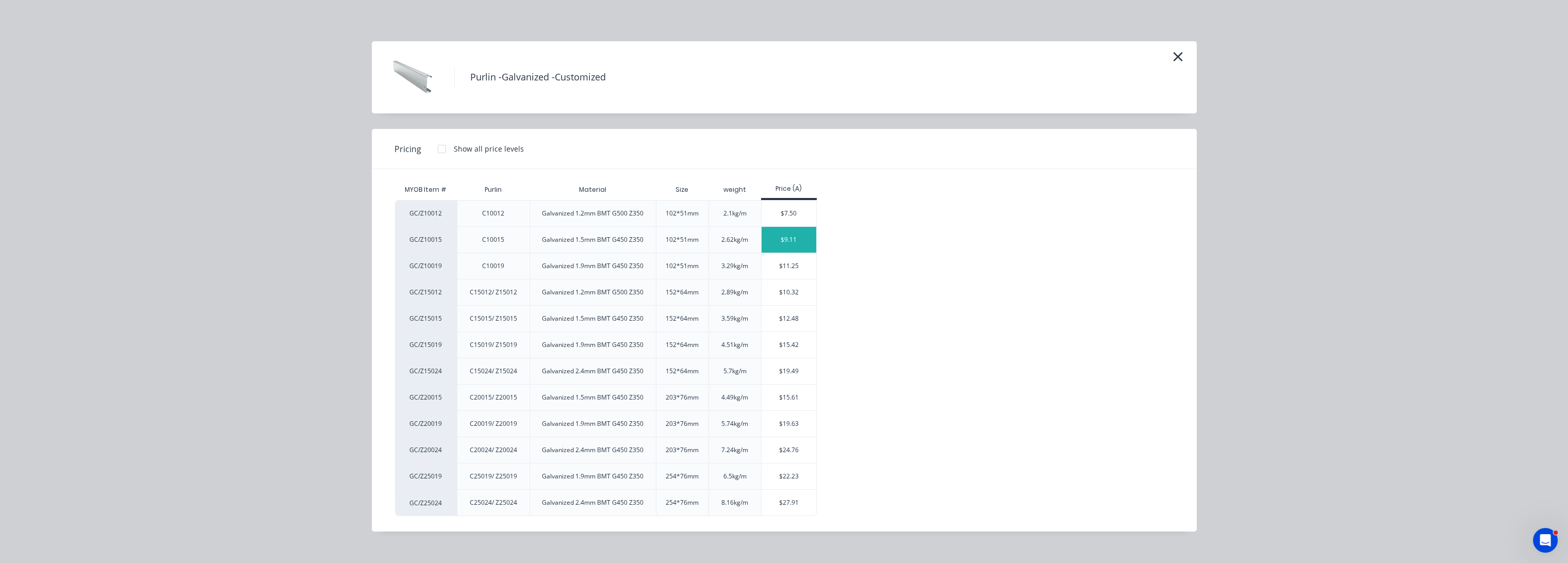
click at [797, 237] on div "$9.11" at bounding box center [789, 239] width 55 height 25
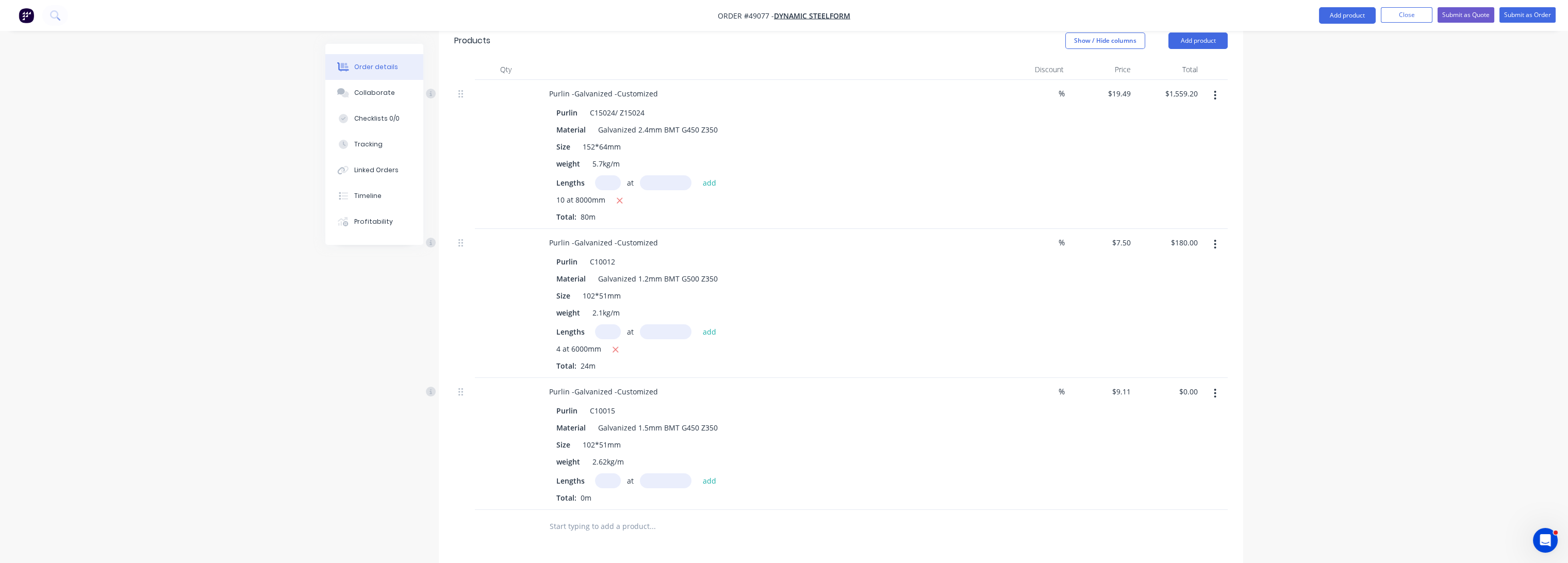
scroll to position [360, 0]
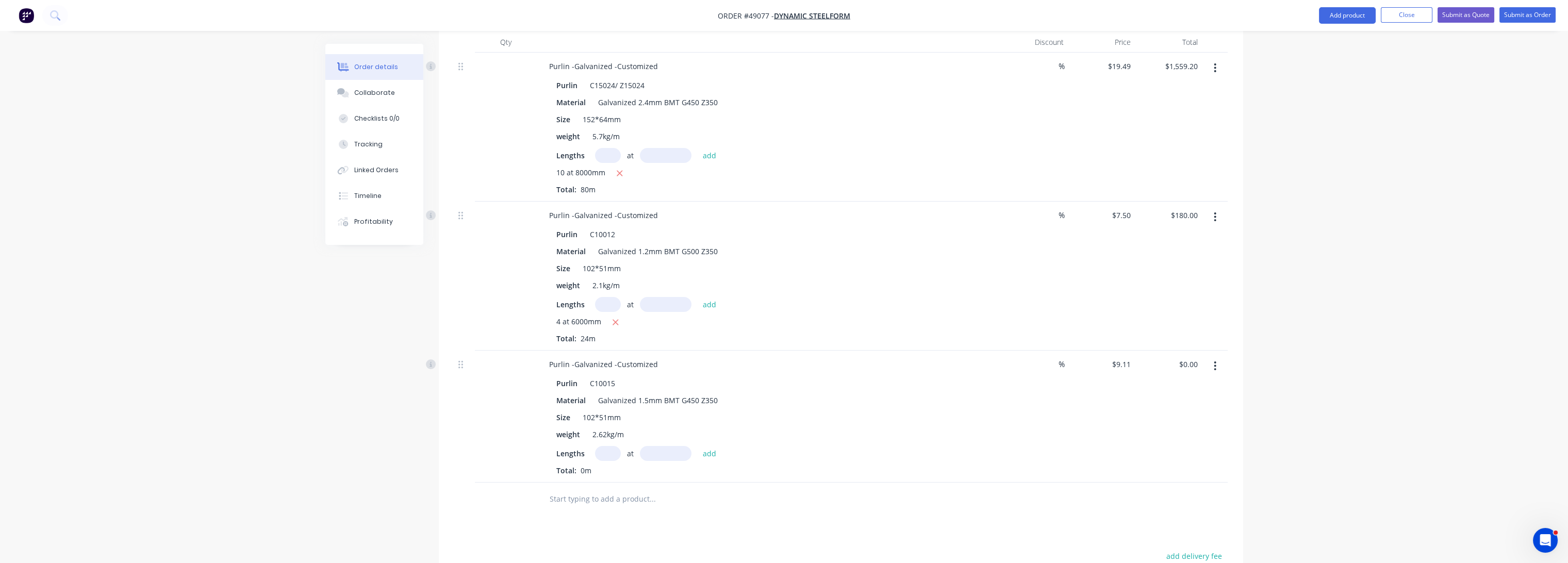
click at [607, 446] on input "text" at bounding box center [608, 454] width 25 height 15
type input "2"
type input "6000"
click at [698, 446] on button "add" at bounding box center [710, 453] width 24 height 14
type input "$109.32"
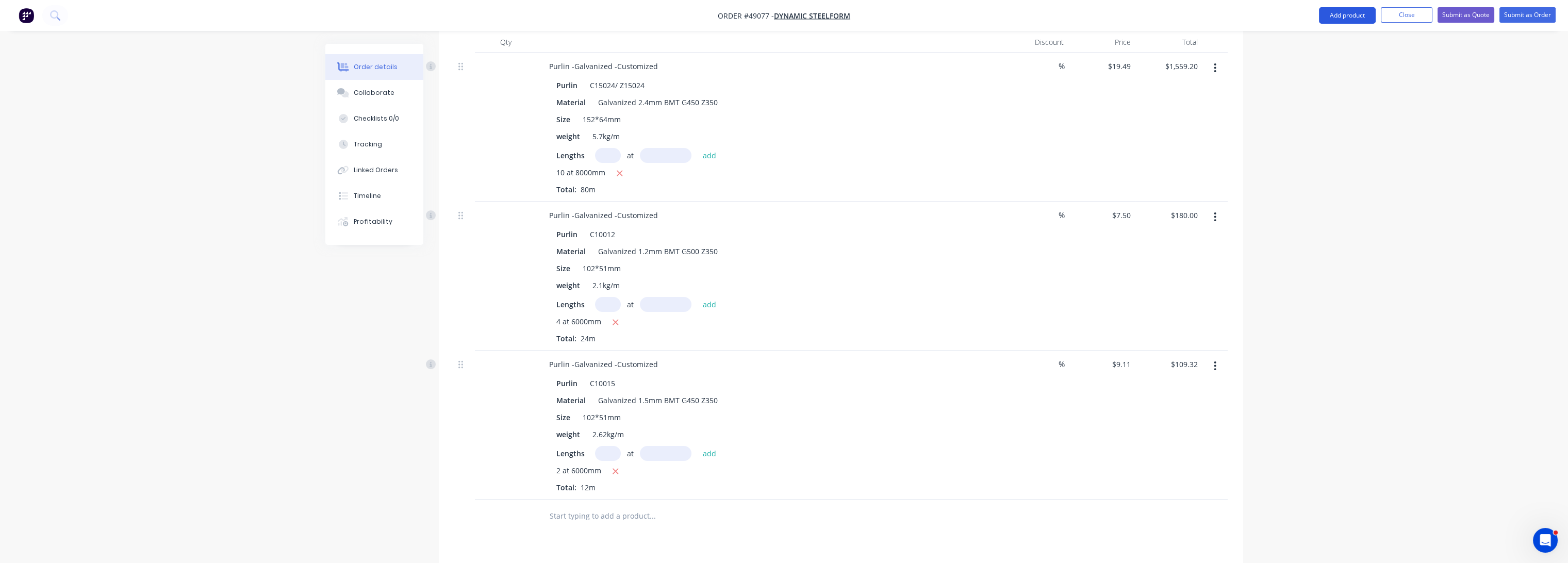
click at [1339, 11] on button "Add product" at bounding box center [1347, 16] width 57 height 17
click at [1334, 38] on div "Product catalogue" at bounding box center [1327, 42] width 80 height 15
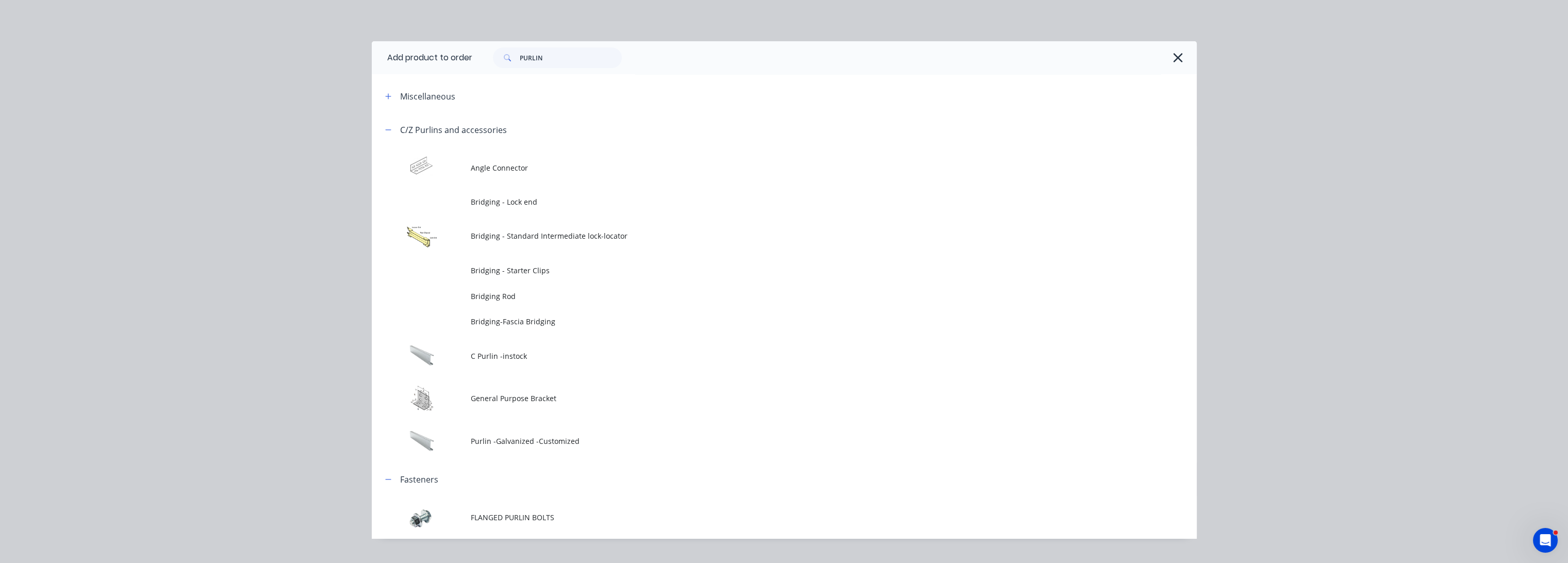
click at [521, 444] on span "Purlin -Galvanized -Customized" at bounding box center [761, 441] width 580 height 11
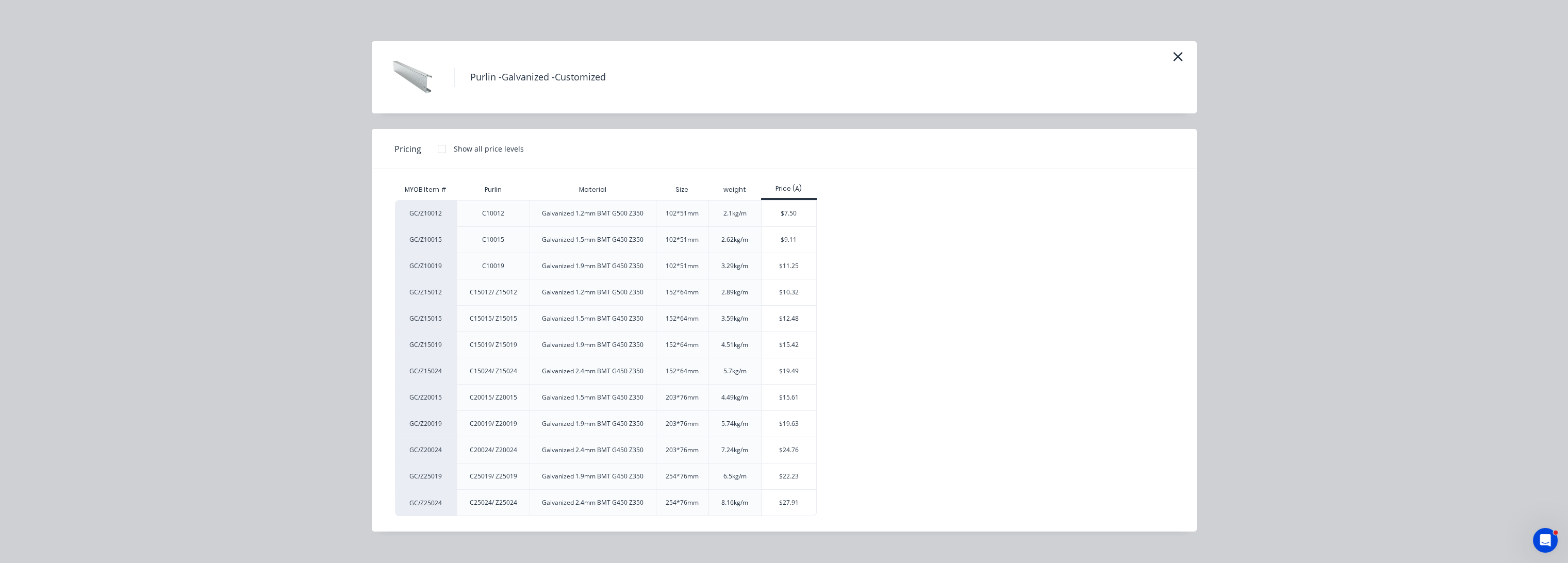
scroll to position [556, 0]
click at [770, 453] on div "$24.76" at bounding box center [789, 450] width 55 height 25
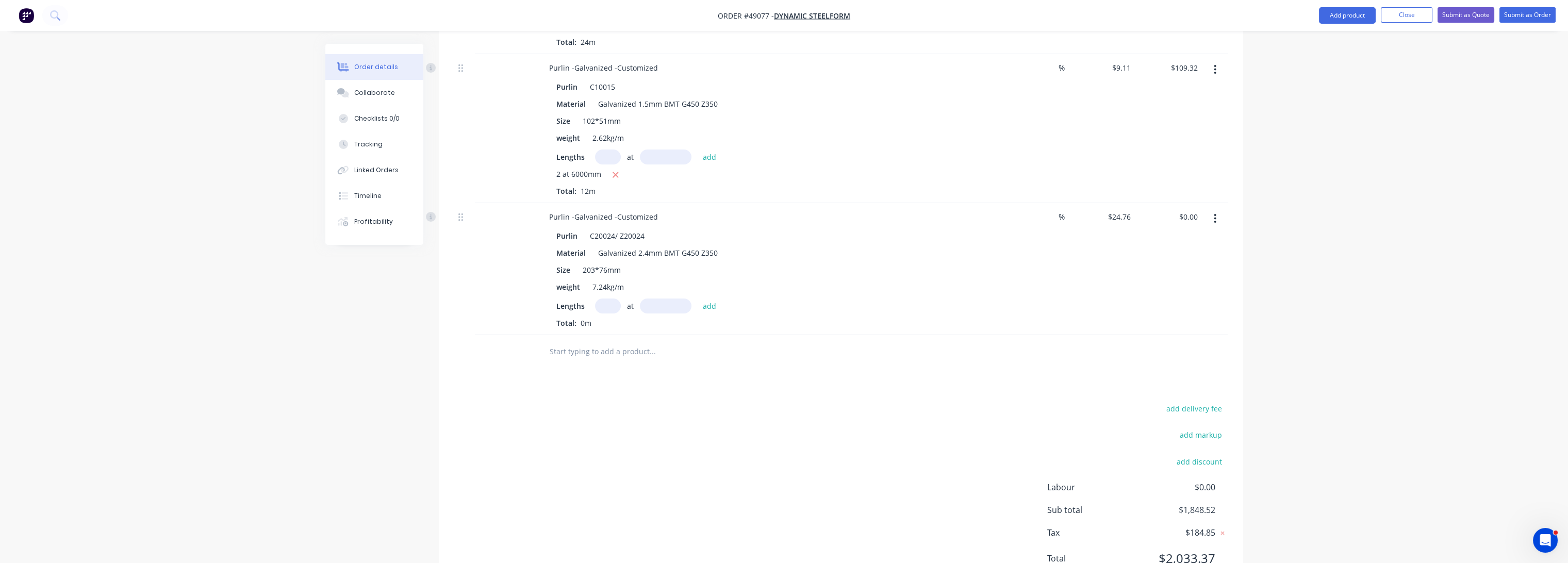
scroll to position [670, 0]
click at [612, 285] on input "text" at bounding box center [608, 293] width 25 height 15
type input "12"
type input "8000"
click at [698, 285] on button "add" at bounding box center [710, 292] width 24 height 14
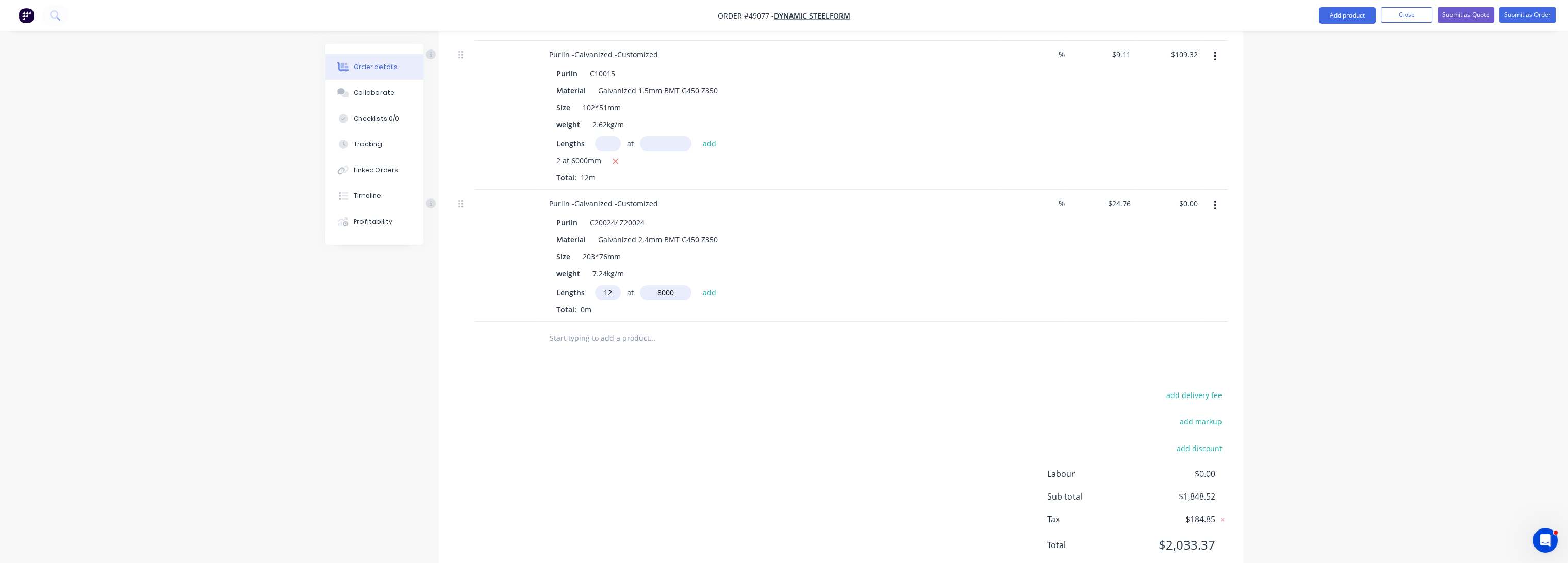
type input "$2,376.96"
click at [1119, 196] on input "24.76" at bounding box center [1121, 203] width 28 height 15
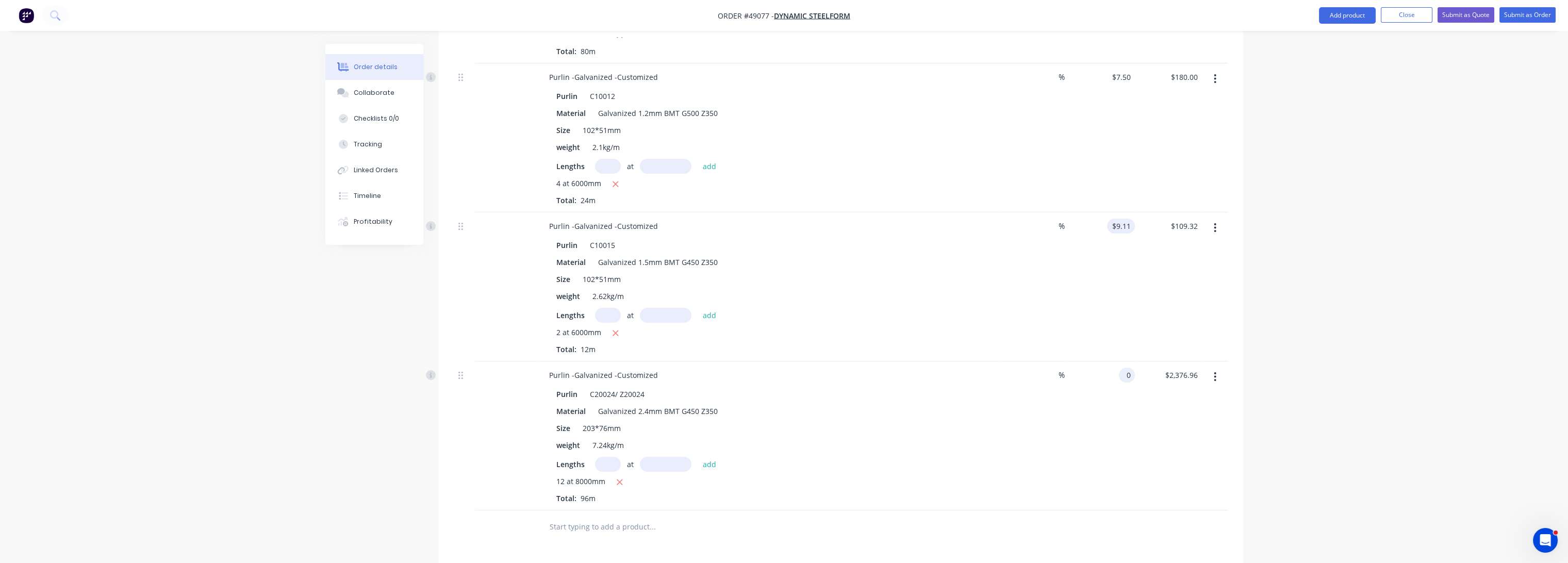
type input "0"
type input "9.11"
type input "$0.00"
click at [1125, 219] on input "9.11" at bounding box center [1126, 226] width 20 height 15
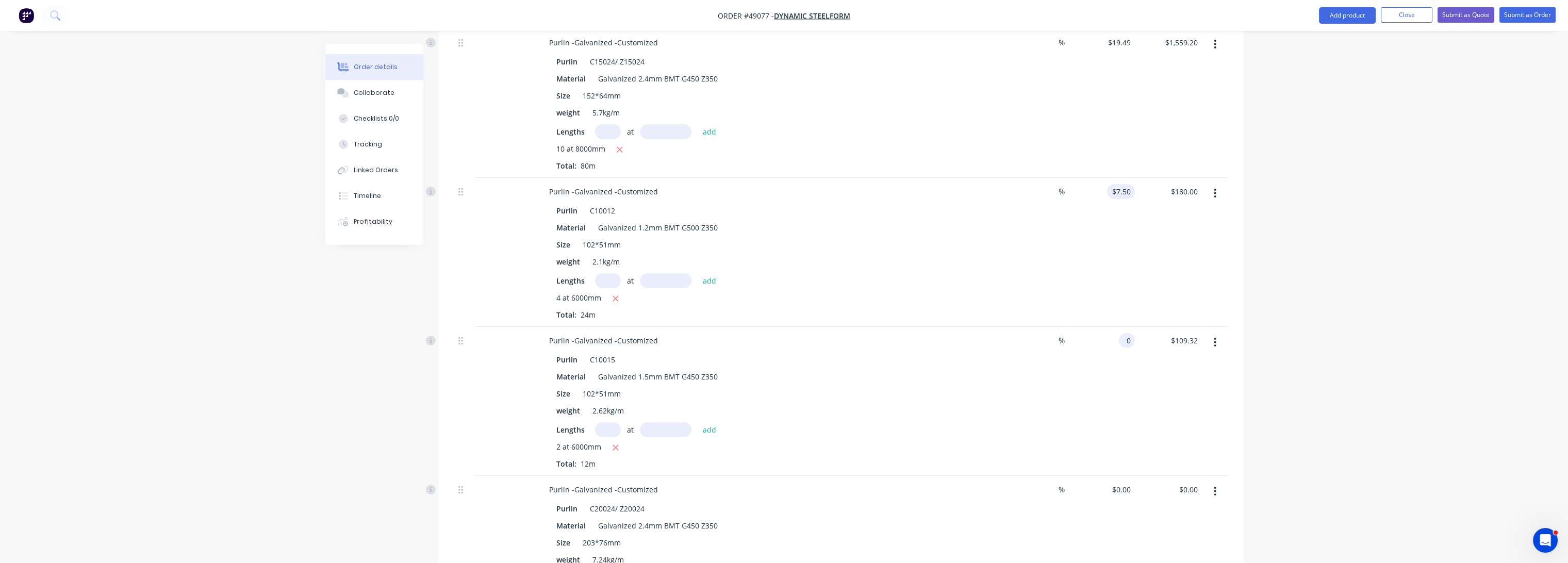
type input "0"
type input "7.5"
type input "$0.00"
click at [1126, 184] on input "7.5" at bounding box center [1123, 191] width 24 height 15
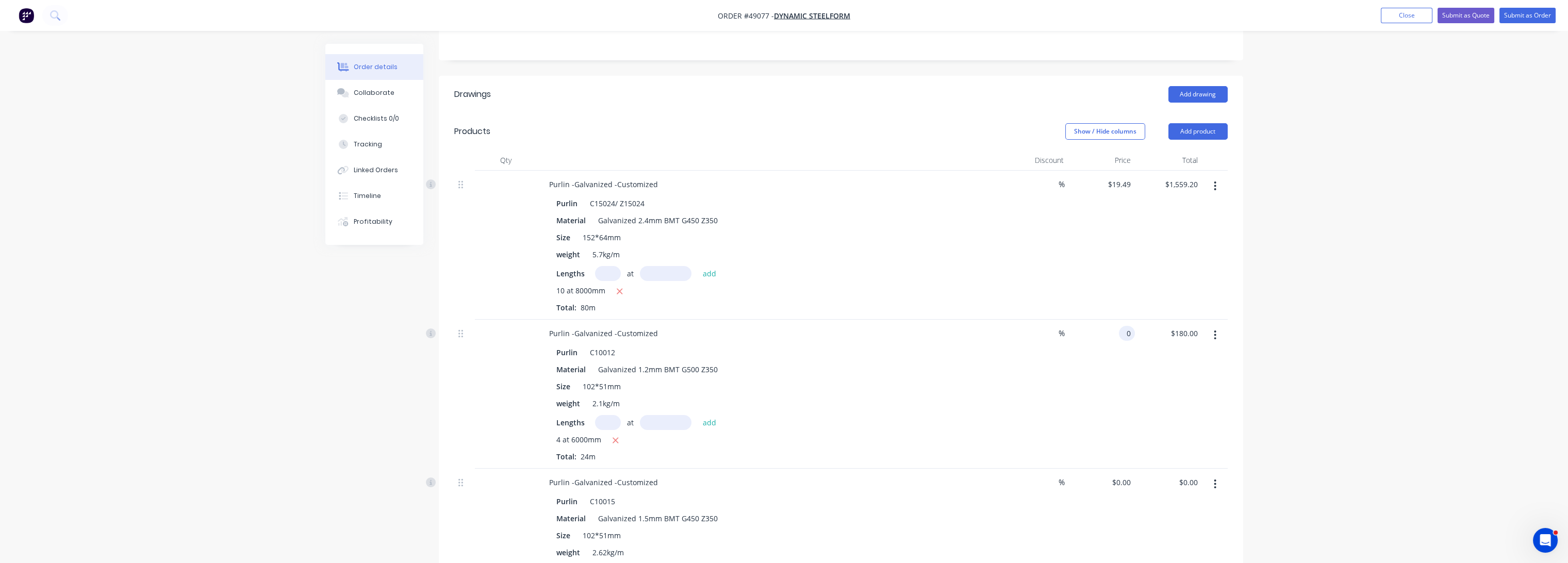
scroll to position [211, 0]
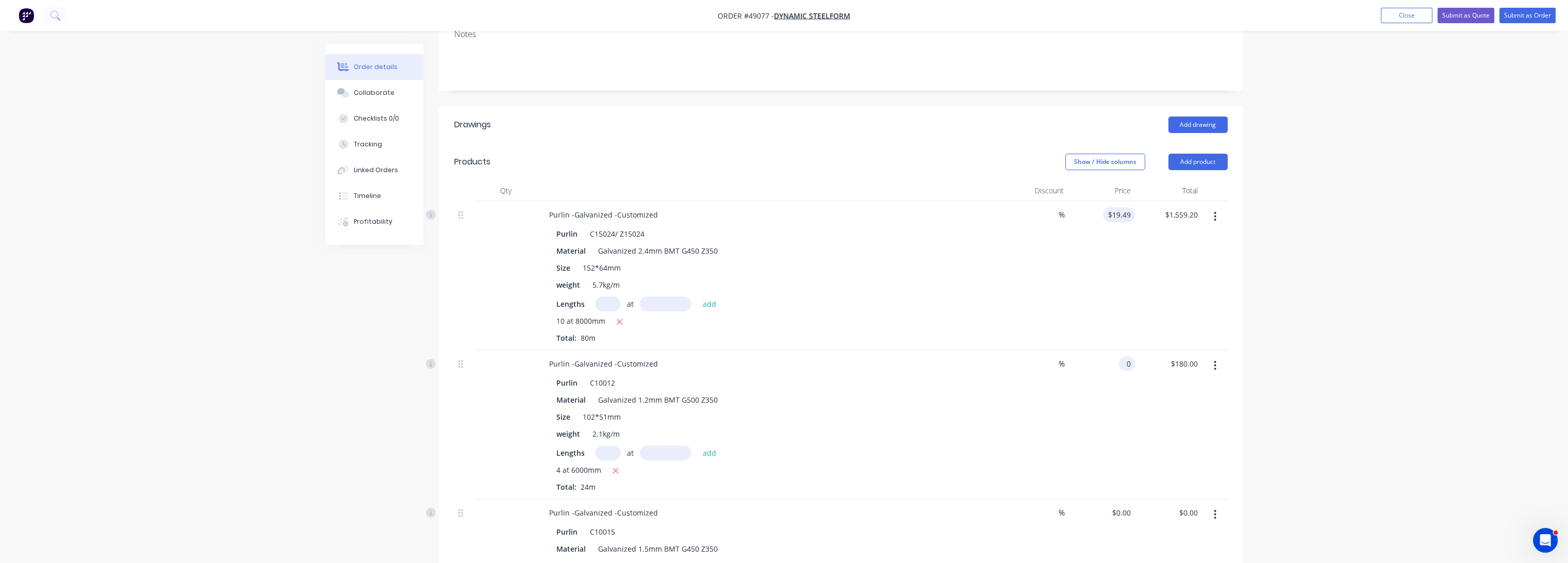
type input "0"
type input "19.49"
type input "$0.00"
click at [1122, 208] on input "19.49" at bounding box center [1123, 215] width 24 height 15
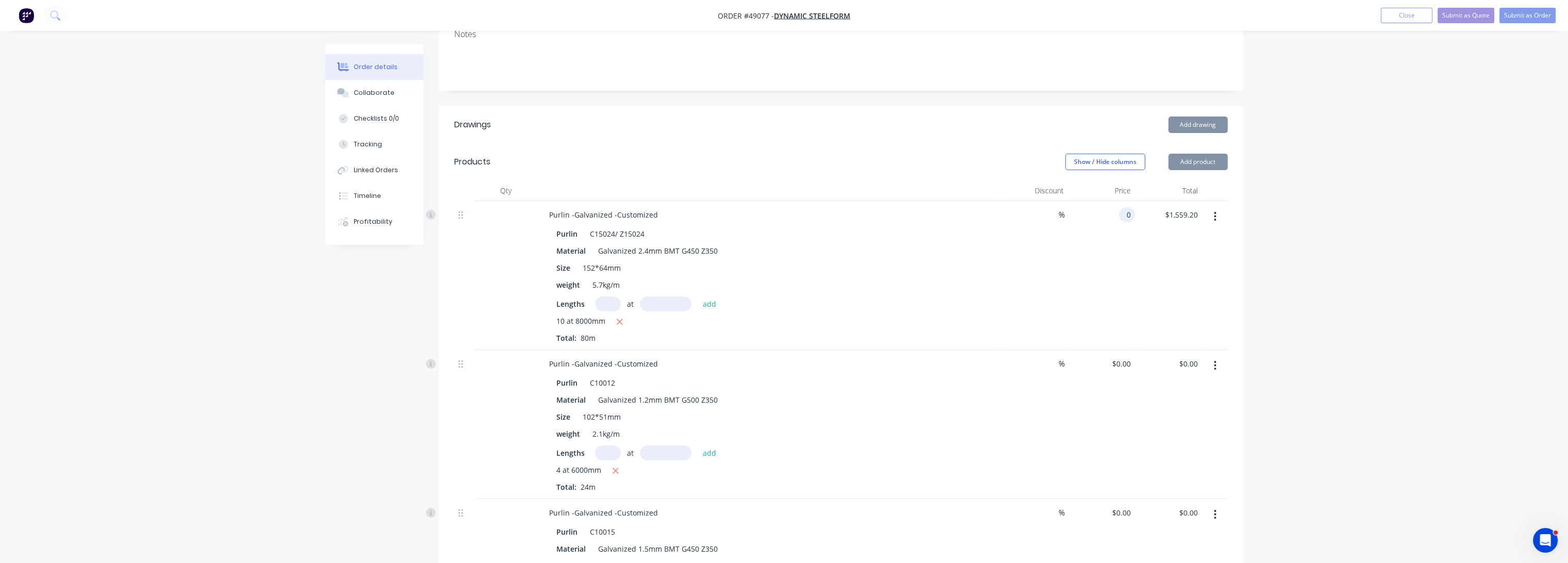
click at [1147, 221] on div "$1,559.20 $1,559.20" at bounding box center [1168, 276] width 67 height 149
type input "$0.00"
click at [1526, 16] on button "Submit as Order" at bounding box center [1528, 15] width 56 height 16
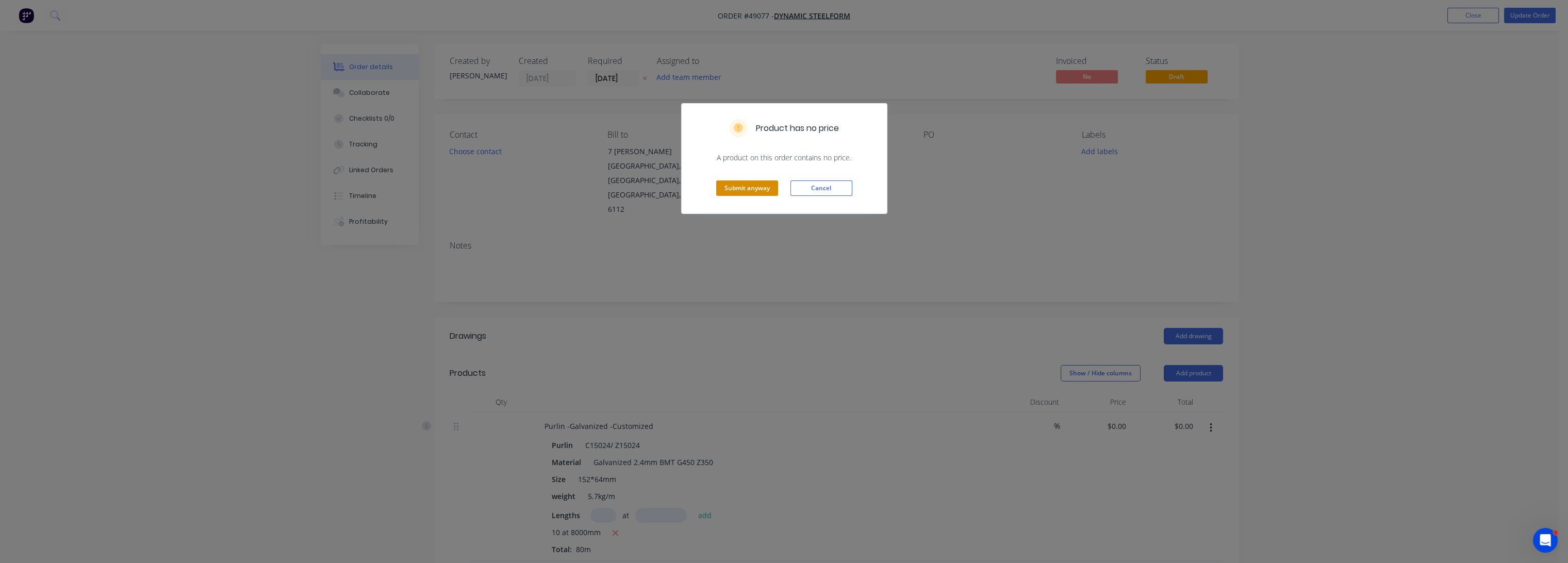
click at [767, 180] on button "Submit anyway" at bounding box center [748, 188] width 62 height 16
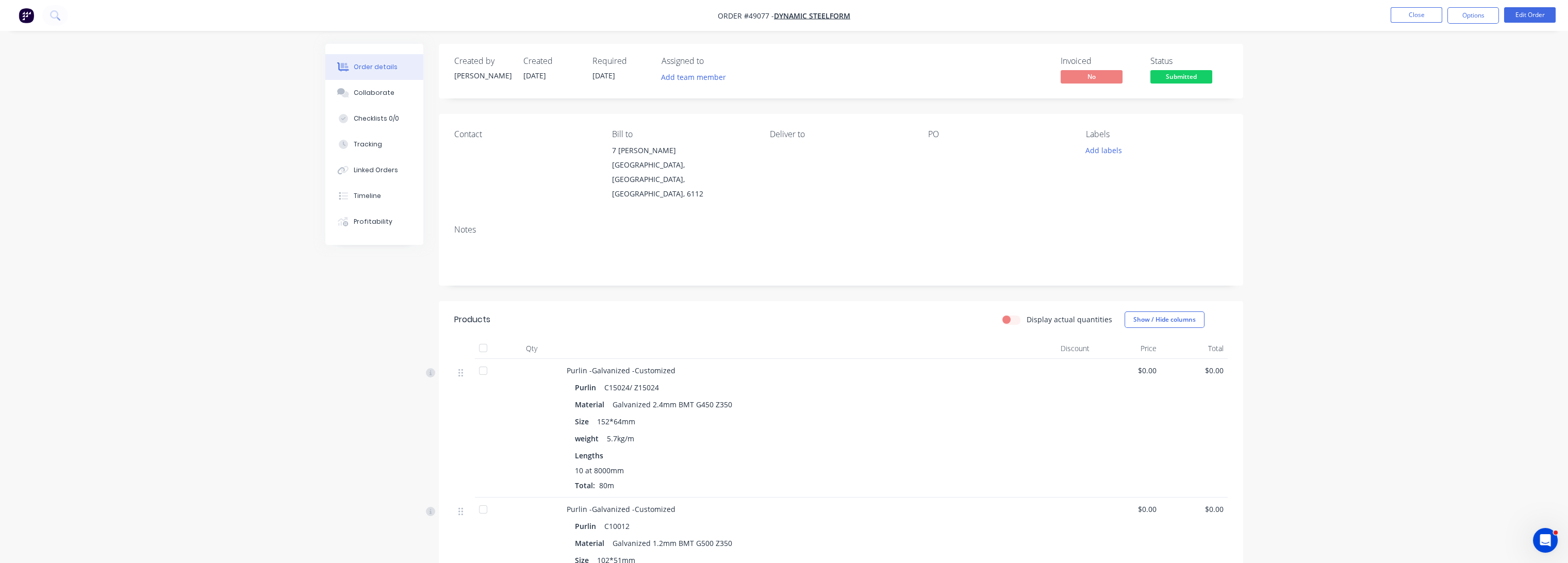
click at [1193, 73] on span "Submitted" at bounding box center [1181, 76] width 62 height 13
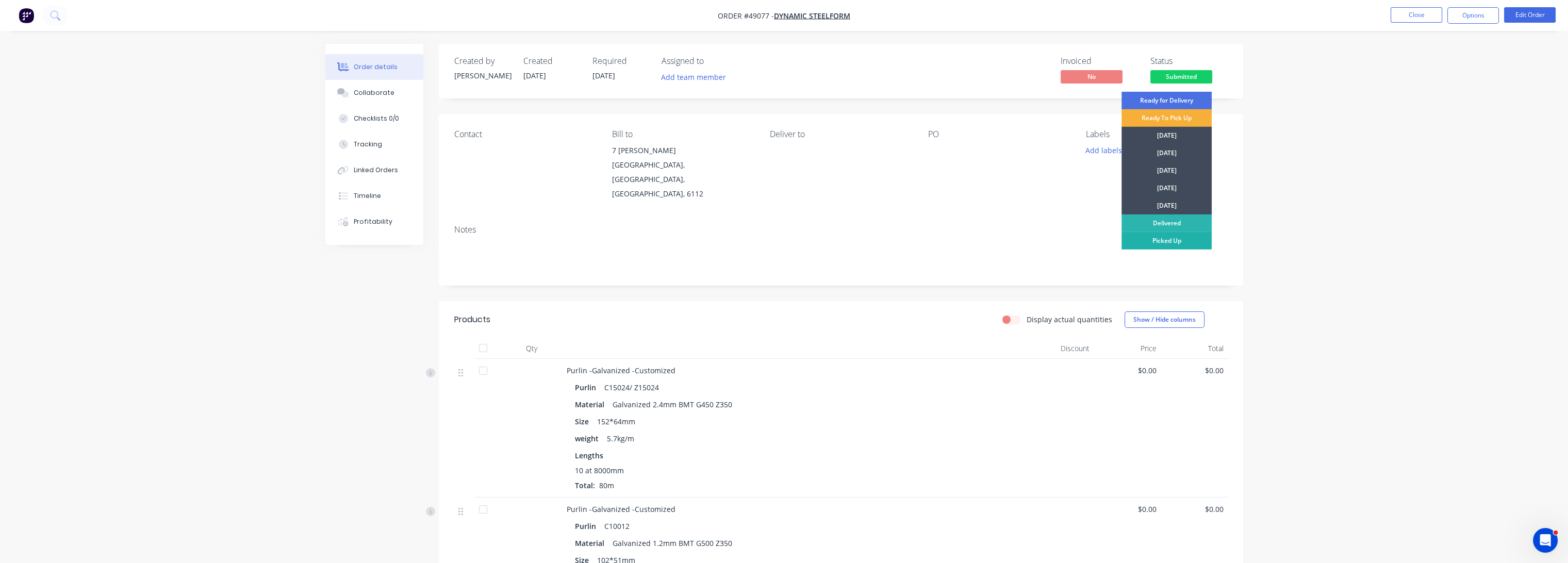
click at [1184, 239] on div "Picked Up" at bounding box center [1167, 240] width 90 height 17
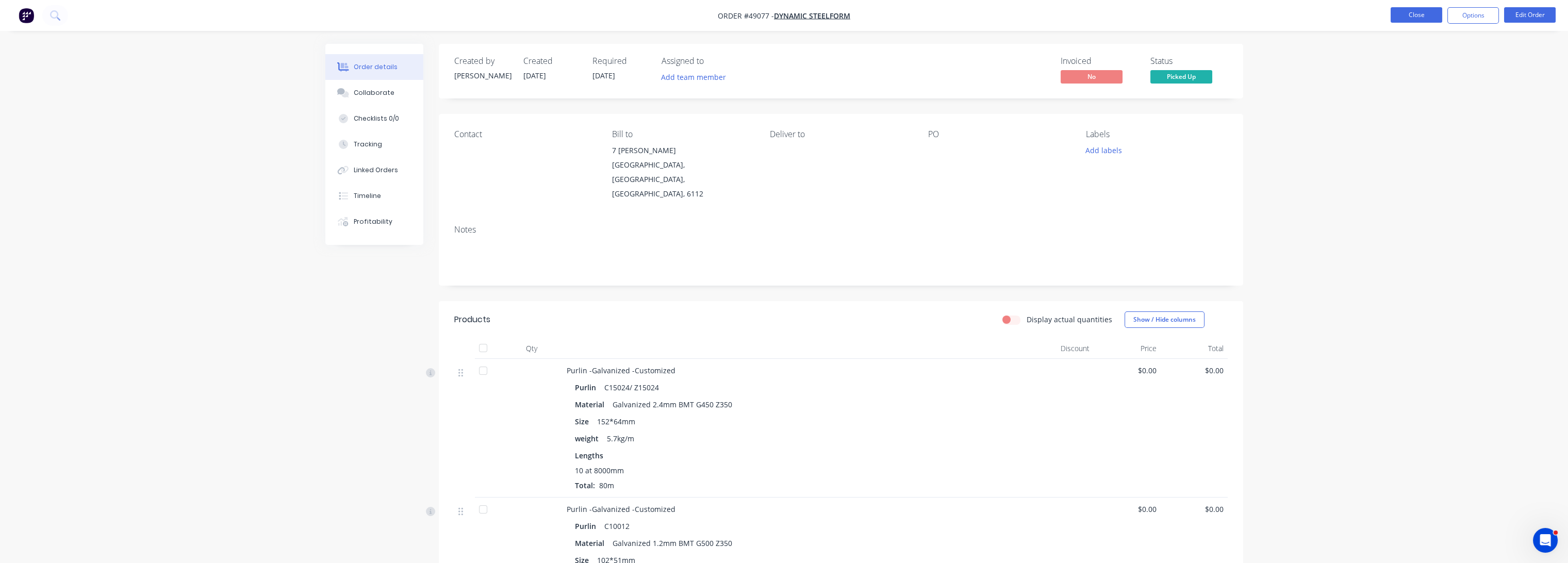
click at [1428, 19] on button "Close" at bounding box center [1416, 15] width 52 height 16
